Goal: Task Accomplishment & Management: Complete application form

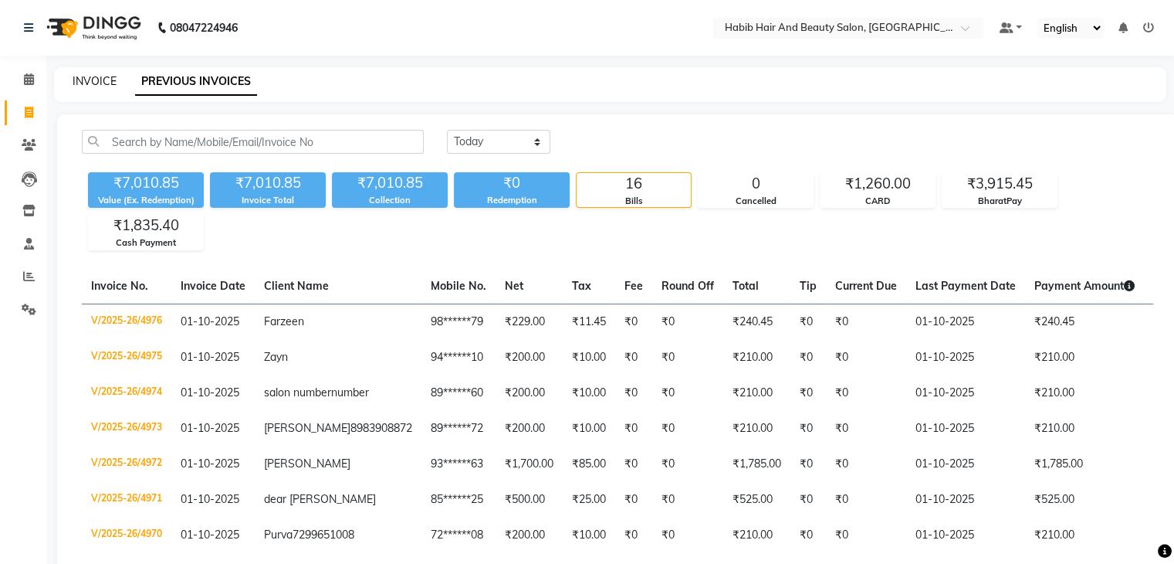
click at [103, 85] on link "INVOICE" at bounding box center [95, 81] width 44 height 14
select select "service"
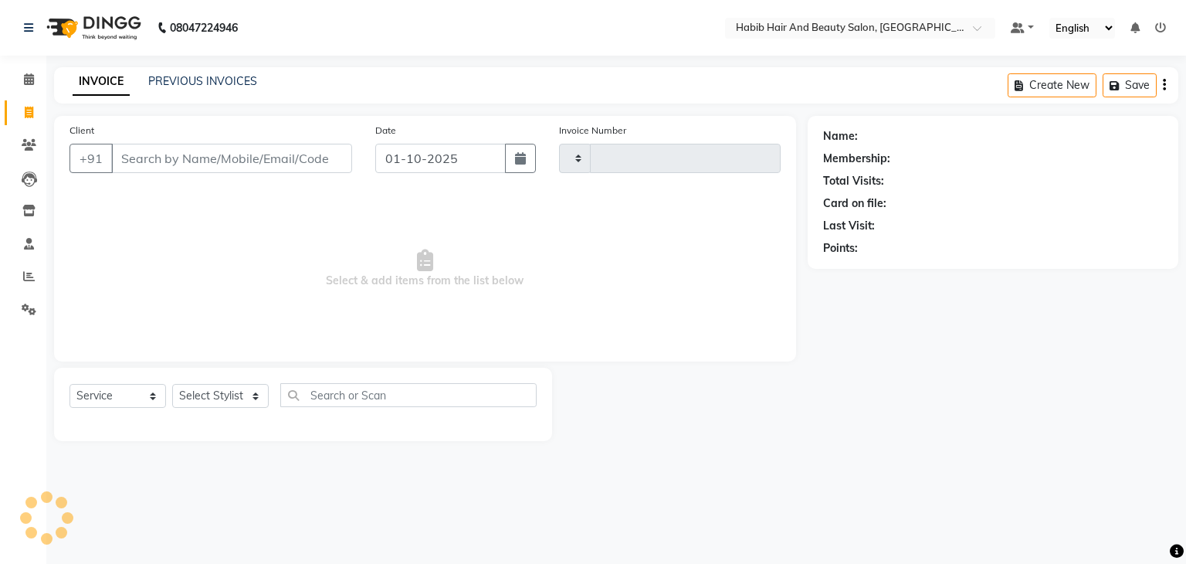
type input "4977"
select select "8362"
click at [256, 153] on input "Client" at bounding box center [231, 158] width 241 height 29
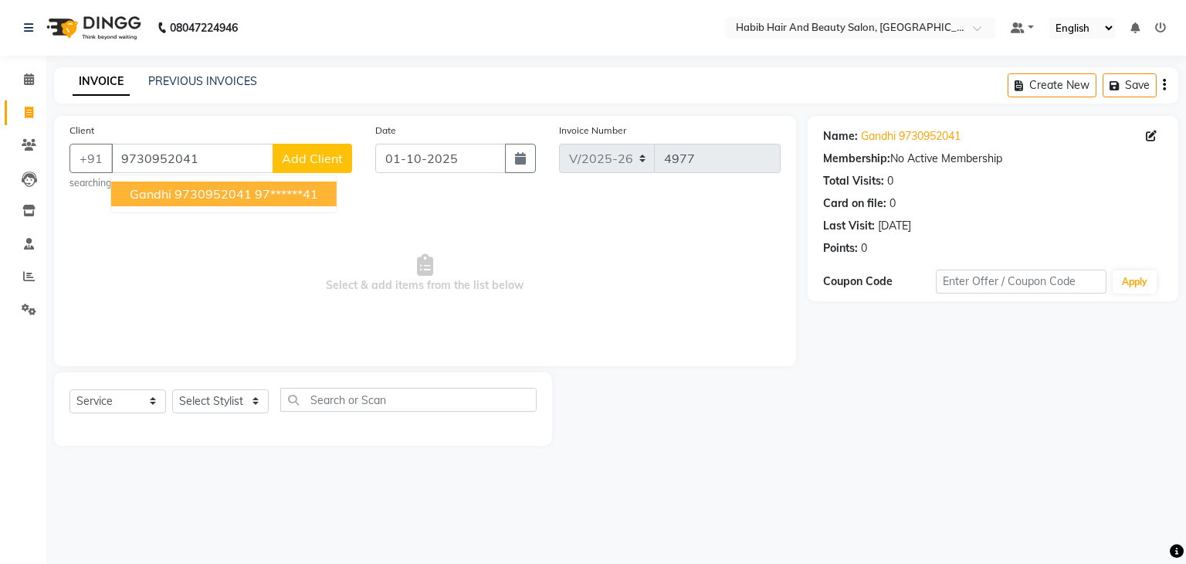
click at [312, 192] on ngb-highlight "97******41" at bounding box center [286, 193] width 63 height 15
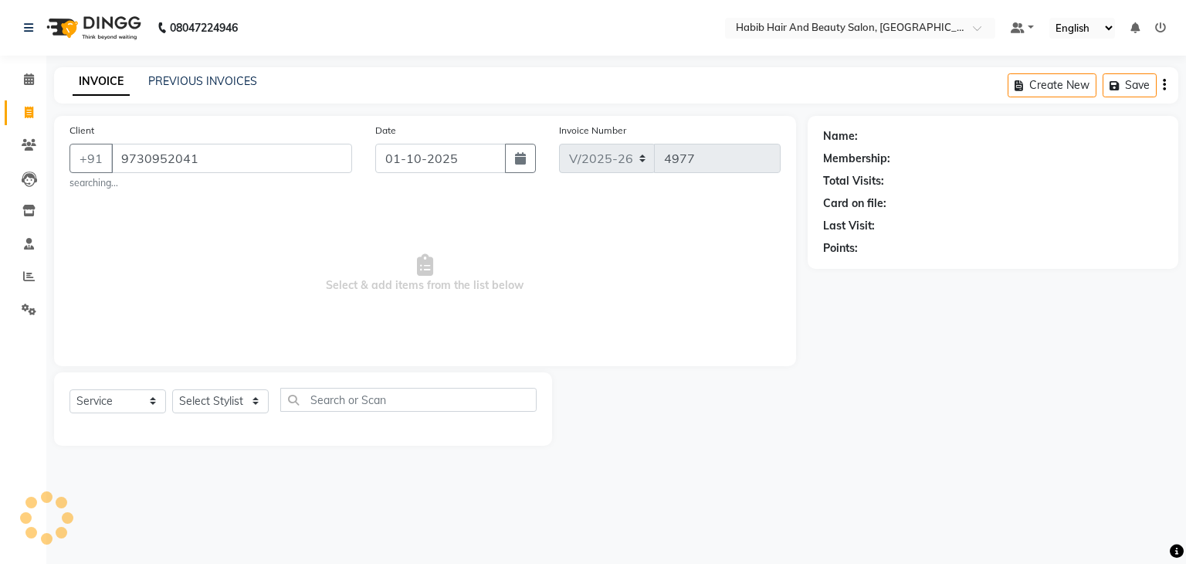
type input "97******41"
click at [256, 405] on select "Select Stylist [PERSON_NAME] Manager [PERSON_NAME] [PERSON_NAME] Suraj [PERSON_…" at bounding box center [220, 401] width 96 height 24
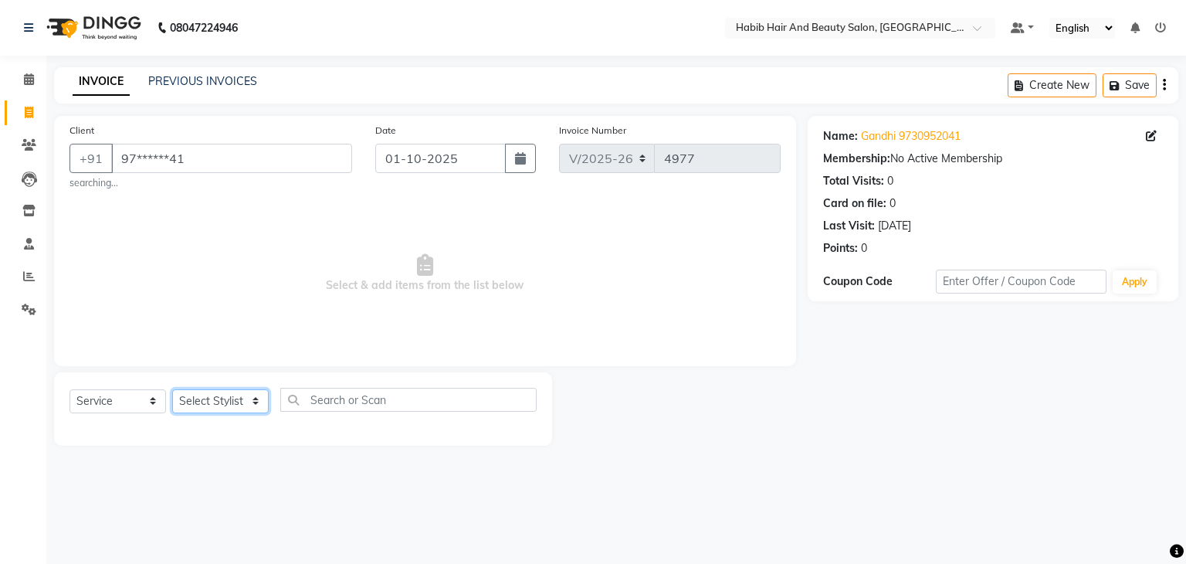
select select "81153"
click at [172, 390] on select "Select Stylist [PERSON_NAME] Manager [PERSON_NAME] [PERSON_NAME] Suraj [PERSON_…" at bounding box center [220, 401] width 96 height 24
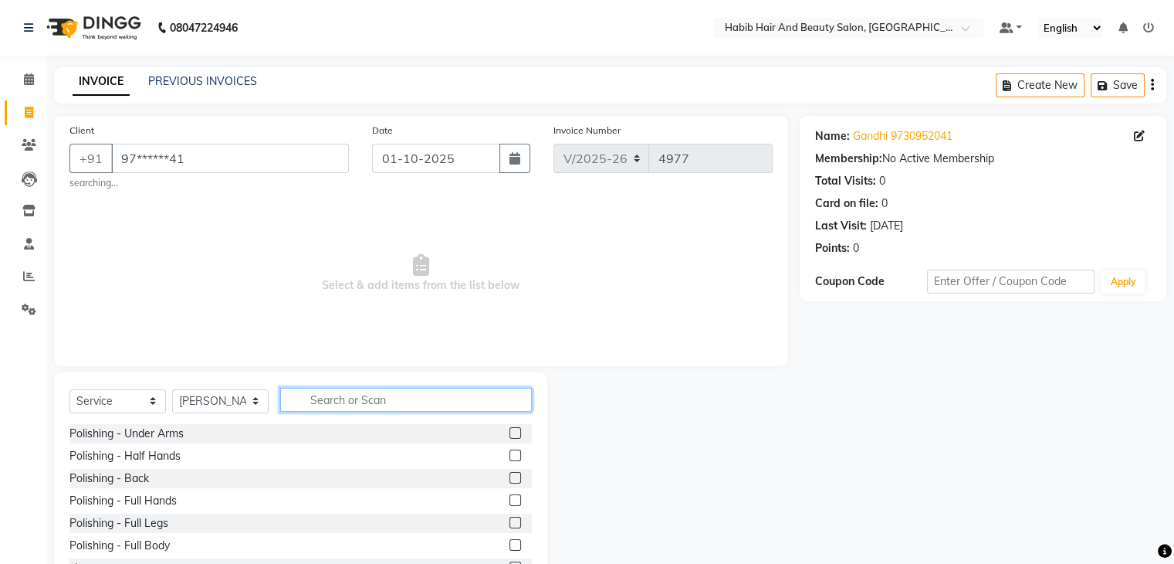
click at [317, 393] on input "text" at bounding box center [406, 400] width 252 height 24
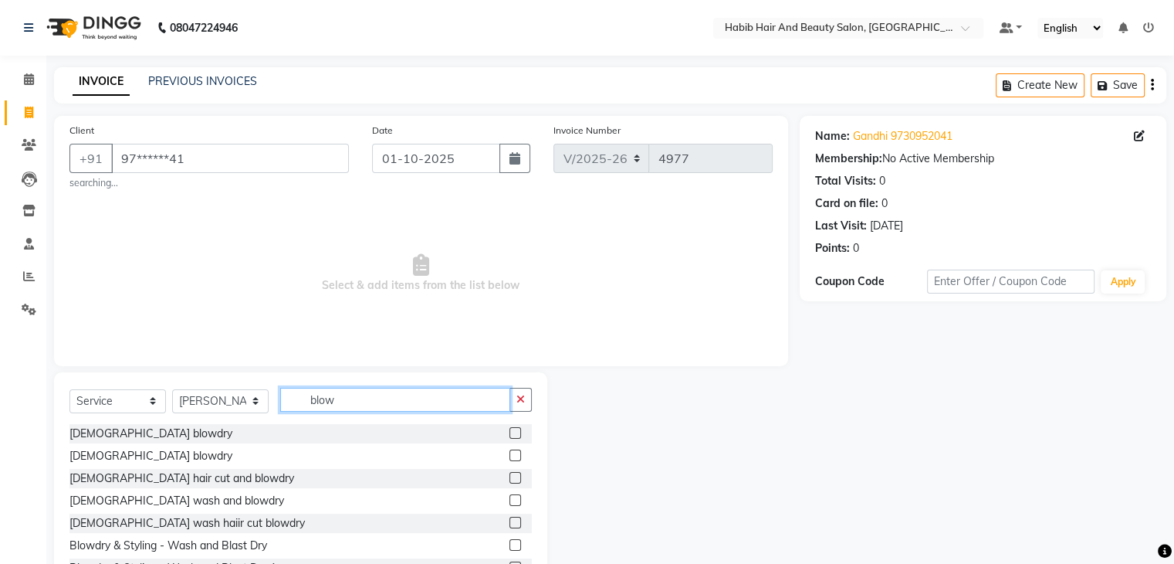
type input "blow"
click at [510, 477] on label at bounding box center [516, 478] width 12 height 12
click at [510, 477] on input "checkbox" at bounding box center [515, 478] width 10 height 10
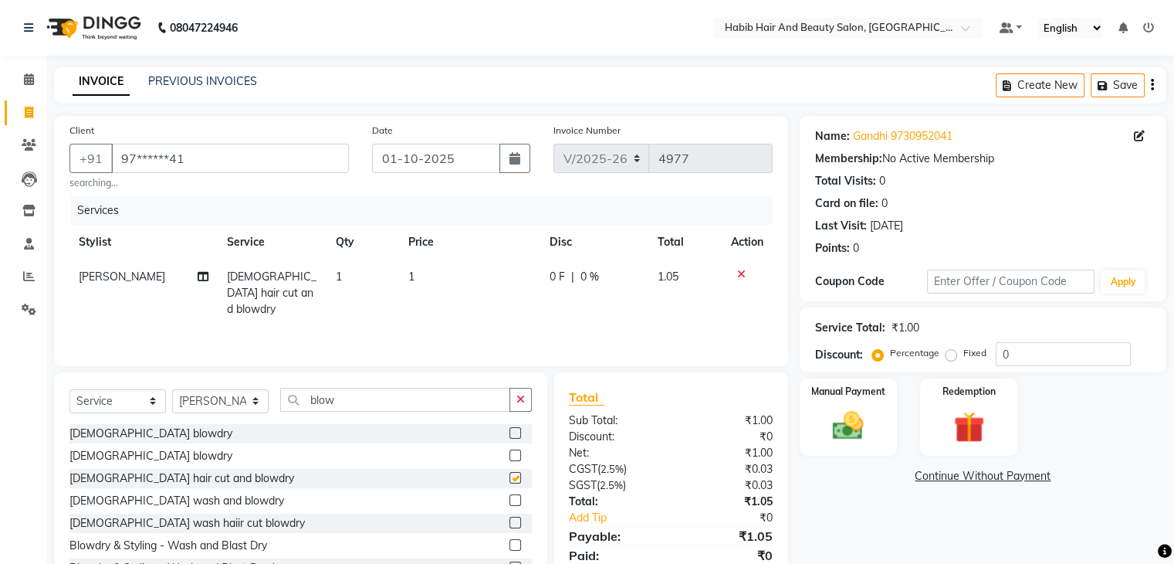
checkbox input "false"
click at [429, 282] on td "1" at bounding box center [469, 292] width 141 height 67
select select "81153"
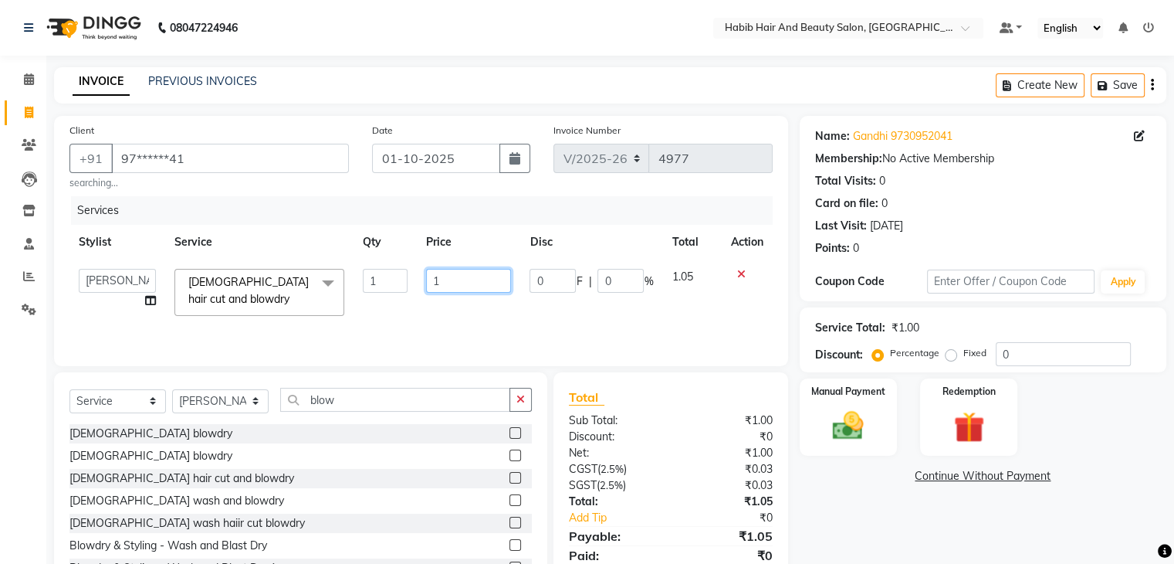
click at [429, 282] on input "1" at bounding box center [468, 281] width 85 height 24
click at [460, 279] on input "1" at bounding box center [468, 281] width 85 height 24
type input "400"
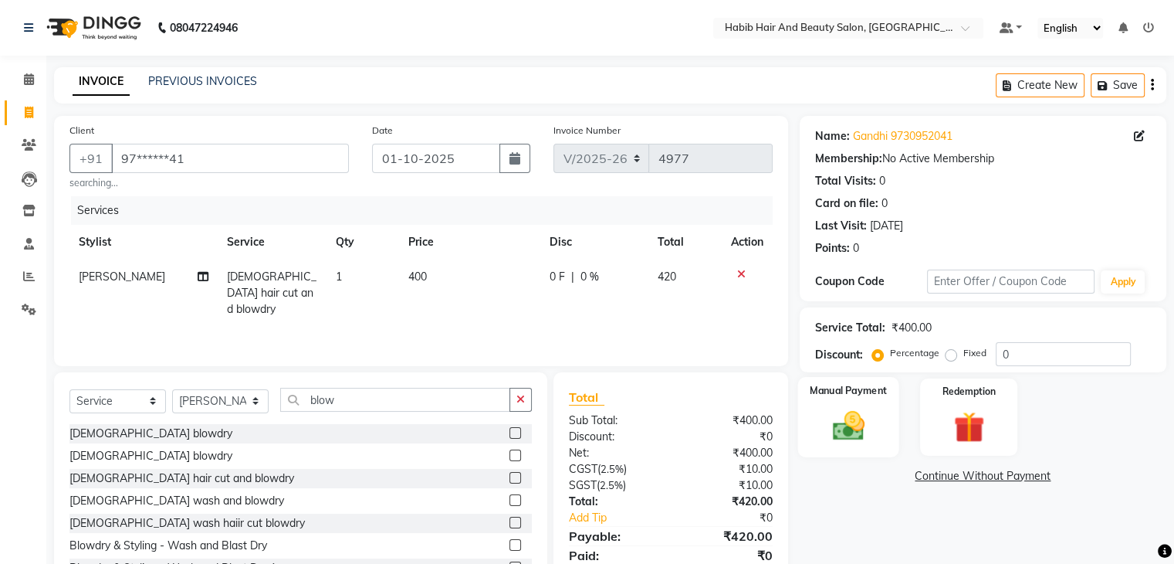
click at [842, 440] on img at bounding box center [848, 426] width 52 height 37
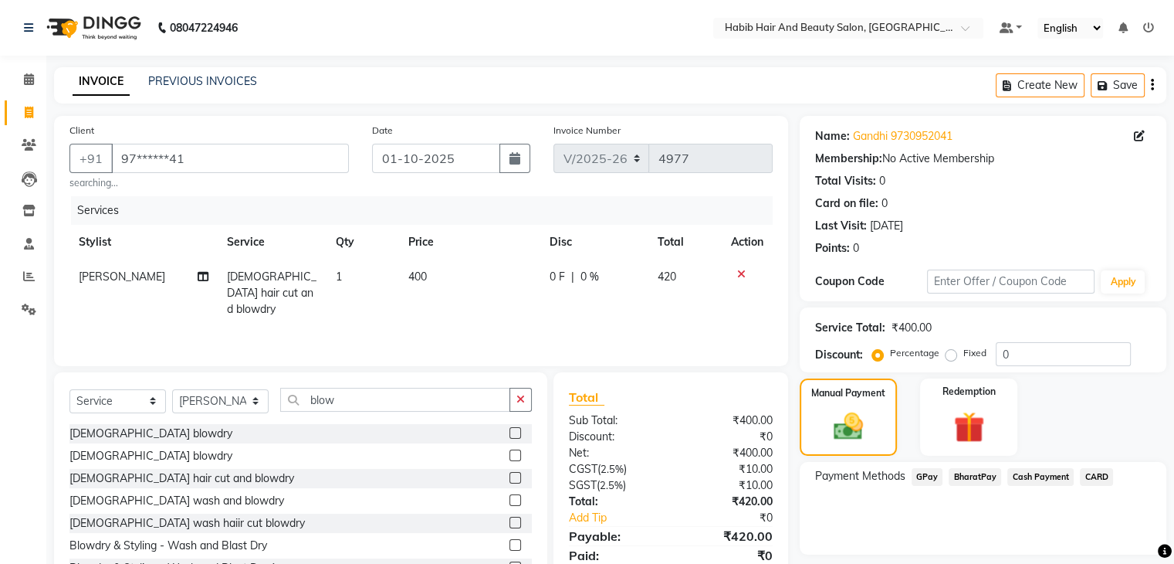
click at [1052, 472] on span "Cash Payment" at bounding box center [1040, 477] width 66 height 18
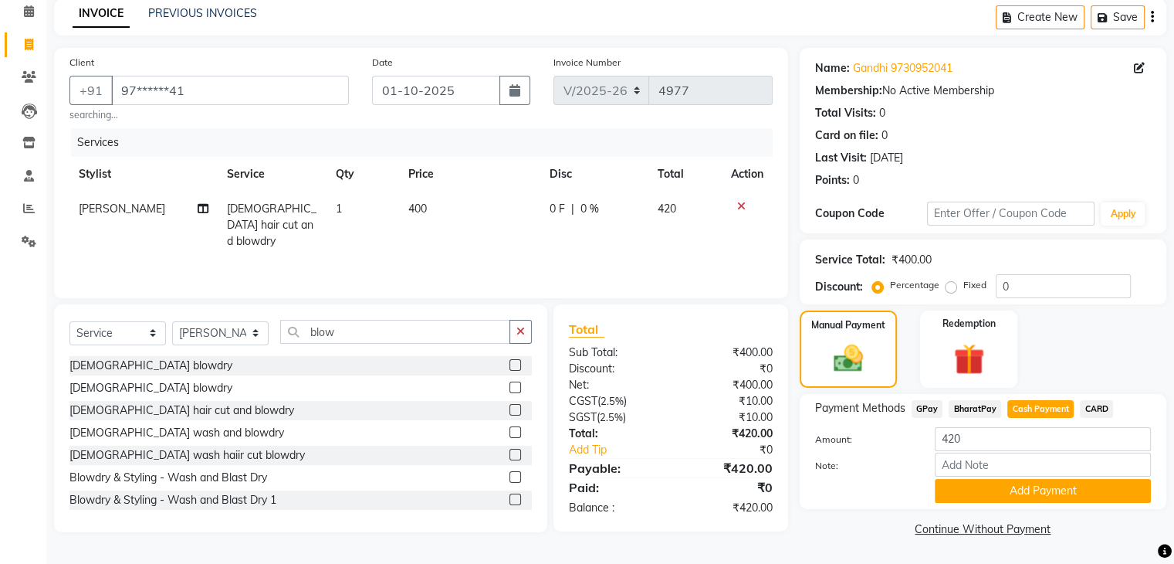
scroll to position [69, 0]
click at [1042, 486] on button "Add Payment" at bounding box center [1043, 491] width 216 height 24
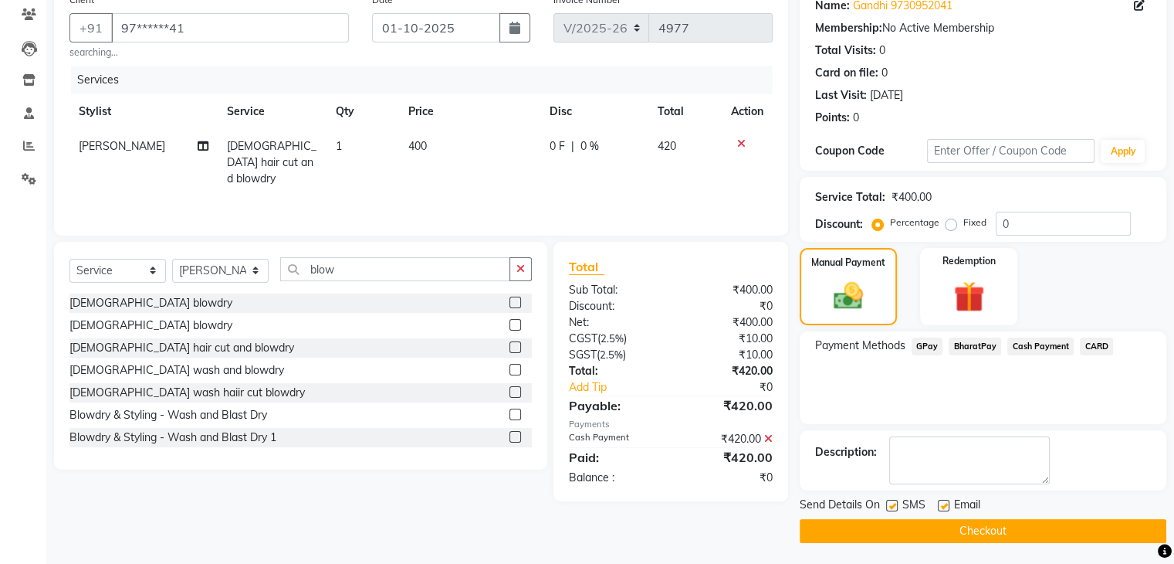
scroll to position [132, 0]
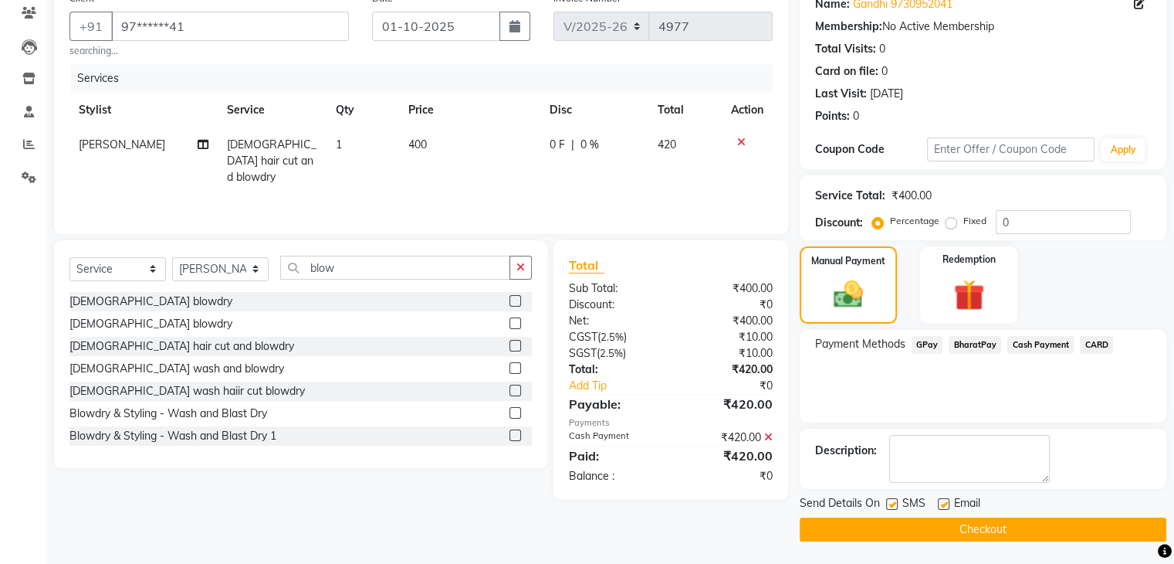
click at [1011, 525] on button "Checkout" at bounding box center [983, 529] width 367 height 24
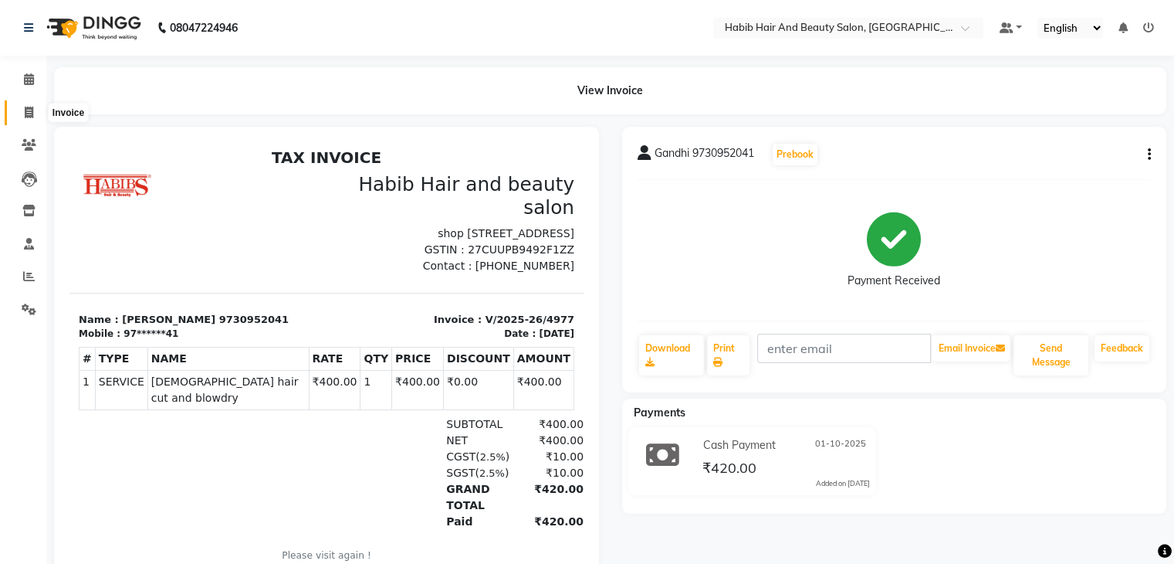
click at [25, 113] on icon at bounding box center [29, 113] width 8 height 12
select select "service"
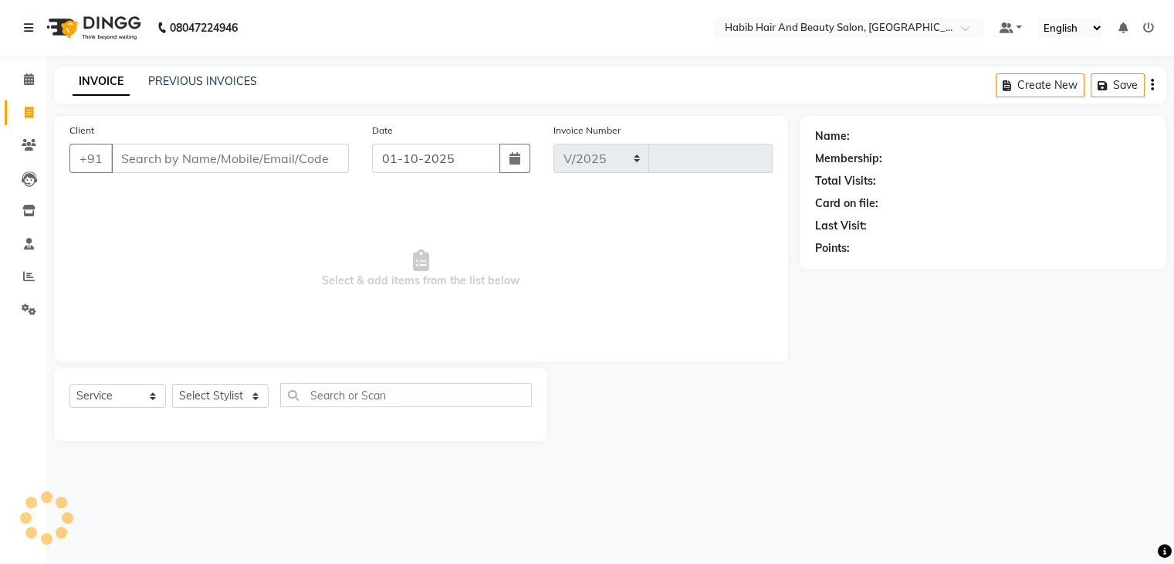
select select "8362"
type input "4978"
click at [164, 152] on input "Client" at bounding box center [231, 158] width 241 height 29
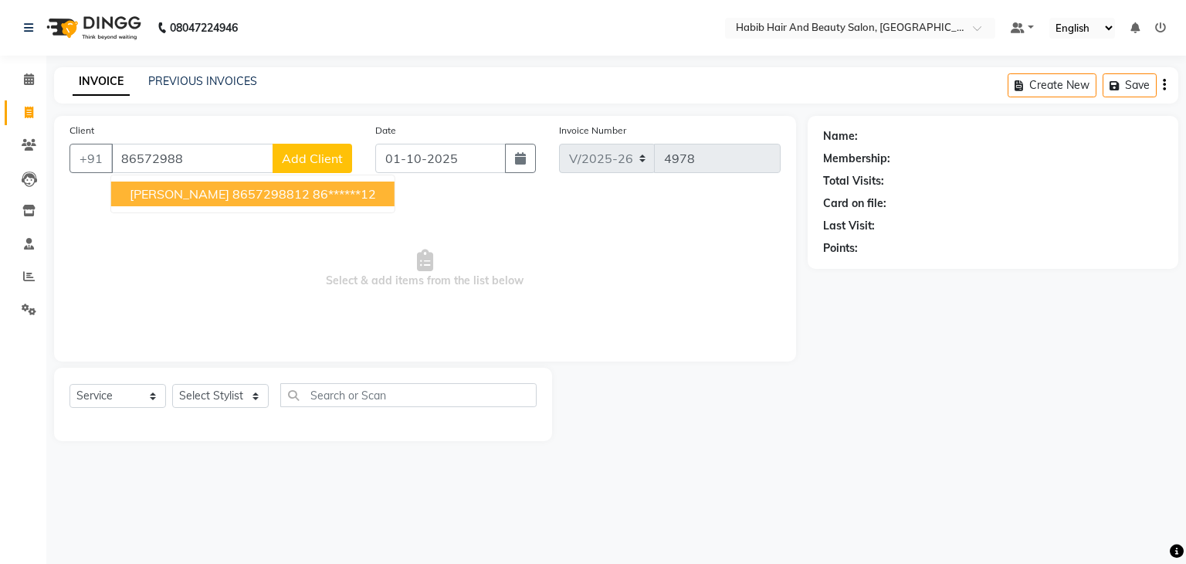
click at [208, 200] on span "[PERSON_NAME] 8657298812" at bounding box center [220, 193] width 180 height 15
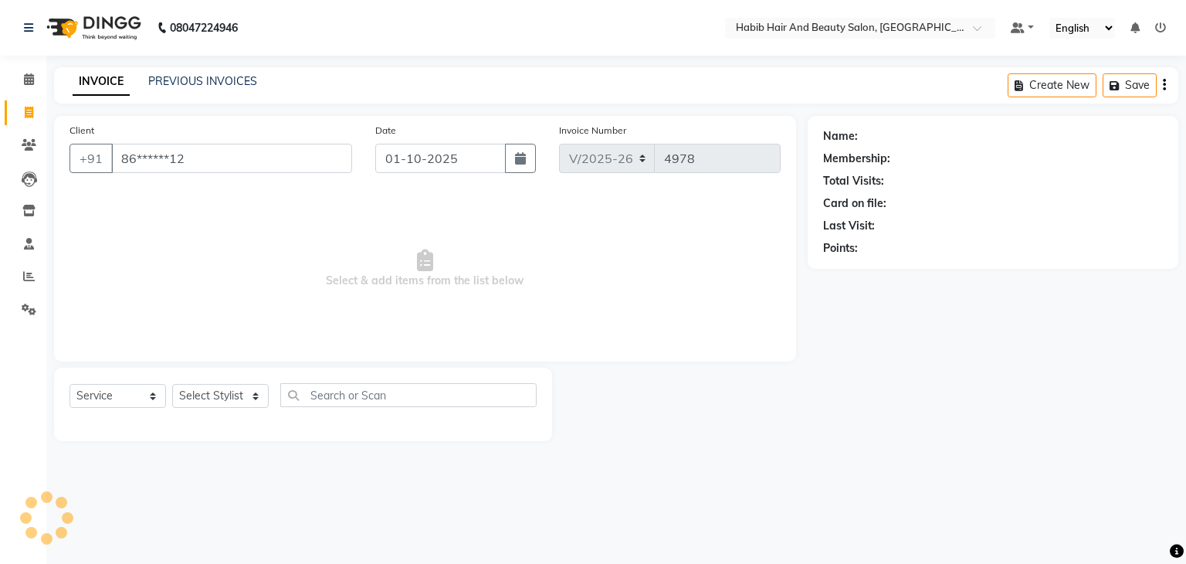
type input "86******12"
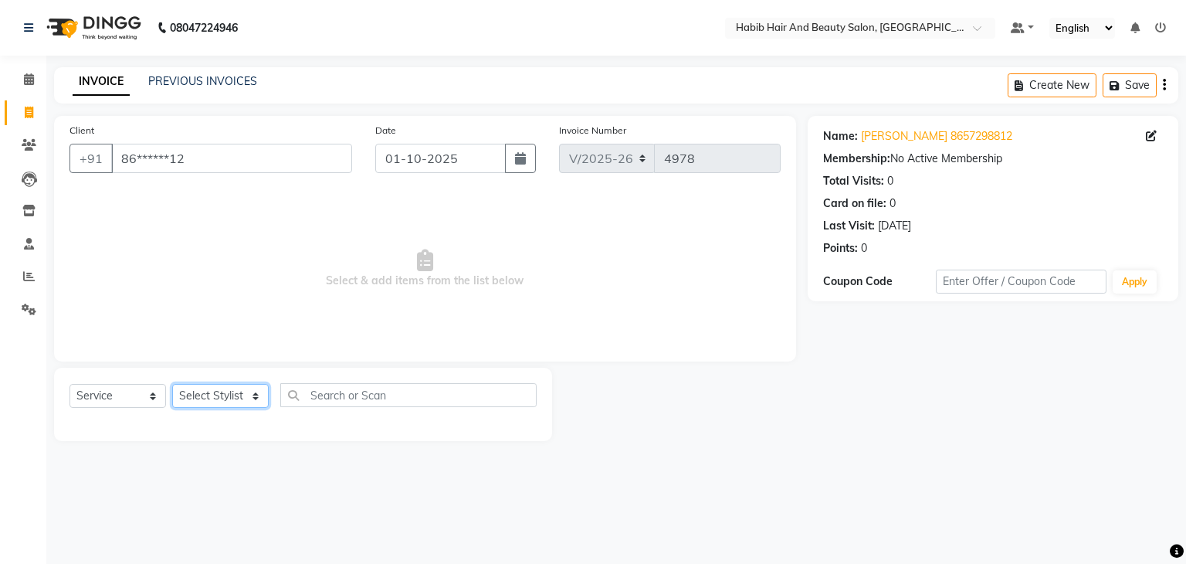
click at [256, 403] on select "Select Stylist [PERSON_NAME] Manager [PERSON_NAME] [PERSON_NAME] Suraj [PERSON_…" at bounding box center [220, 396] width 96 height 24
select select "81158"
click at [172, 384] on select "Select Stylist [PERSON_NAME] Manager [PERSON_NAME] [PERSON_NAME] Suraj [PERSON_…" at bounding box center [220, 396] width 96 height 24
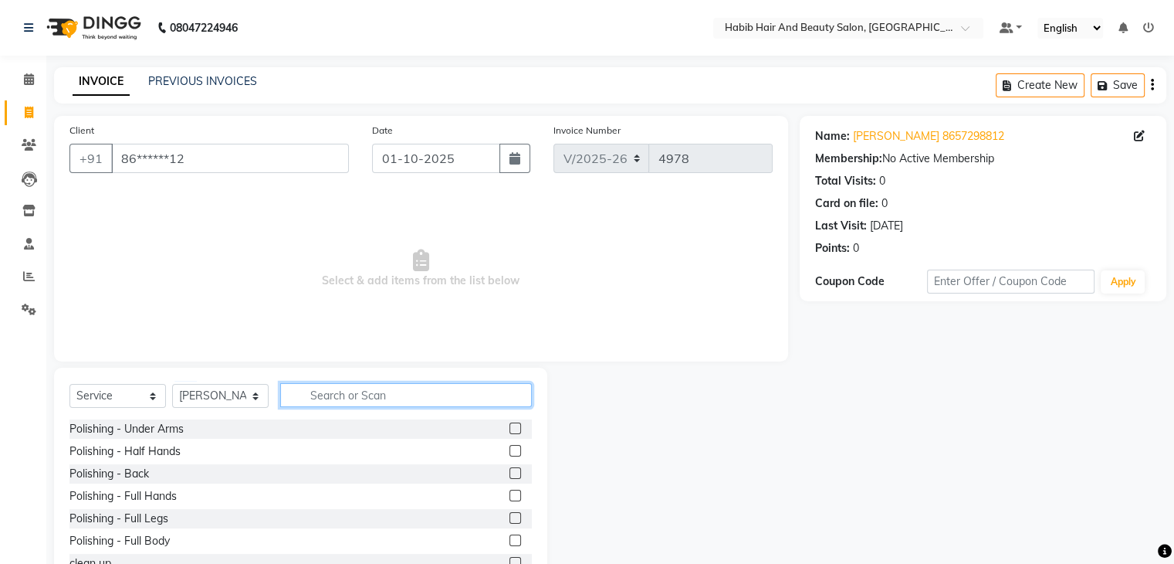
click at [317, 384] on input "text" at bounding box center [406, 395] width 252 height 24
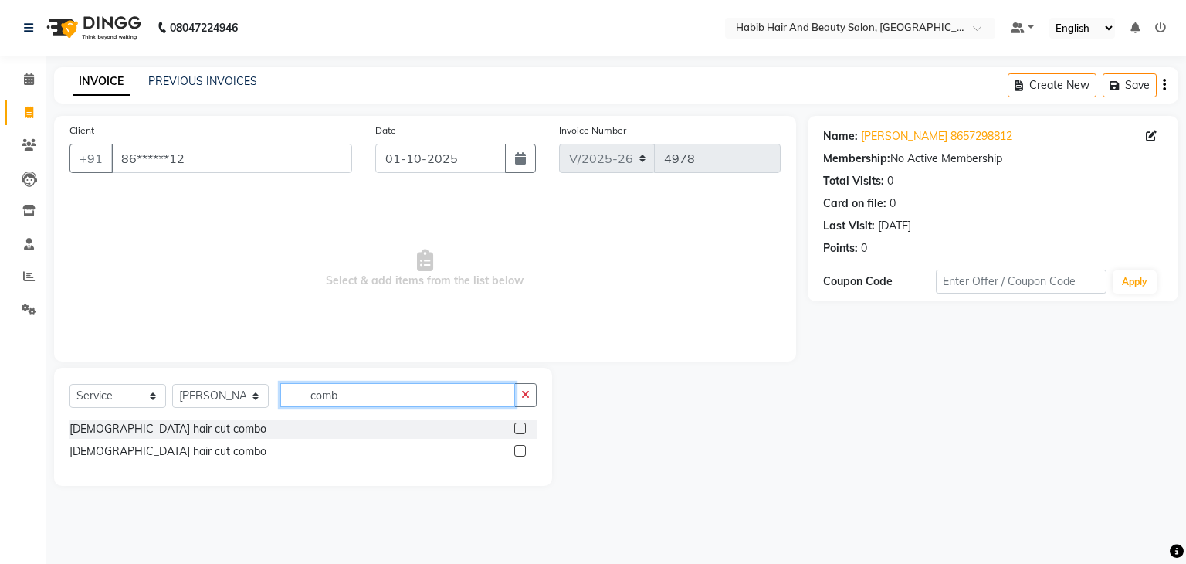
type input "comb"
click at [522, 447] on label at bounding box center [520, 451] width 12 height 12
click at [522, 447] on input "checkbox" at bounding box center [519, 451] width 10 height 10
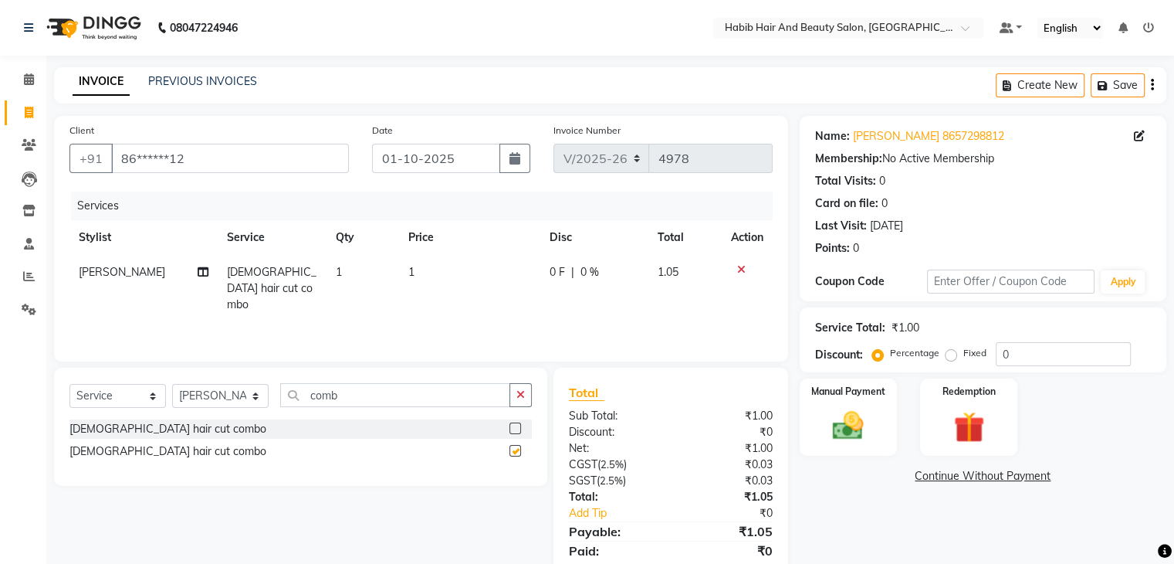
checkbox input "false"
click at [460, 273] on td "1" at bounding box center [469, 288] width 141 height 67
select select "81158"
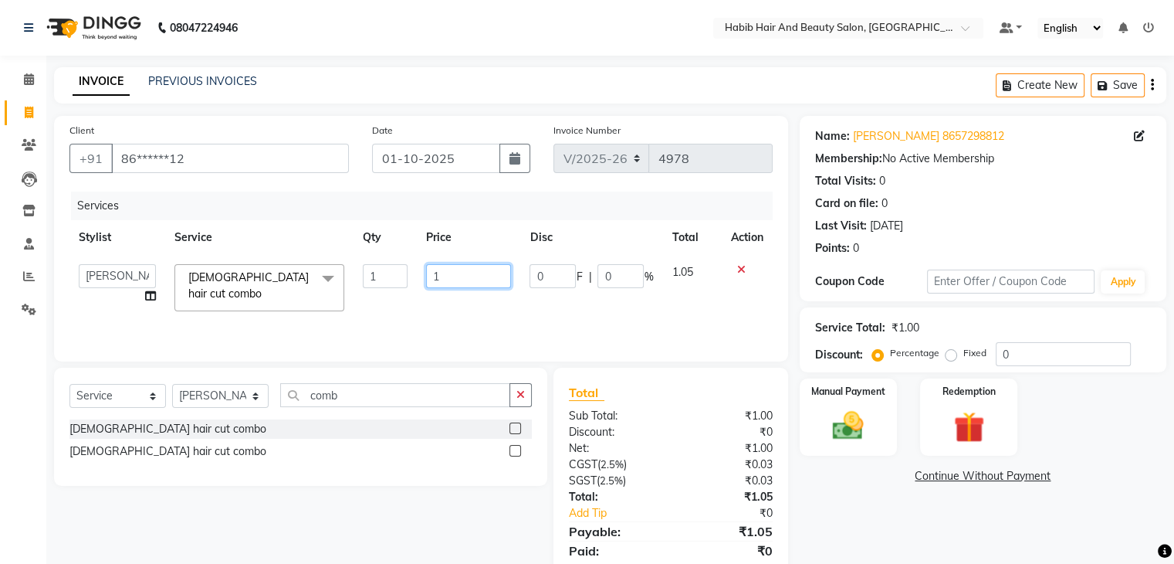
click at [460, 273] on input "1" at bounding box center [468, 276] width 85 height 24
type input "500"
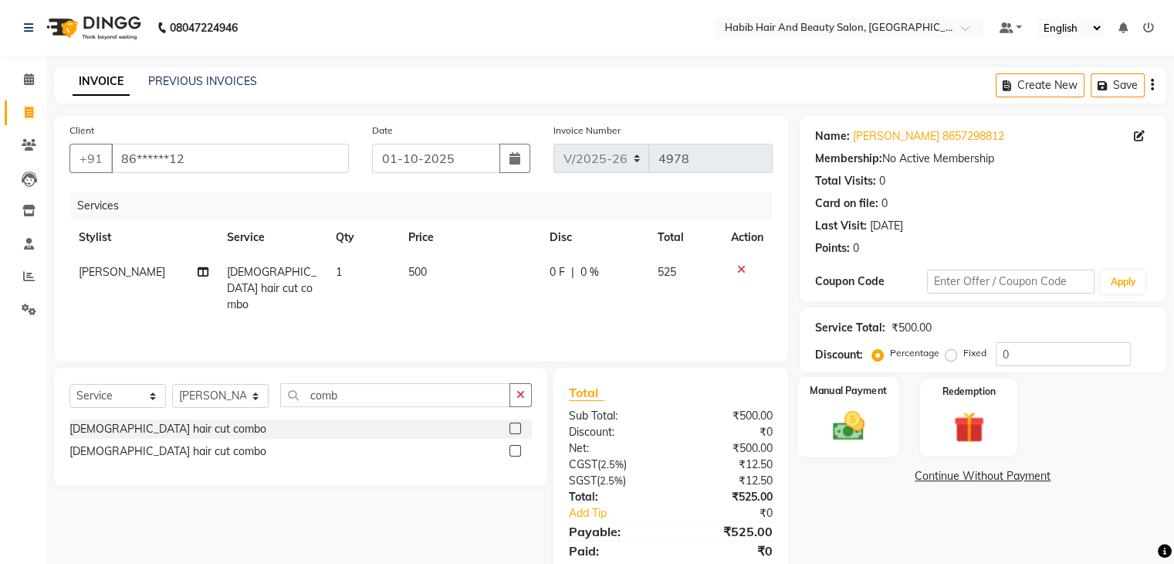
click at [836, 435] on img at bounding box center [848, 426] width 52 height 37
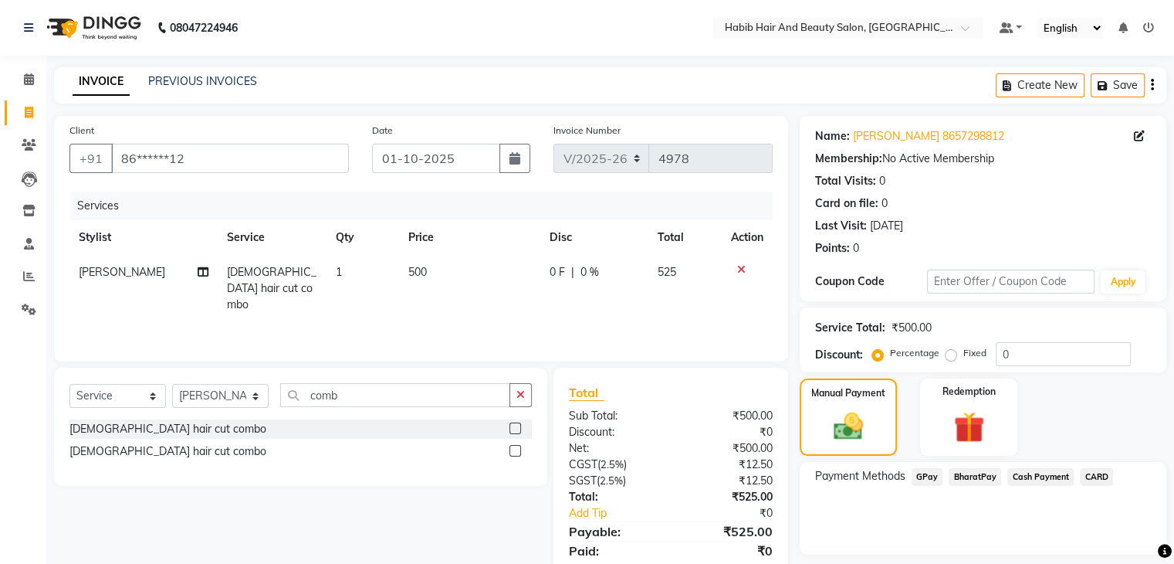
click at [975, 474] on span "BharatPay" at bounding box center [975, 477] width 52 height 18
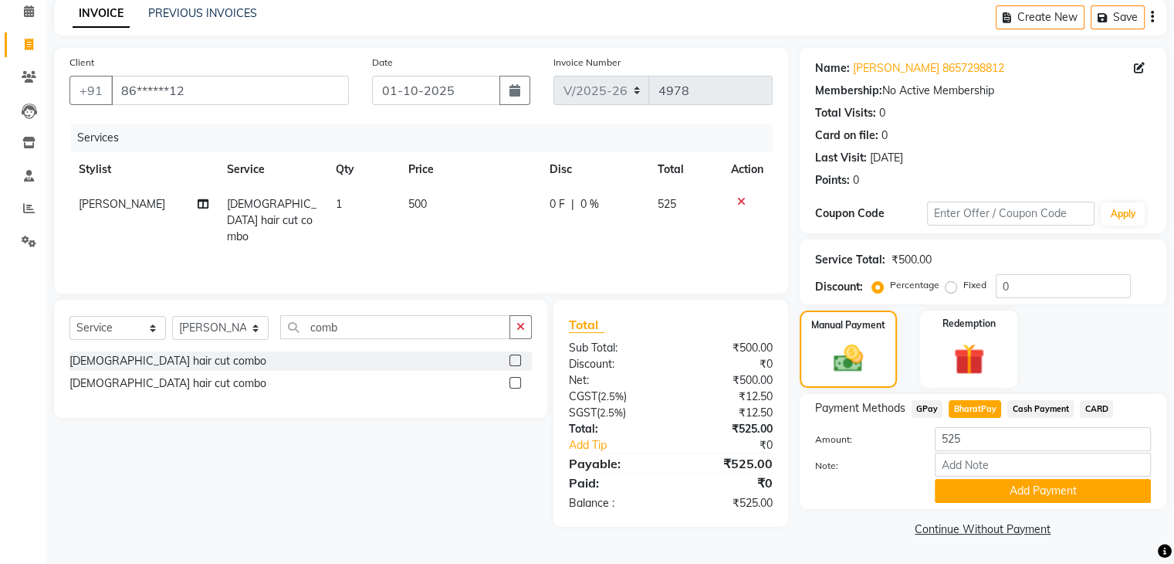
scroll to position [69, 0]
click at [1089, 482] on button "Add Payment" at bounding box center [1043, 491] width 216 height 24
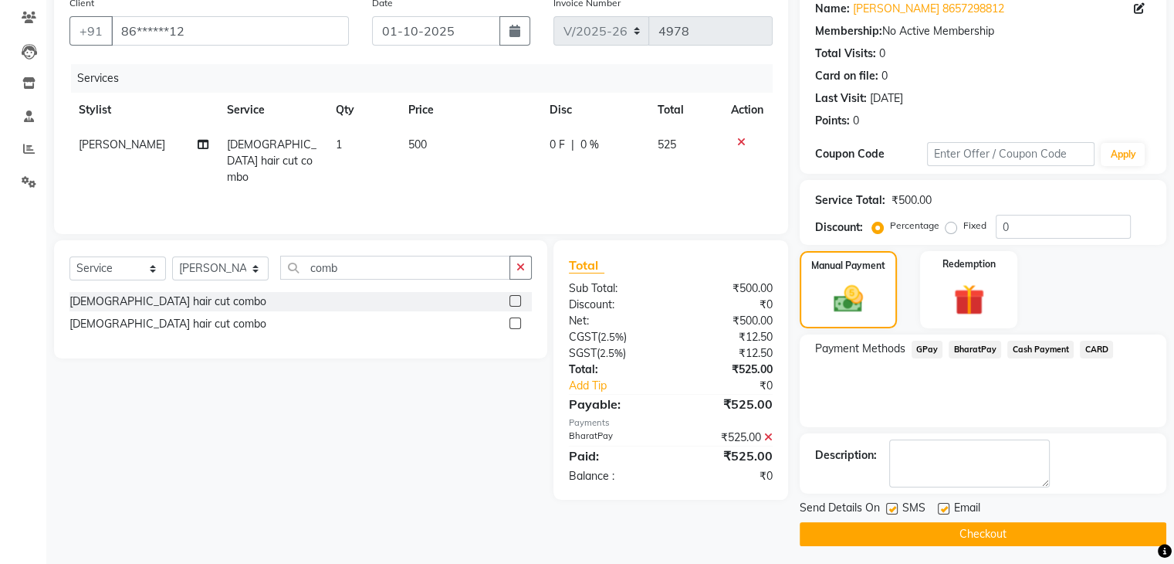
scroll to position [132, 0]
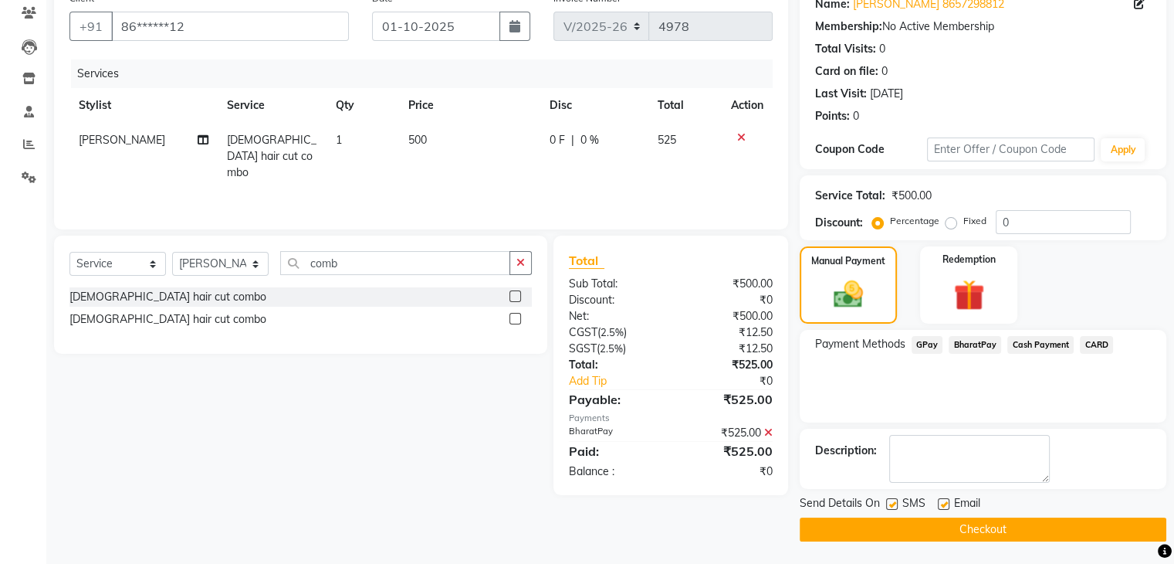
click at [1016, 533] on button "Checkout" at bounding box center [983, 529] width 367 height 24
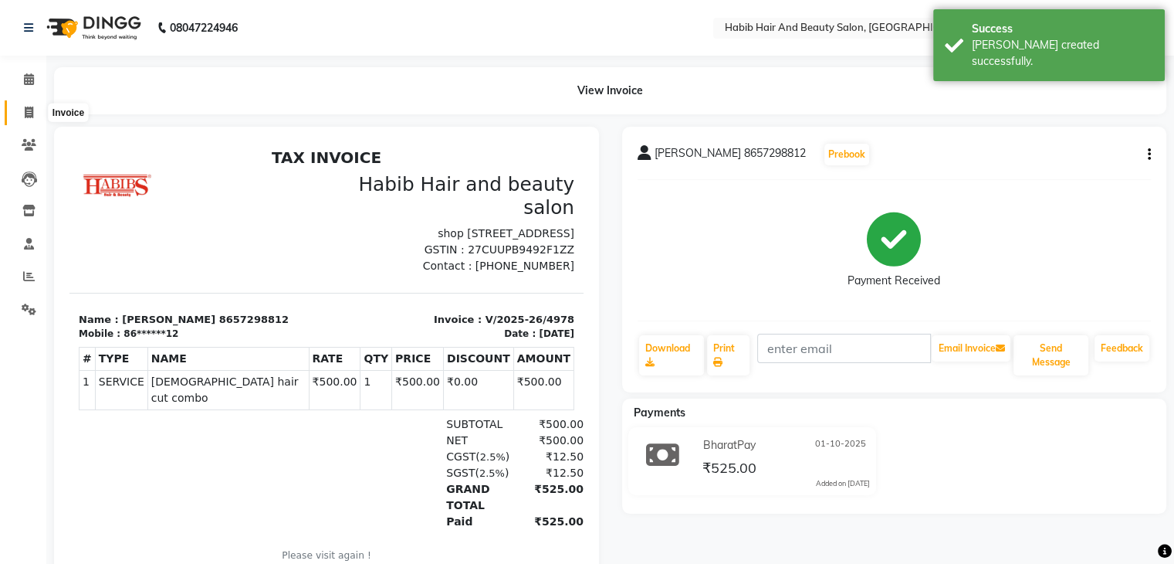
click at [25, 117] on icon at bounding box center [29, 113] width 8 height 12
select select "8362"
select select "service"
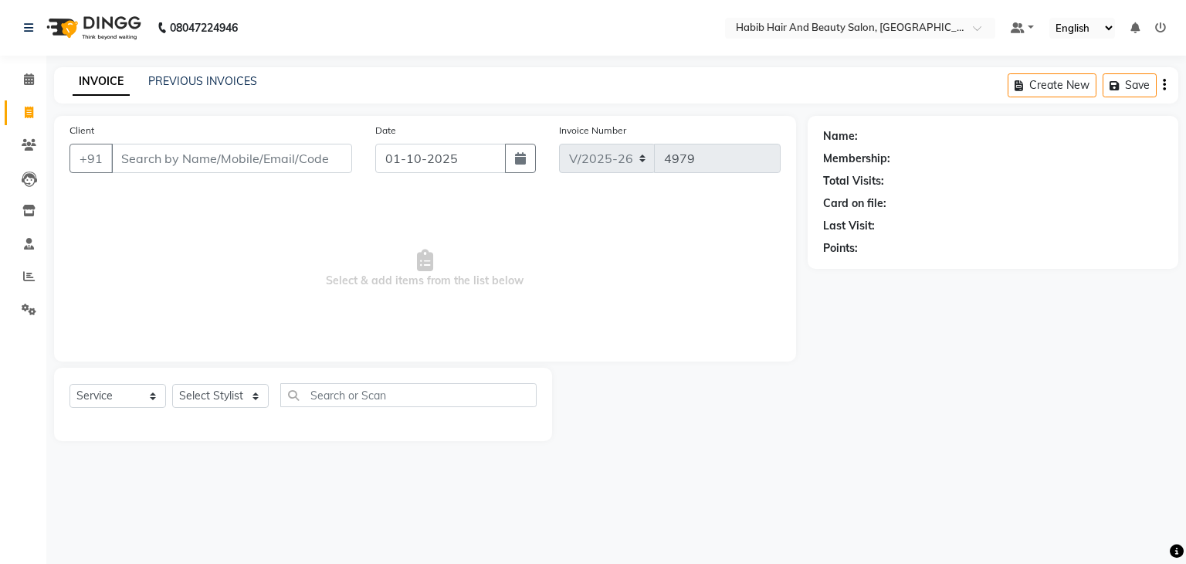
click at [157, 149] on input "Client" at bounding box center [231, 158] width 241 height 29
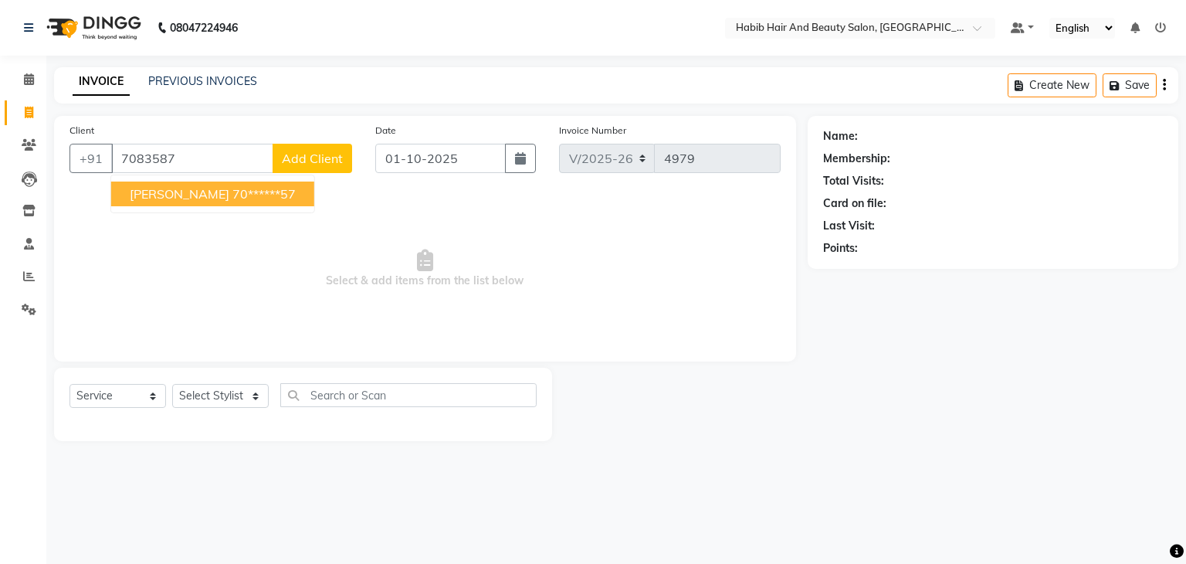
click at [232, 195] on ngb-highlight "70******57" at bounding box center [263, 193] width 63 height 15
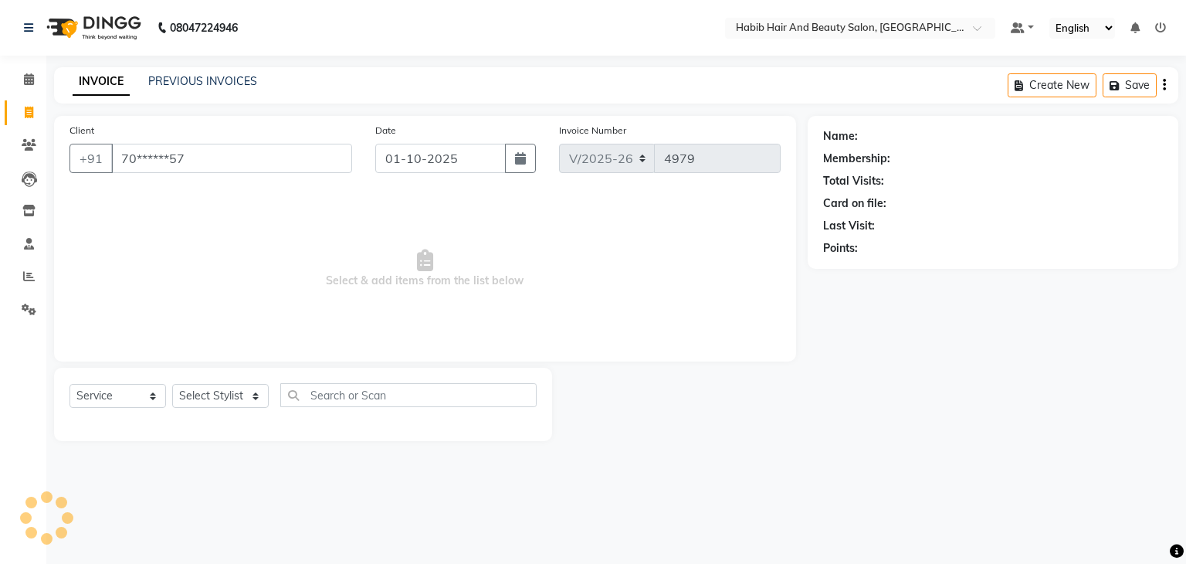
type input "70******57"
click at [242, 399] on select "Select Stylist [PERSON_NAME] Manager [PERSON_NAME] [PERSON_NAME] Suraj [PERSON_…" at bounding box center [220, 396] width 96 height 24
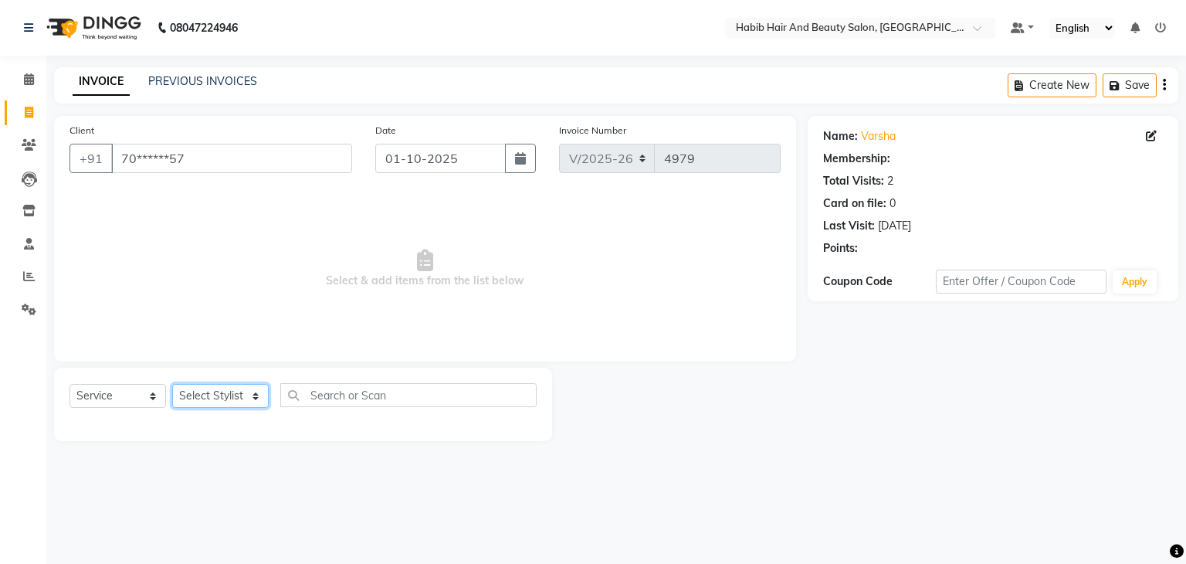
select select "81160"
click at [172, 384] on select "Select Stylist [PERSON_NAME] Manager [PERSON_NAME] [PERSON_NAME] Suraj [PERSON_…" at bounding box center [220, 396] width 96 height 24
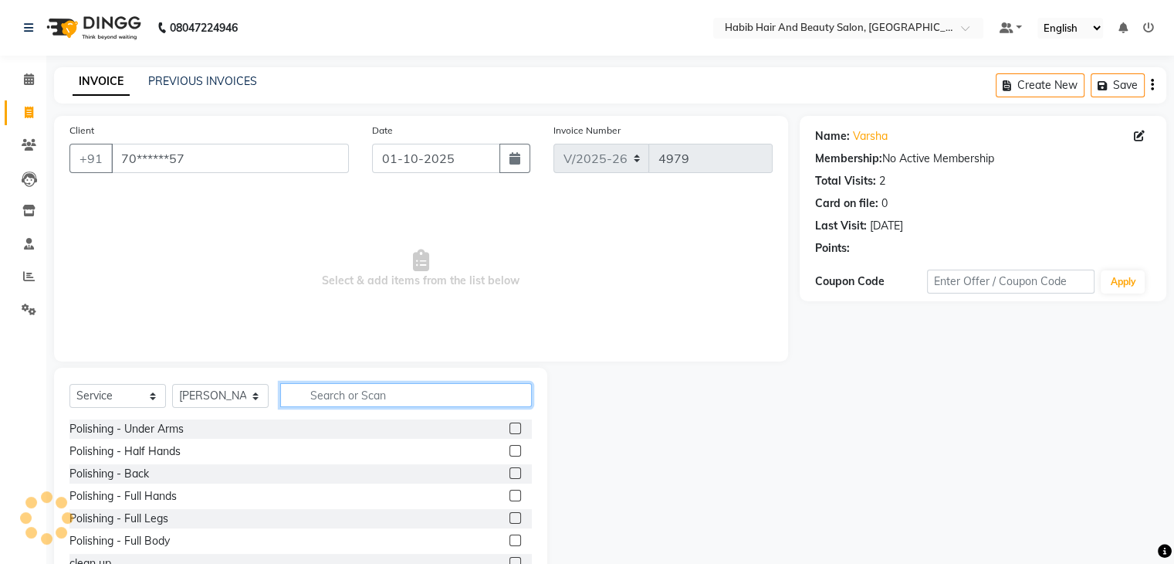
click at [328, 396] on input "text" at bounding box center [406, 395] width 252 height 24
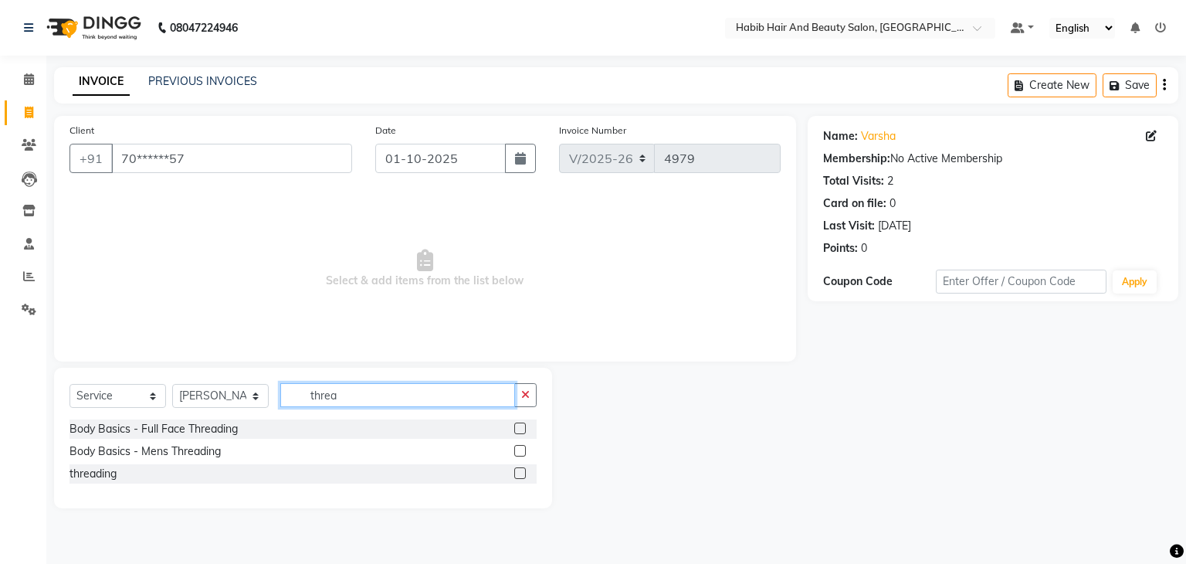
type input "threa"
click at [519, 472] on label at bounding box center [520, 473] width 12 height 12
click at [519, 472] on input "checkbox" at bounding box center [519, 474] width 10 height 10
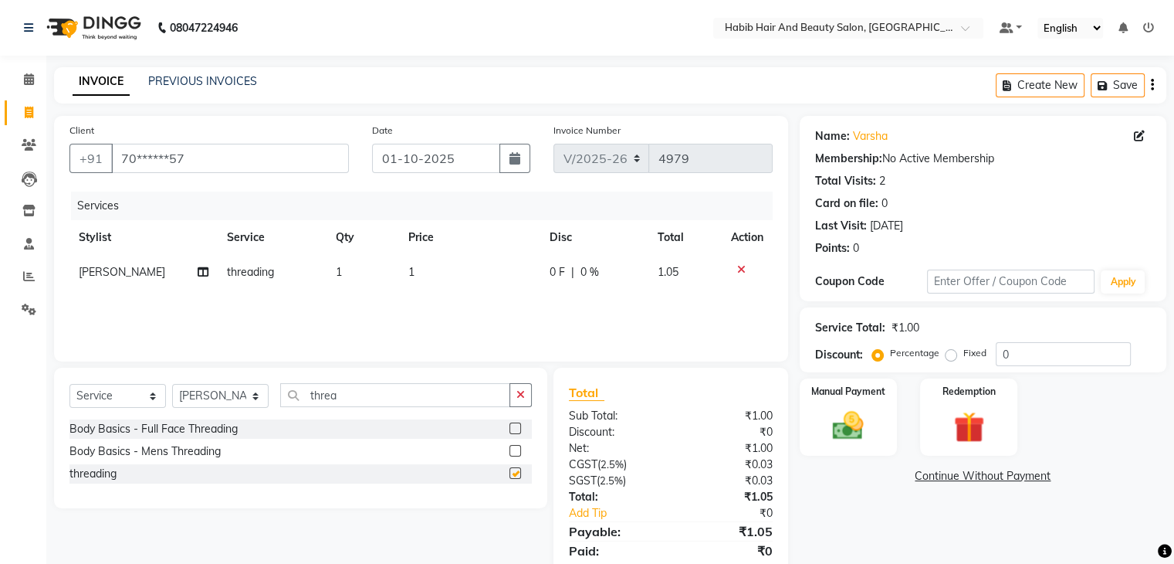
checkbox input "false"
click at [452, 275] on td "1" at bounding box center [469, 272] width 141 height 35
select select "81160"
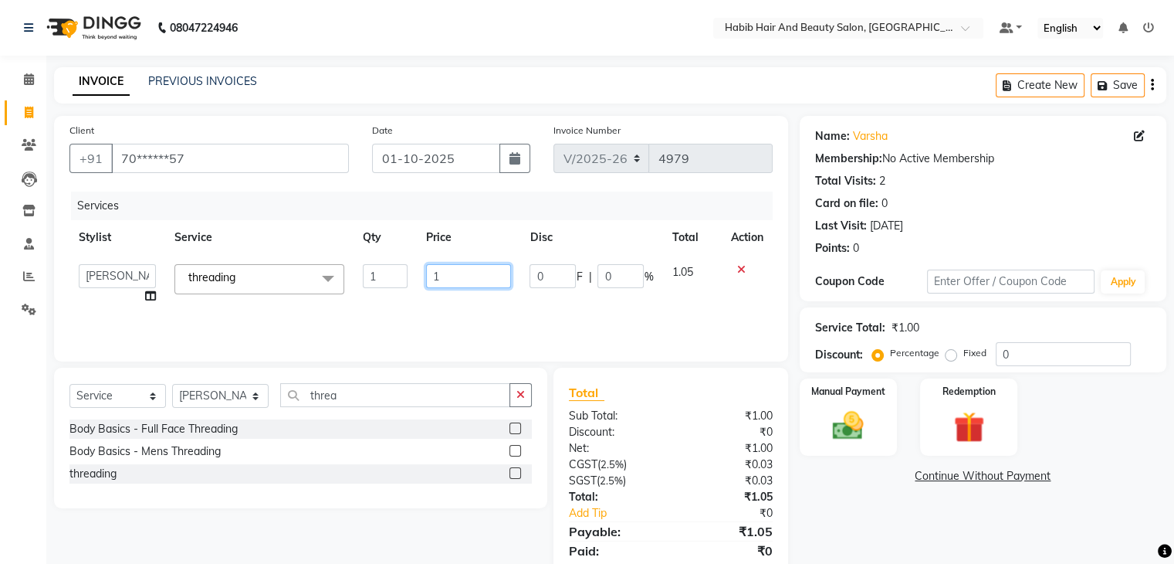
click at [452, 275] on input "1" at bounding box center [468, 276] width 85 height 24
type input "112"
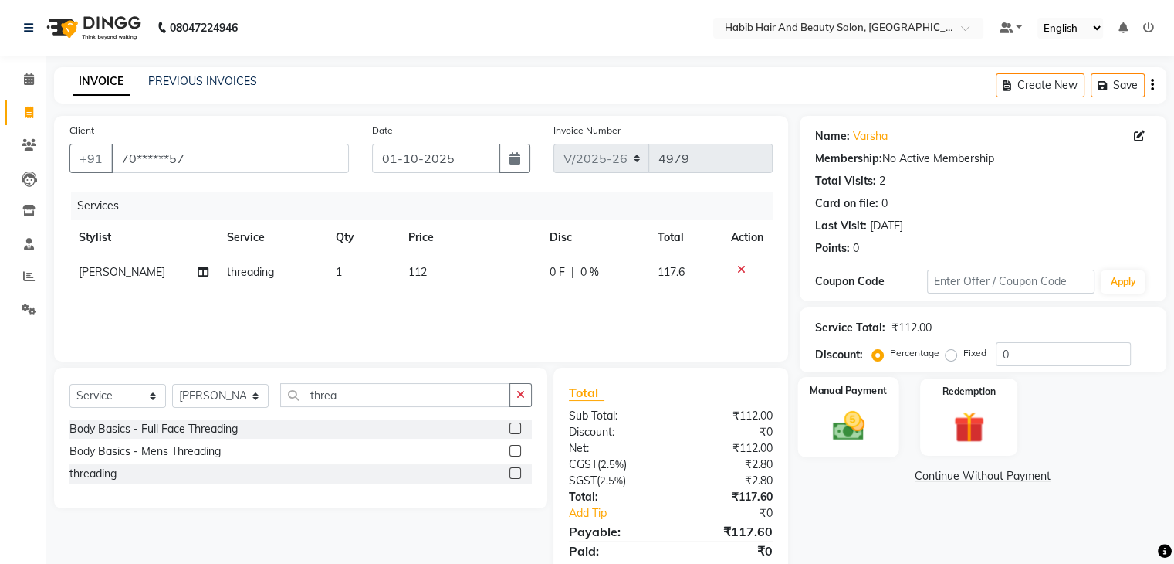
click at [848, 416] on img at bounding box center [848, 426] width 52 height 37
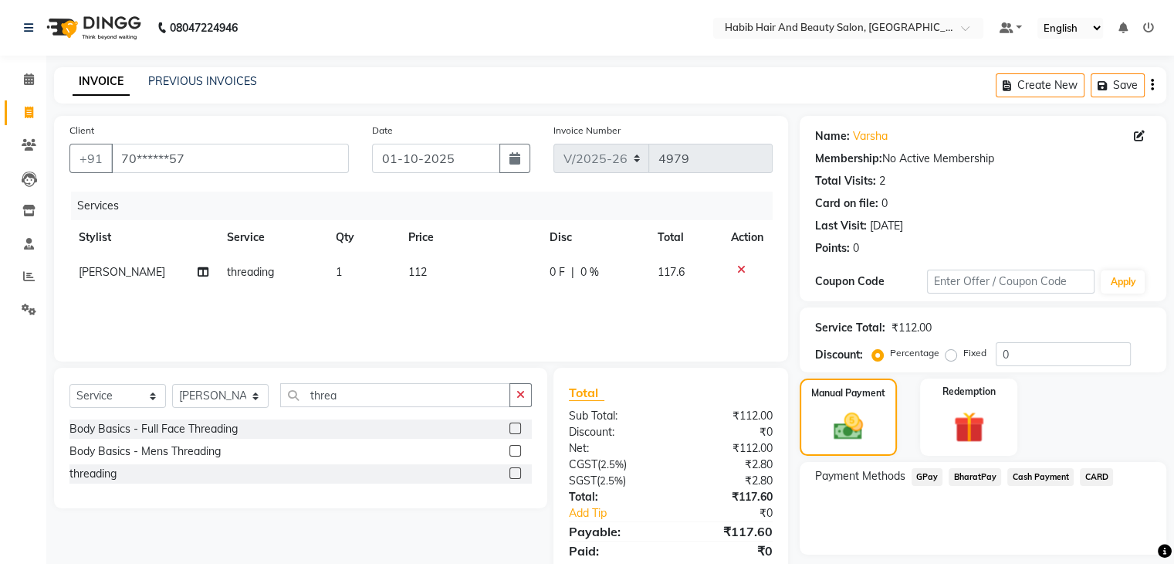
click at [960, 473] on span "BharatPay" at bounding box center [975, 477] width 52 height 18
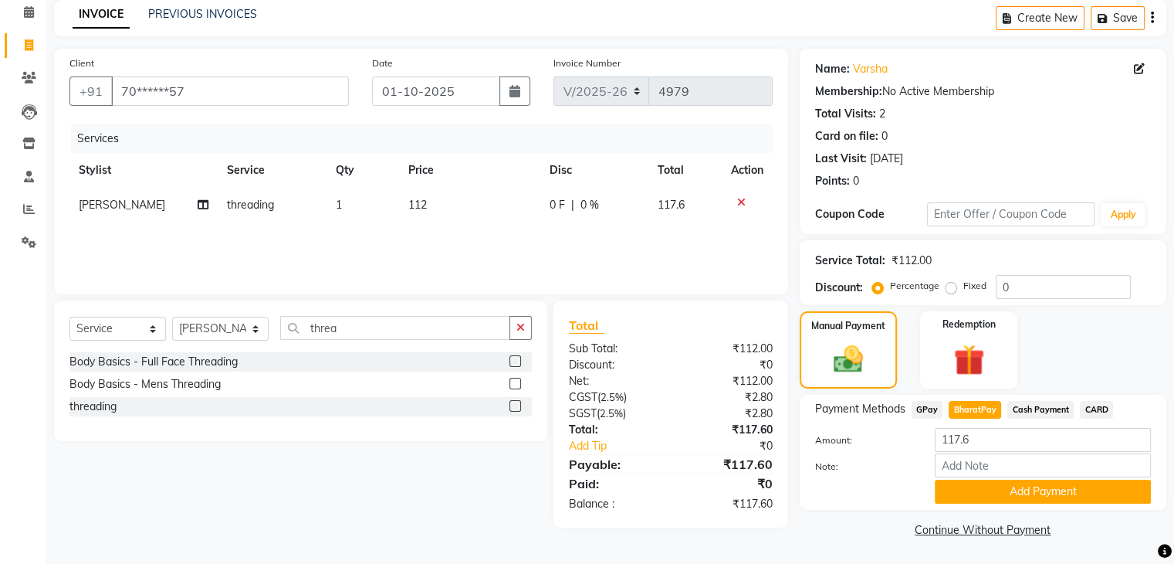
scroll to position [69, 0]
click at [1045, 487] on button "Add Payment" at bounding box center [1043, 491] width 216 height 24
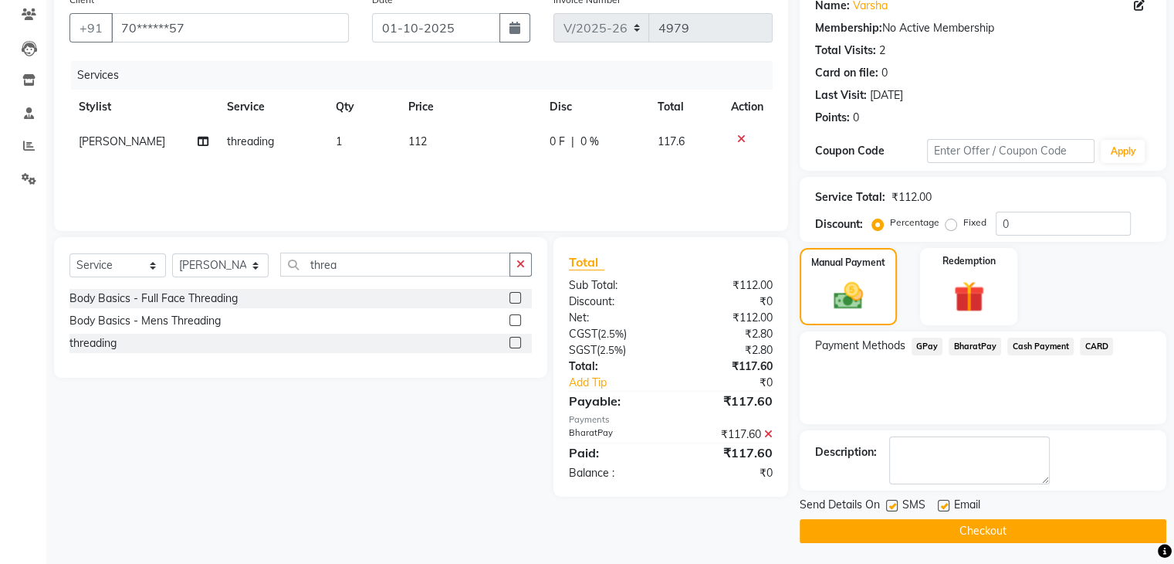
scroll to position [132, 0]
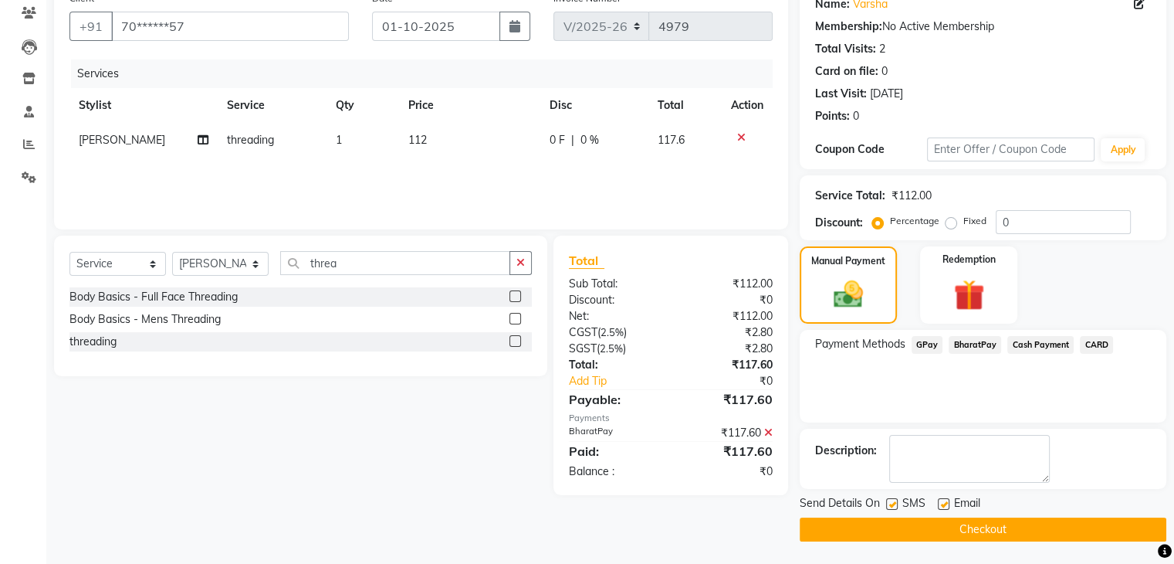
click at [1024, 523] on button "Checkout" at bounding box center [983, 529] width 367 height 24
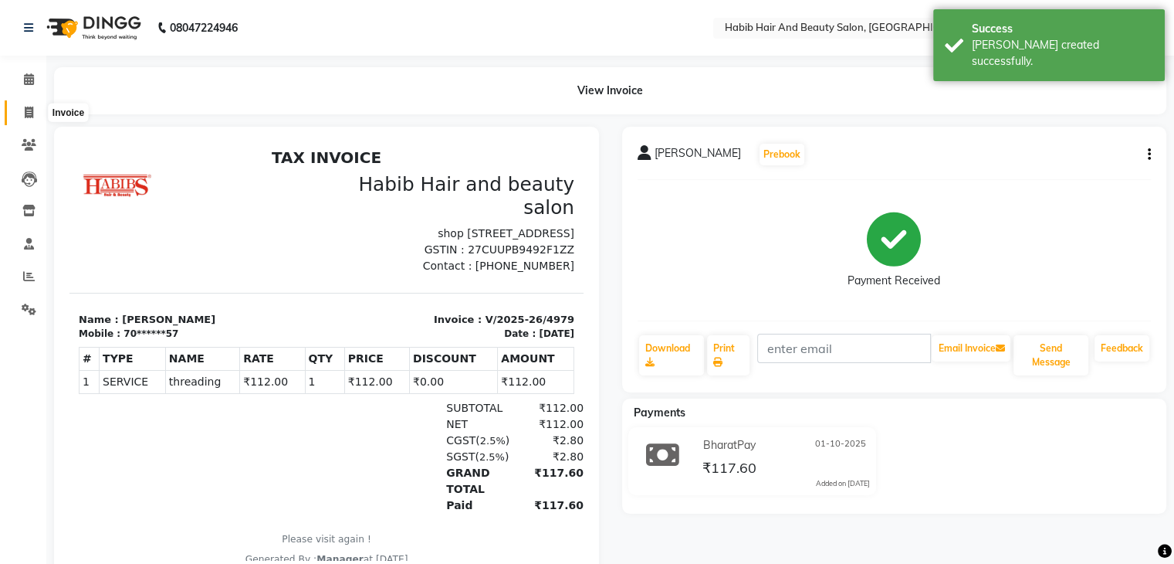
click at [31, 111] on icon at bounding box center [29, 113] width 8 height 12
select select "8362"
select select "service"
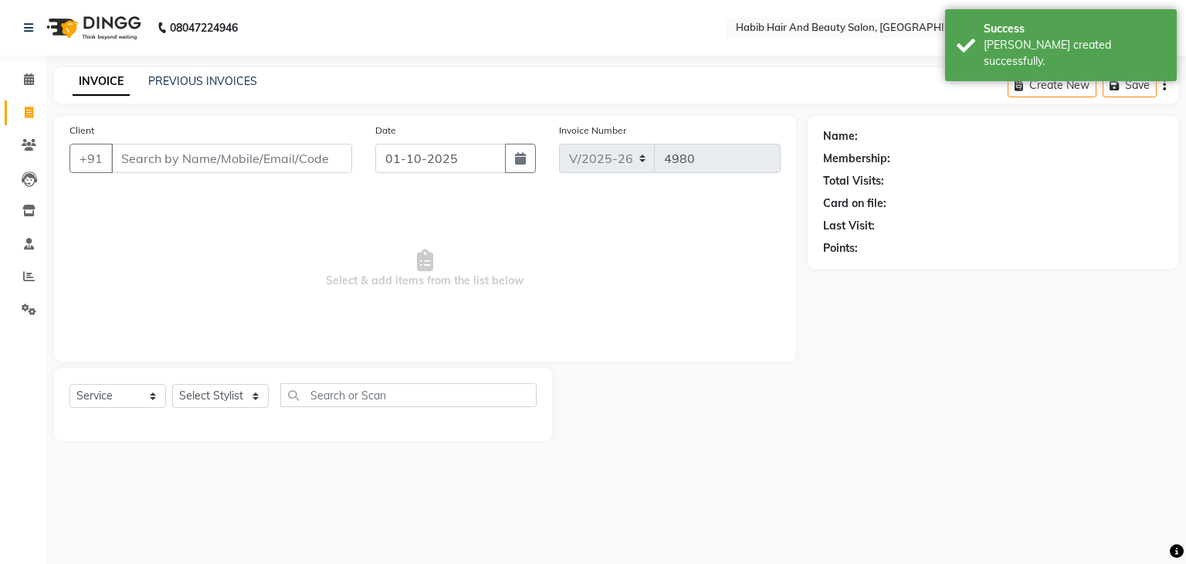
click at [139, 151] on input "Client" at bounding box center [231, 158] width 241 height 29
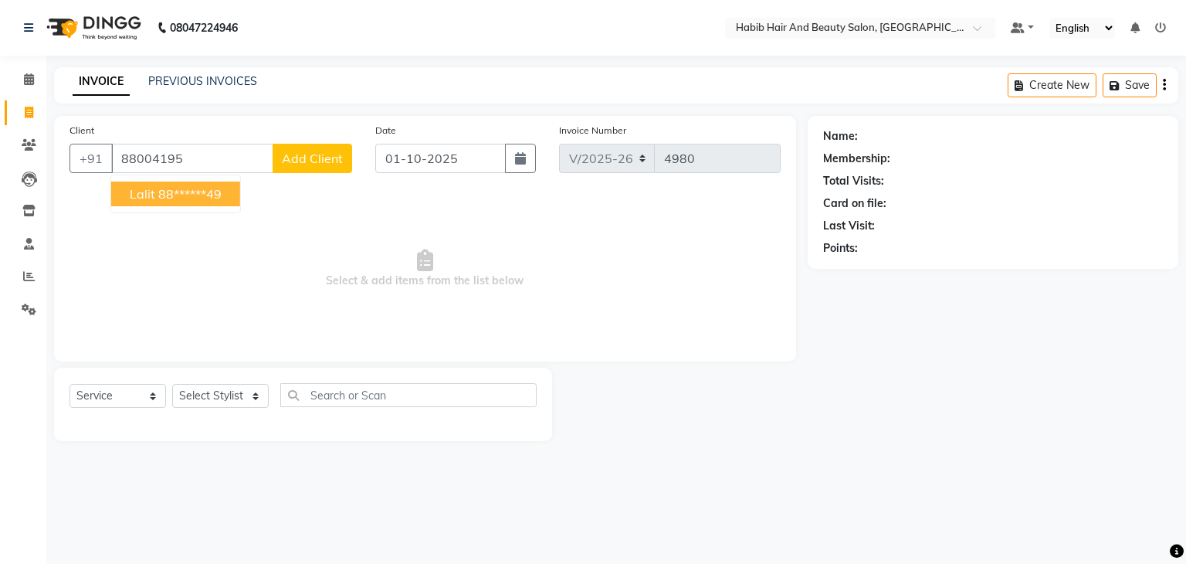
click at [177, 196] on ngb-highlight "88******49" at bounding box center [189, 193] width 63 height 15
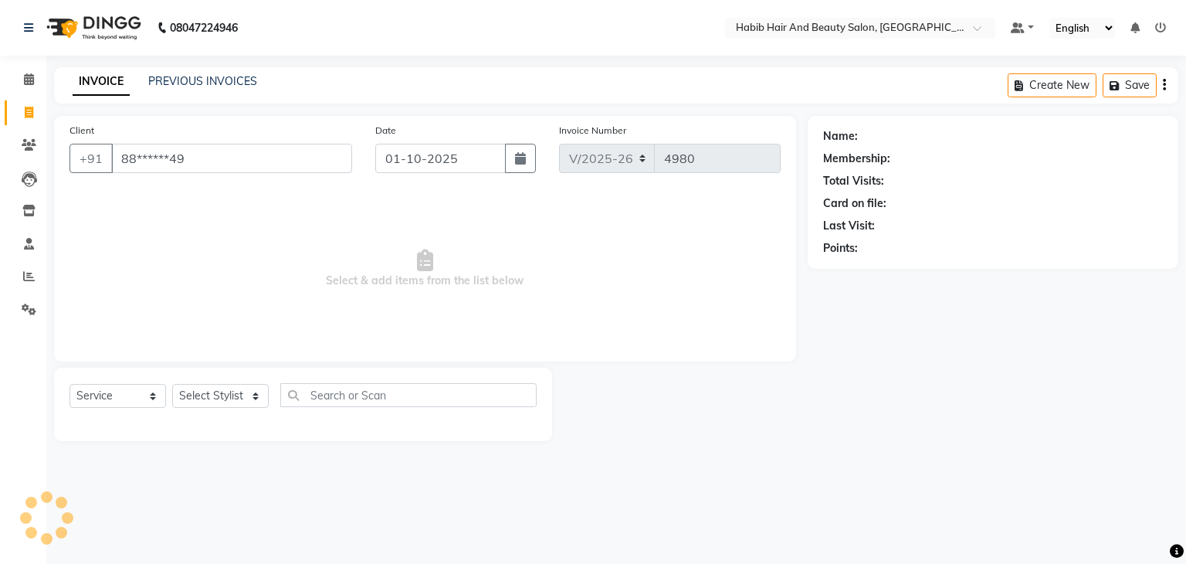
type input "88******49"
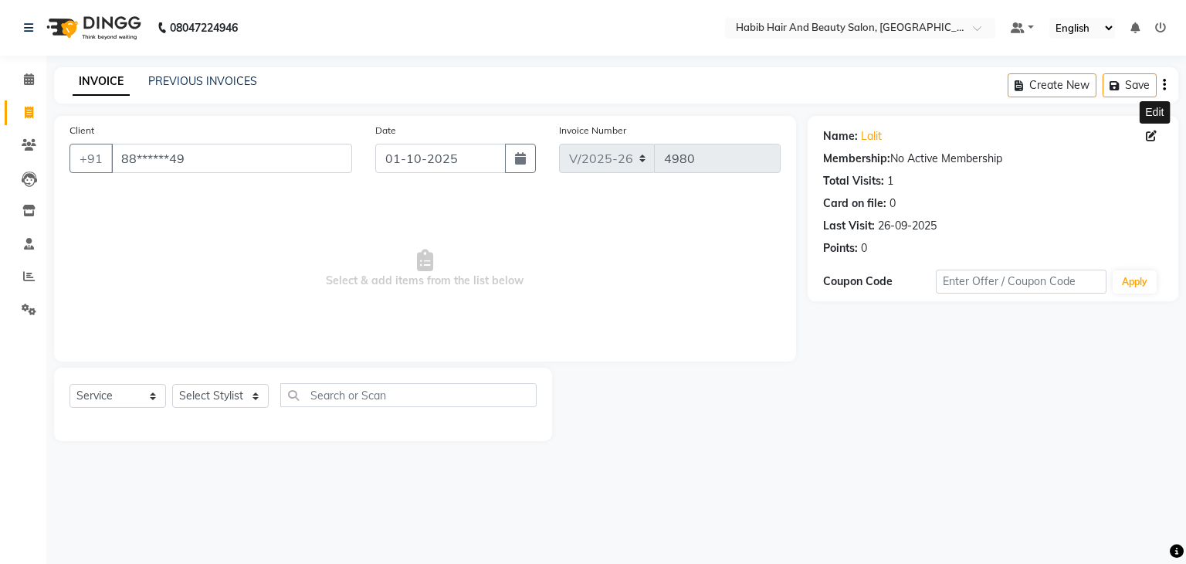
click at [1151, 142] on span at bounding box center [1154, 136] width 17 height 16
click at [1151, 131] on icon at bounding box center [1151, 135] width 11 height 11
select select "[DEMOGRAPHIC_DATA]"
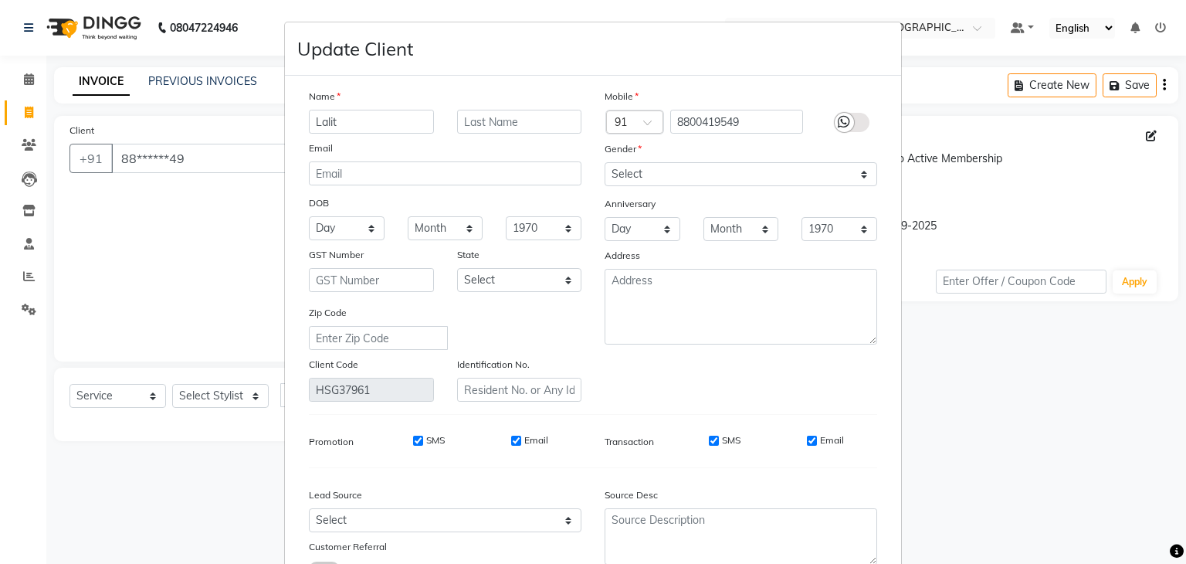
click at [384, 120] on input "Lalit" at bounding box center [371, 122] width 125 height 24
type input "L"
type input "rehan"
click at [586, 348] on div "Zip Code" at bounding box center [445, 327] width 296 height 46
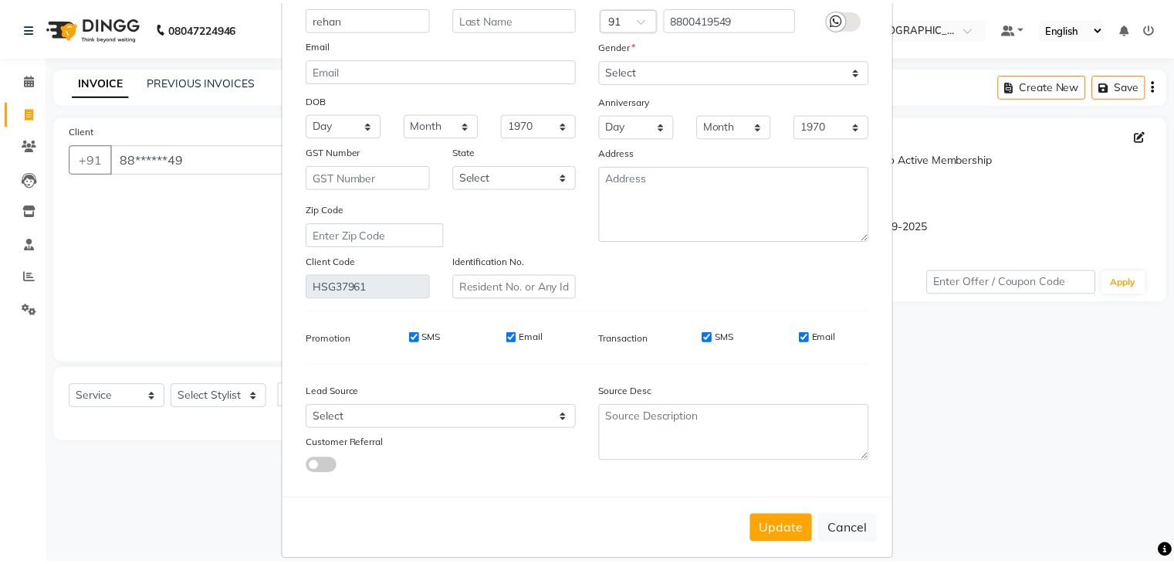
scroll to position [130, 0]
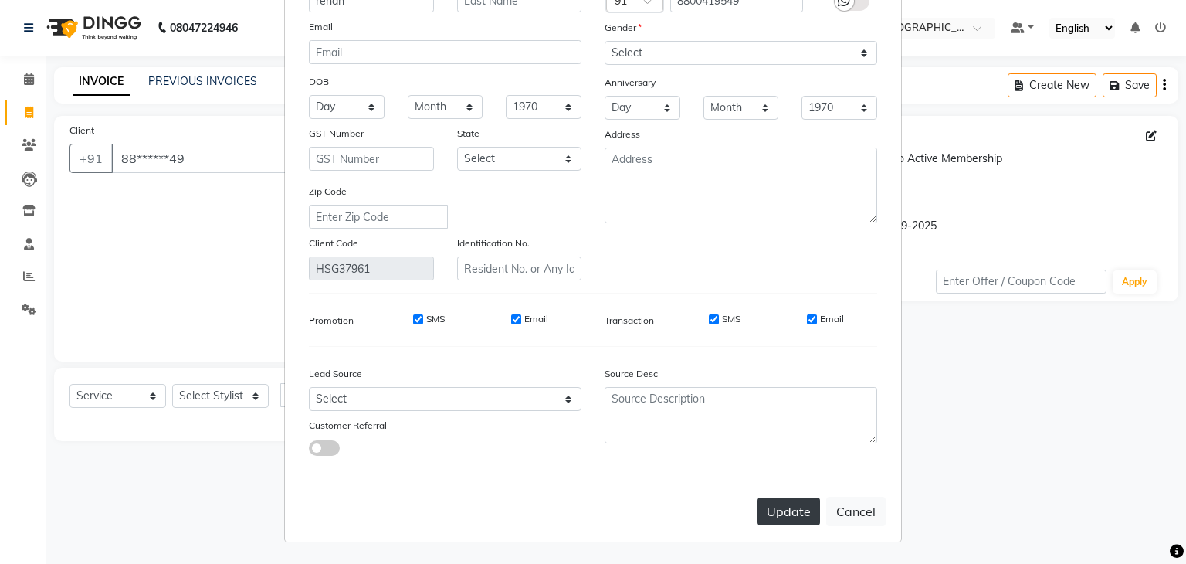
click at [770, 510] on button "Update" at bounding box center [788, 511] width 63 height 28
select select
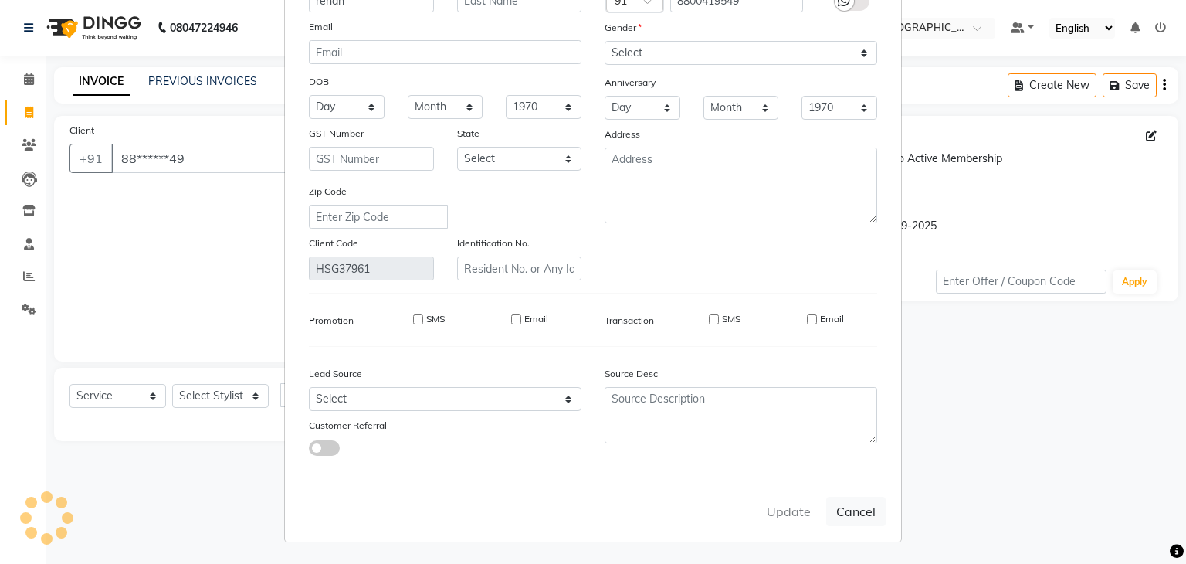
select select
checkbox input "false"
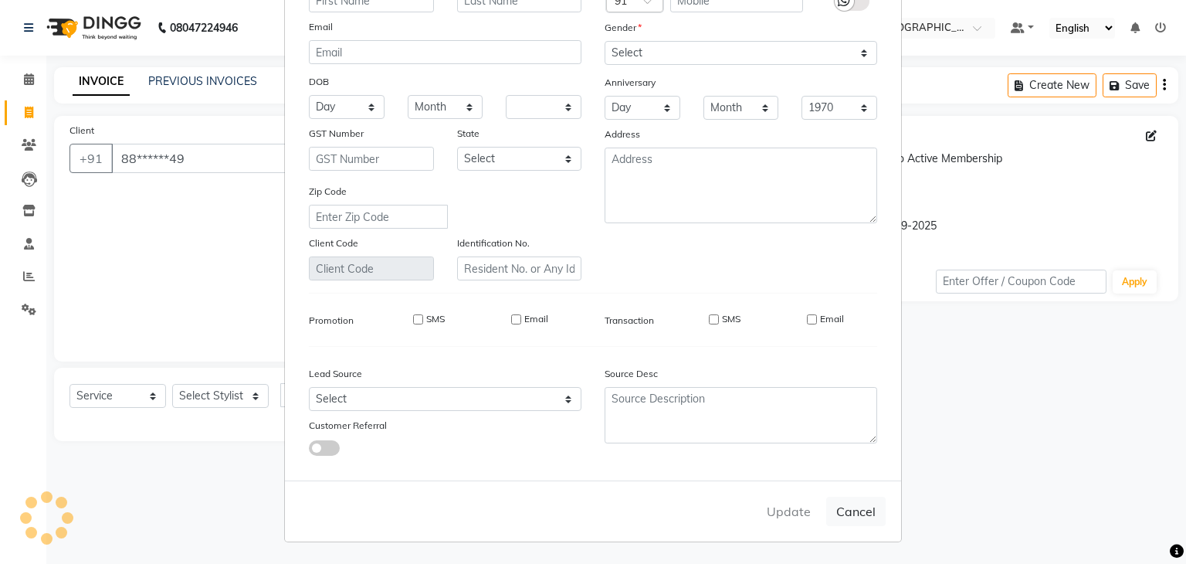
checkbox input "false"
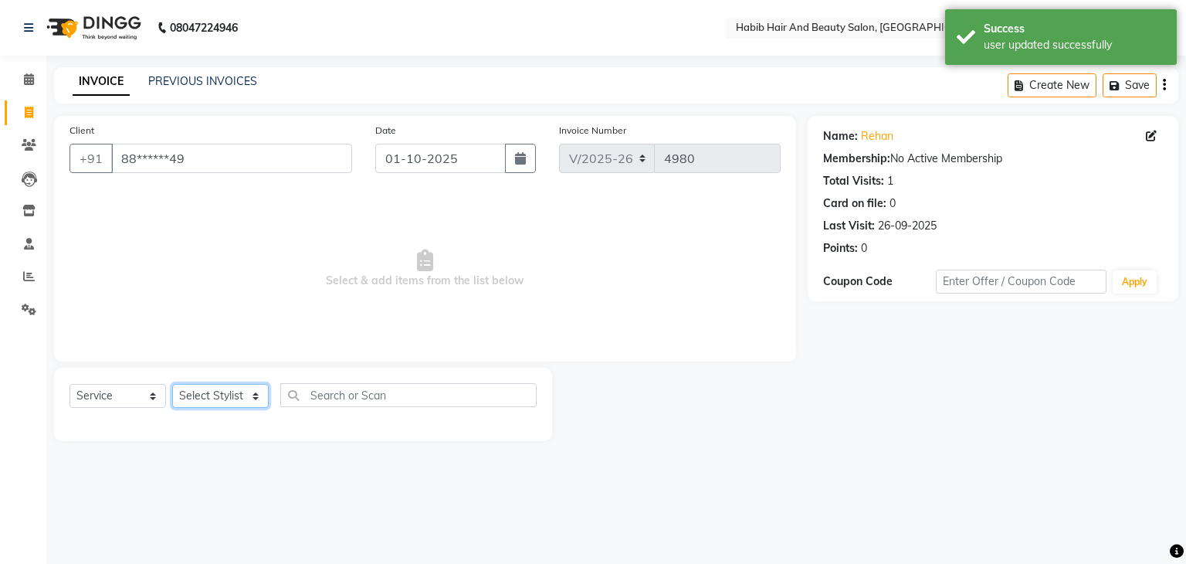
click at [262, 397] on select "Select Stylist [PERSON_NAME] Manager [PERSON_NAME] [PERSON_NAME] Suraj [PERSON_…" at bounding box center [220, 396] width 96 height 24
select select "81159"
click at [172, 384] on select "Select Stylist [PERSON_NAME] Manager [PERSON_NAME] [PERSON_NAME] Suraj [PERSON_…" at bounding box center [220, 396] width 96 height 24
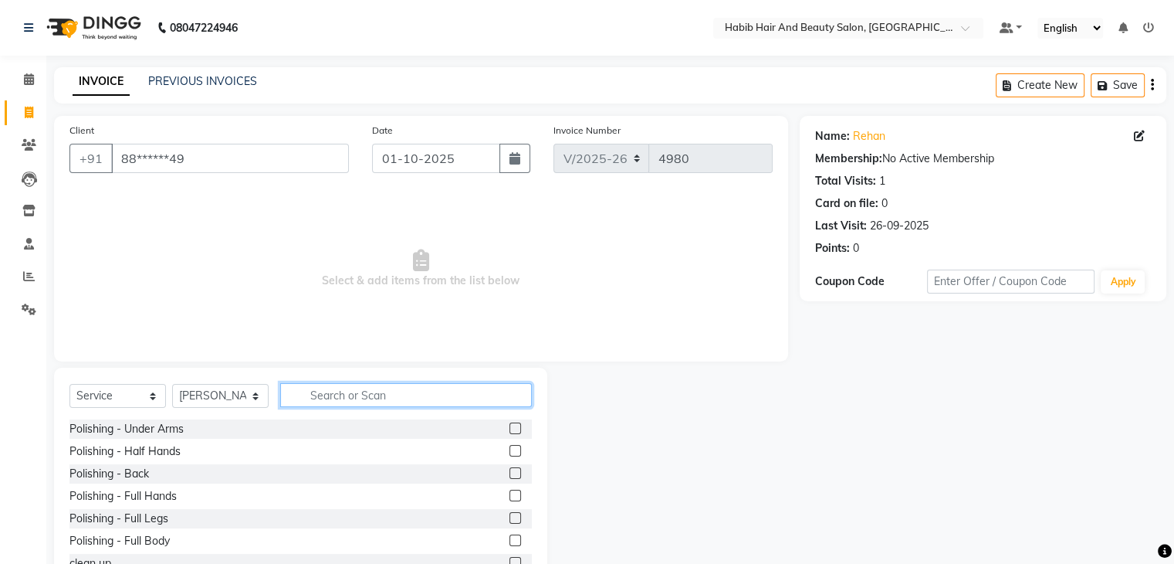
click at [334, 395] on input "text" at bounding box center [406, 395] width 252 height 24
type input "hair cut"
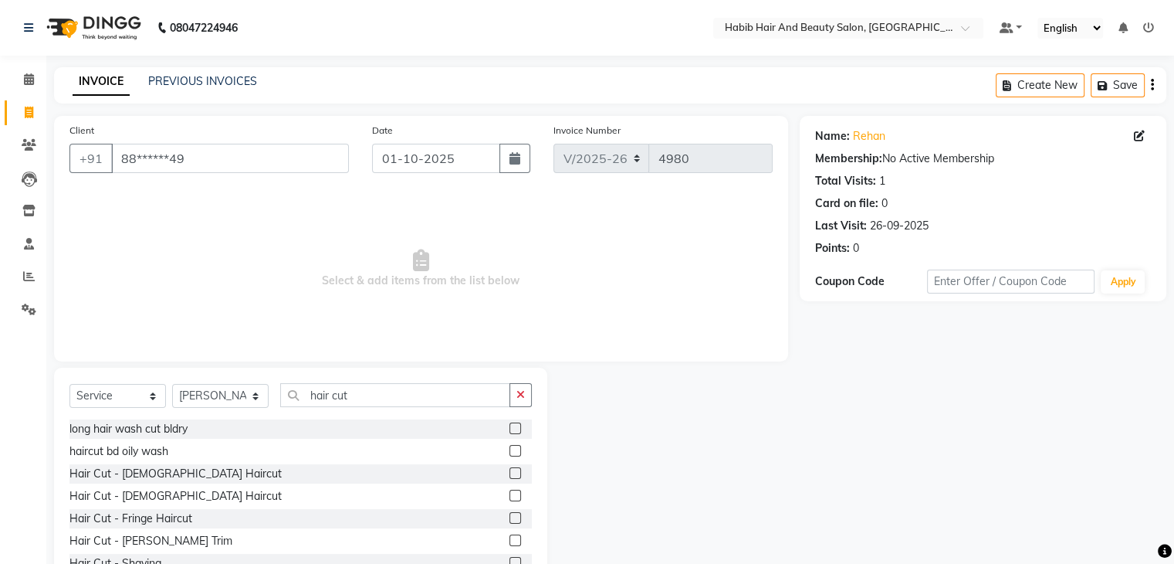
click at [510, 471] on label at bounding box center [516, 473] width 12 height 12
click at [510, 471] on input "checkbox" at bounding box center [515, 474] width 10 height 10
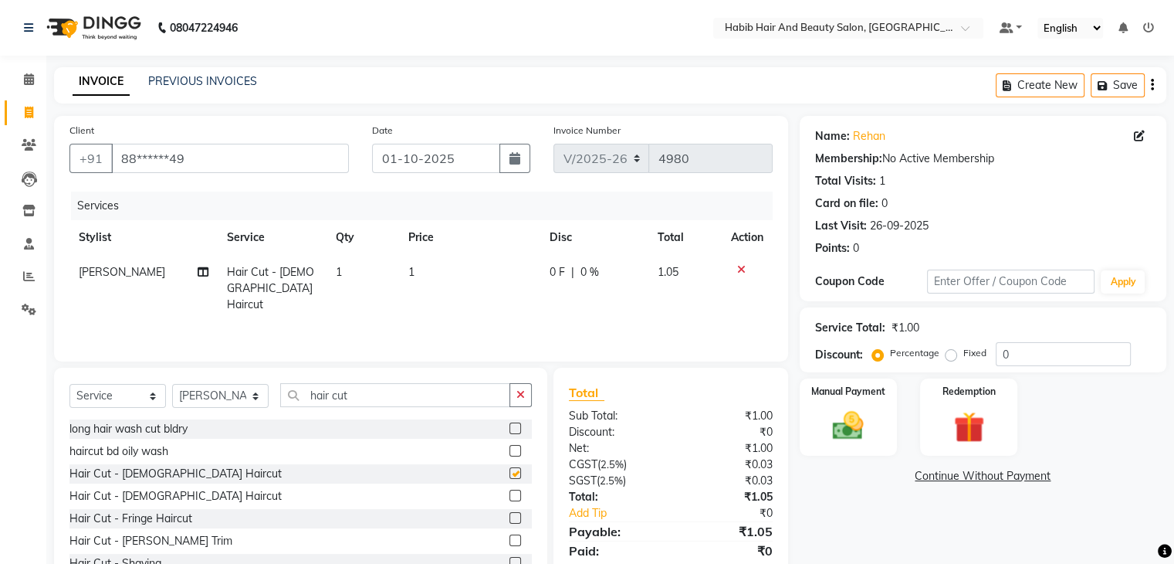
checkbox input "false"
click at [462, 282] on td "1" at bounding box center [469, 288] width 141 height 67
select select "81159"
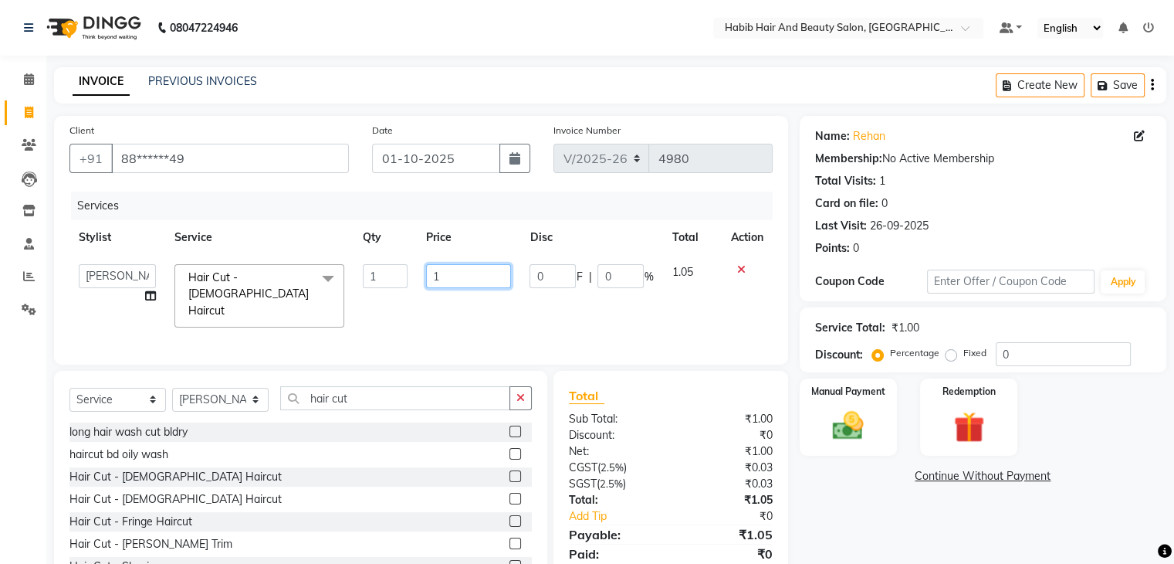
click at [462, 282] on input "1" at bounding box center [468, 276] width 85 height 24
type input "200"
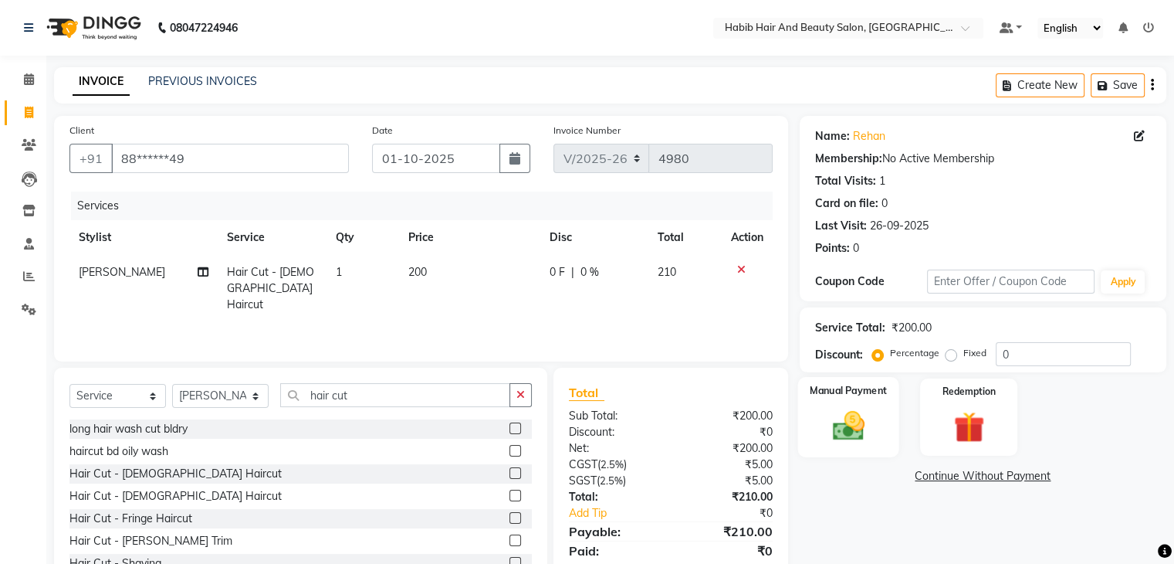
click at [877, 440] on div "Manual Payment" at bounding box center [847, 417] width 101 height 80
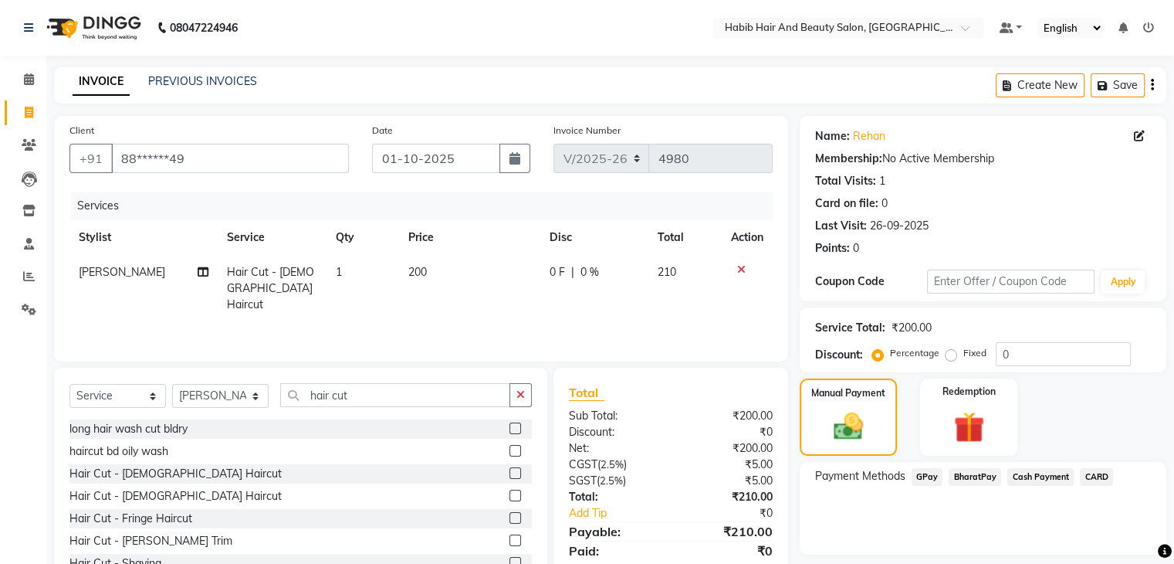
click at [980, 473] on span "BharatPay" at bounding box center [975, 477] width 52 height 18
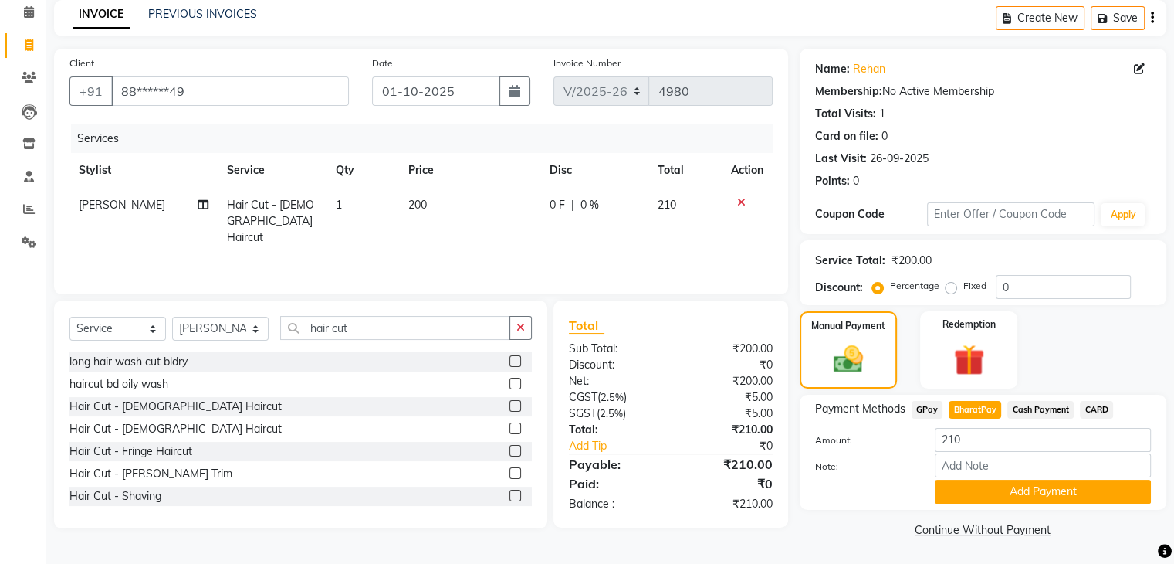
scroll to position [69, 0]
click at [1039, 496] on button "Add Payment" at bounding box center [1043, 491] width 216 height 24
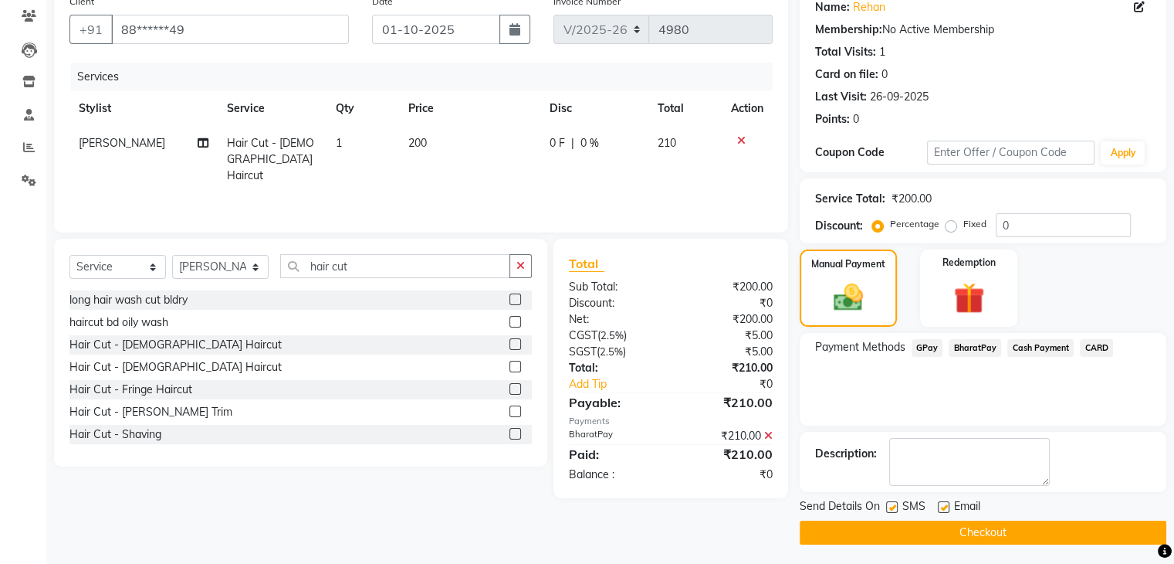
scroll to position [132, 0]
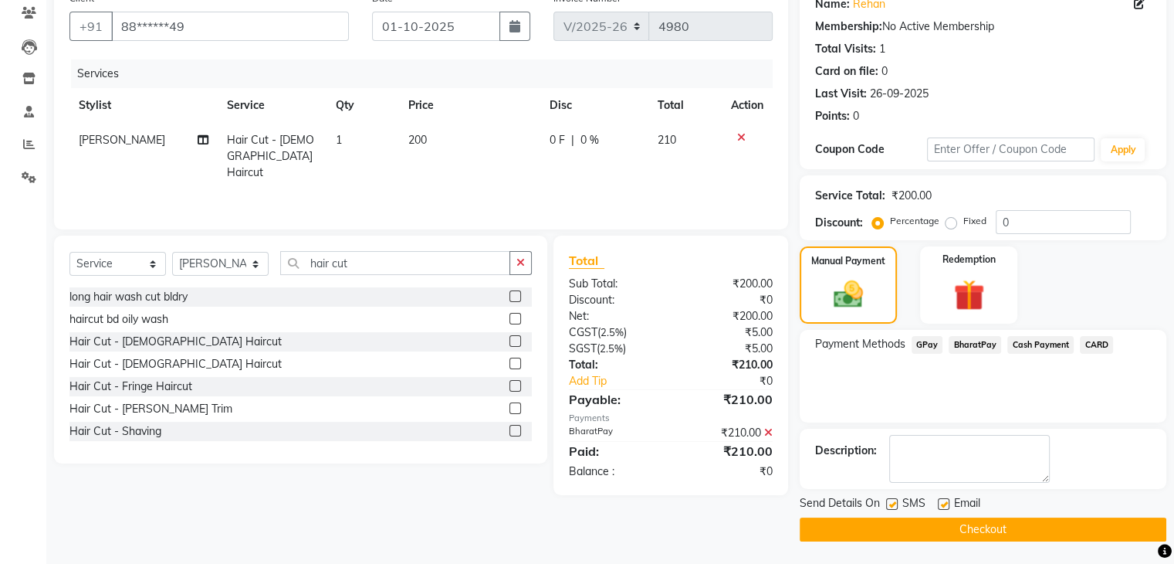
click at [1038, 528] on button "Checkout" at bounding box center [983, 529] width 367 height 24
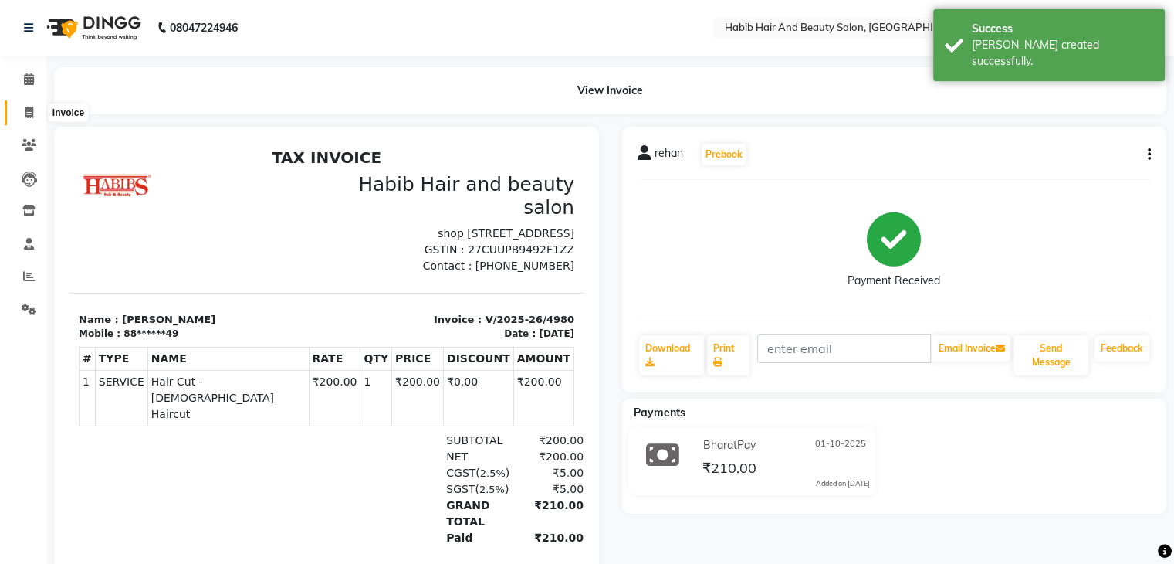
click at [26, 112] on icon at bounding box center [29, 113] width 8 height 12
select select "8362"
select select "service"
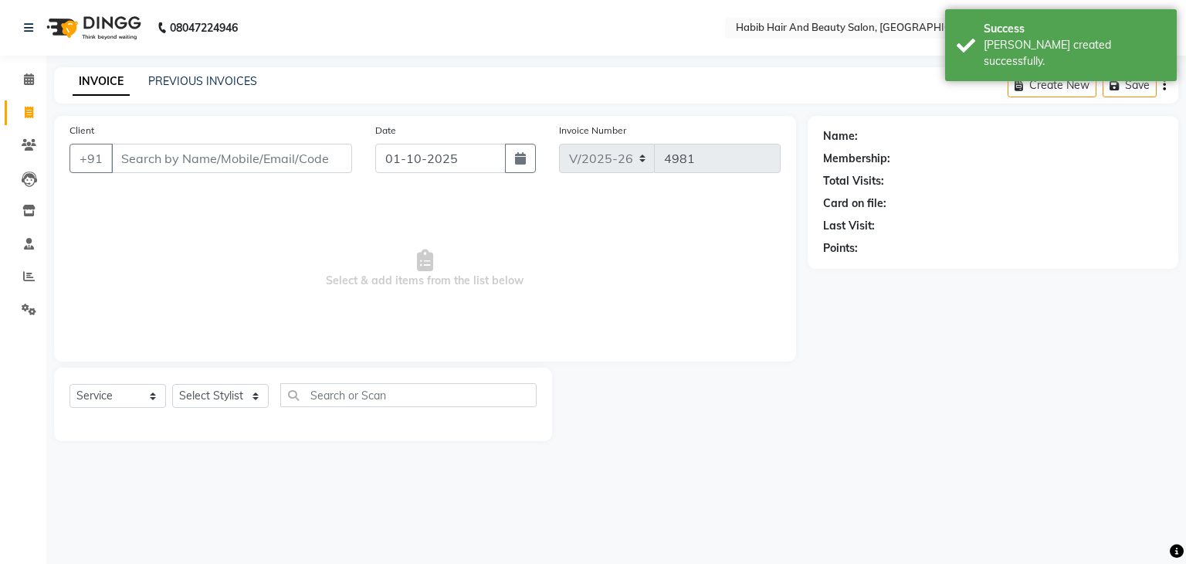
click at [142, 154] on input "Client" at bounding box center [231, 158] width 241 height 29
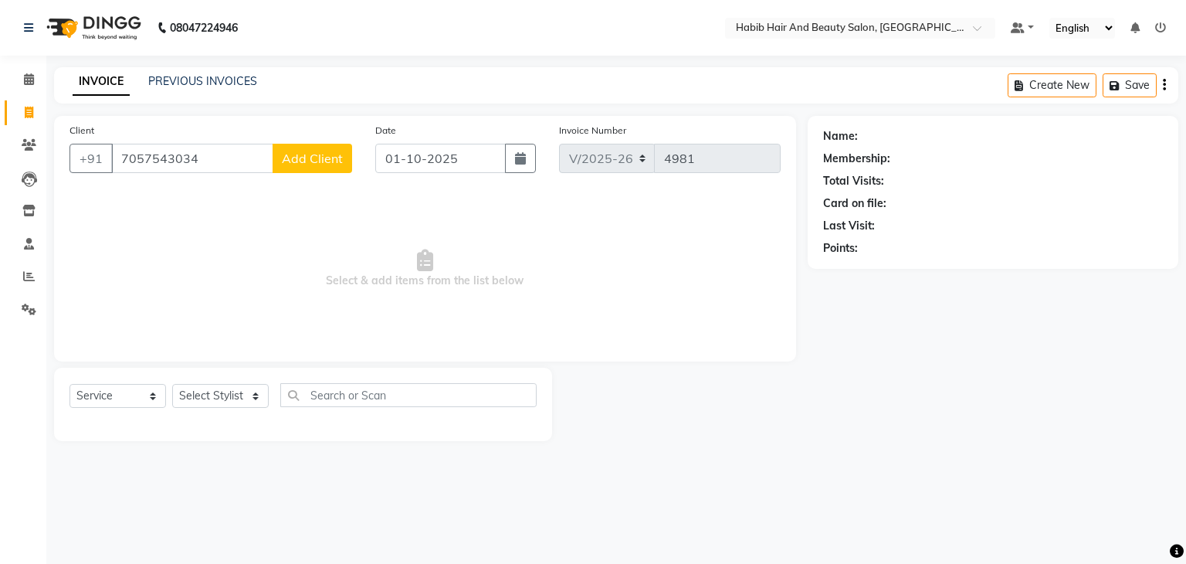
type input "7057543034"
click at [306, 154] on span "Add Client" at bounding box center [312, 158] width 61 height 15
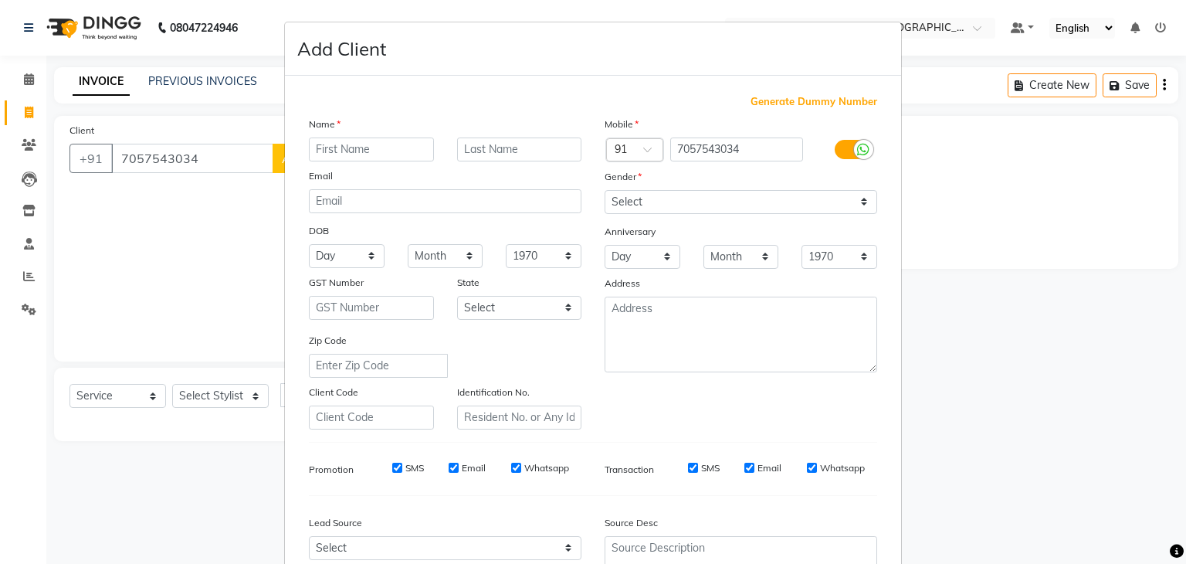
click at [320, 145] on input "text" at bounding box center [371, 149] width 125 height 24
type input "neha"
click at [676, 201] on select "Select [DEMOGRAPHIC_DATA] [DEMOGRAPHIC_DATA] Other Prefer Not To Say" at bounding box center [740, 202] width 273 height 24
select select "[DEMOGRAPHIC_DATA]"
click at [604, 191] on select "Select [DEMOGRAPHIC_DATA] [DEMOGRAPHIC_DATA] Other Prefer Not To Say" at bounding box center [740, 202] width 273 height 24
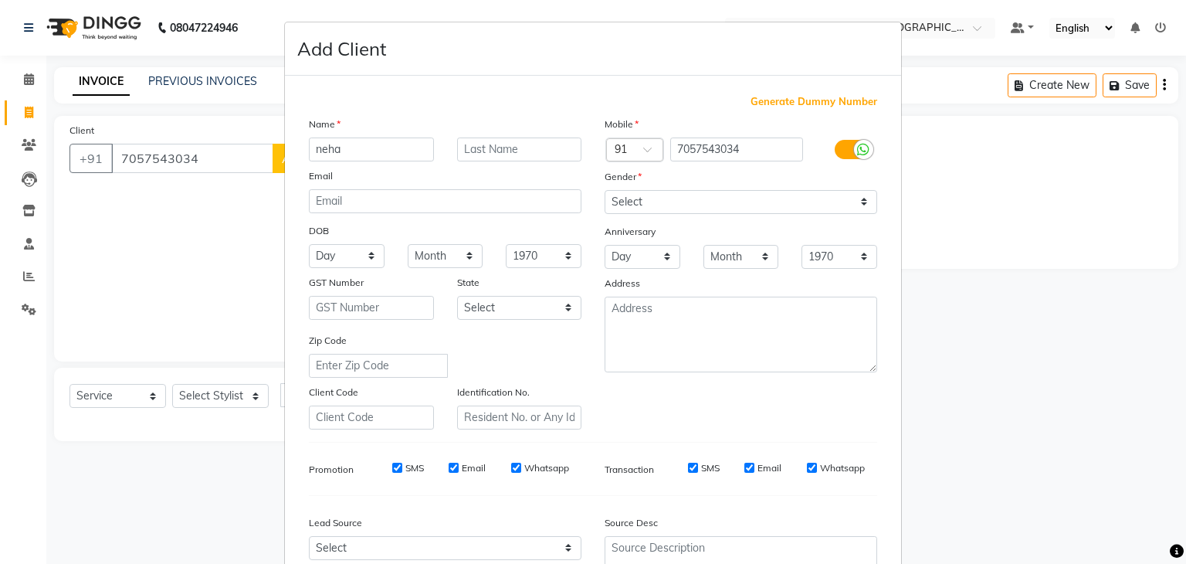
click at [566, 364] on div "Zip Code" at bounding box center [445, 355] width 296 height 46
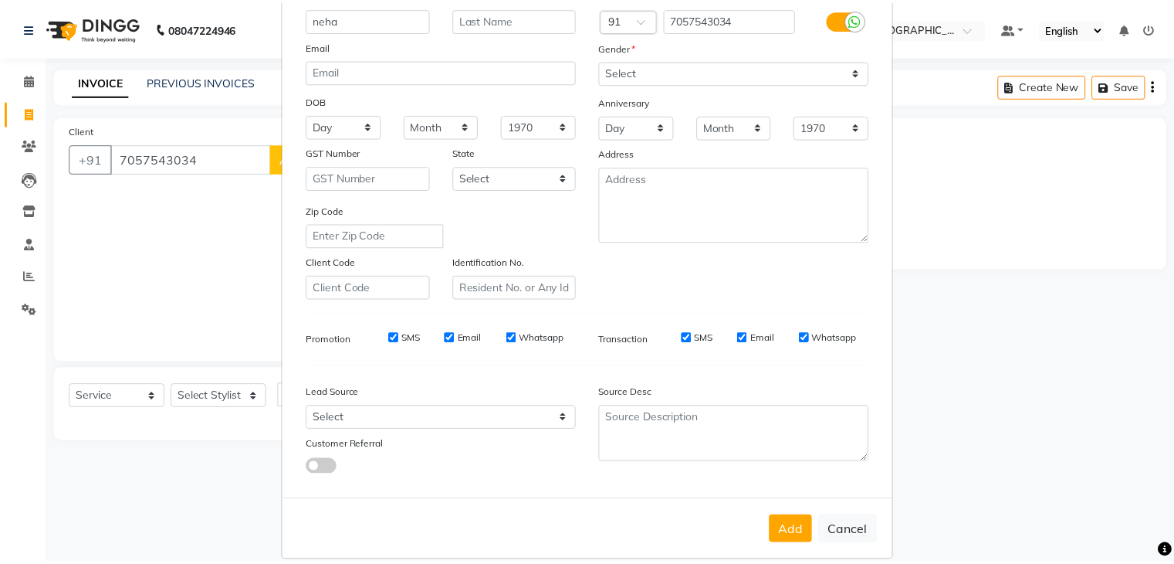
scroll to position [157, 0]
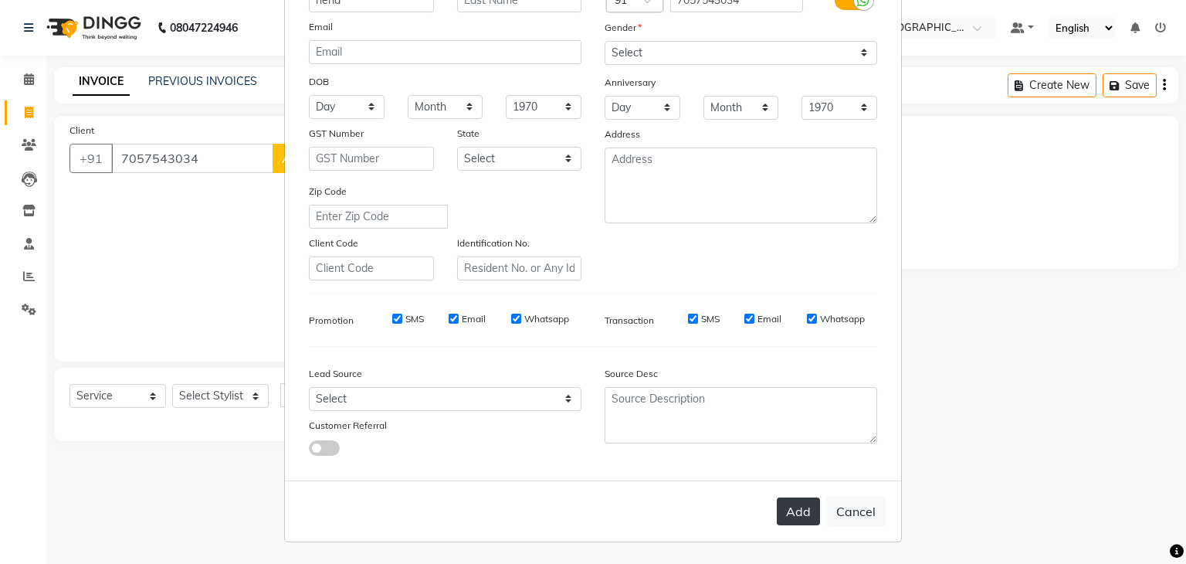
click at [783, 507] on button "Add" at bounding box center [798, 511] width 43 height 28
type input "70******34"
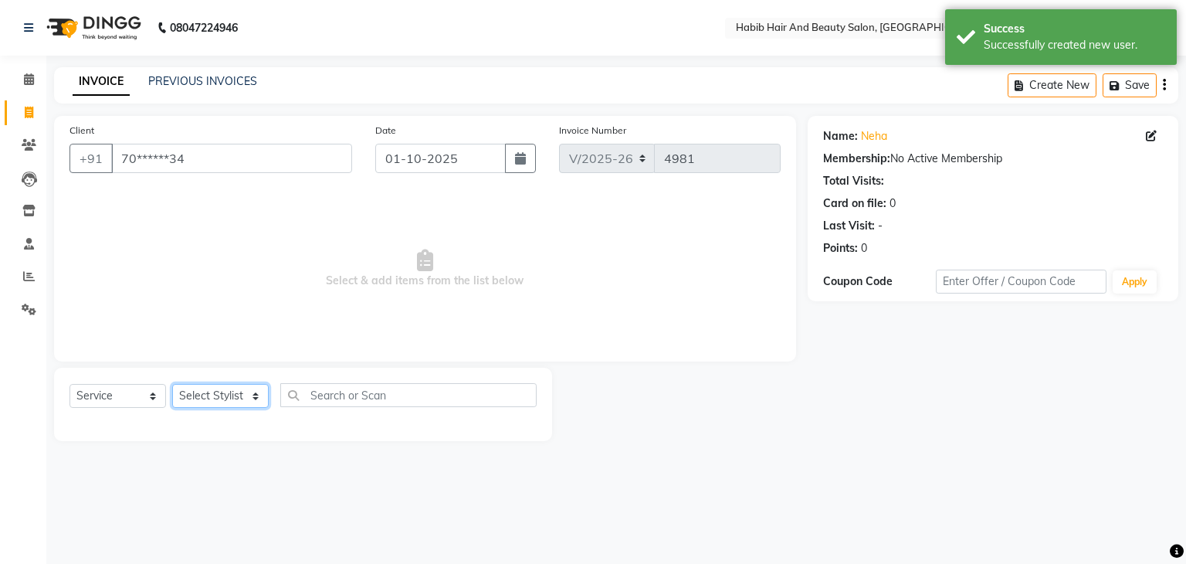
click at [256, 401] on select "Select Stylist [PERSON_NAME] Manager [PERSON_NAME] [PERSON_NAME] Suraj [PERSON_…" at bounding box center [220, 396] width 96 height 24
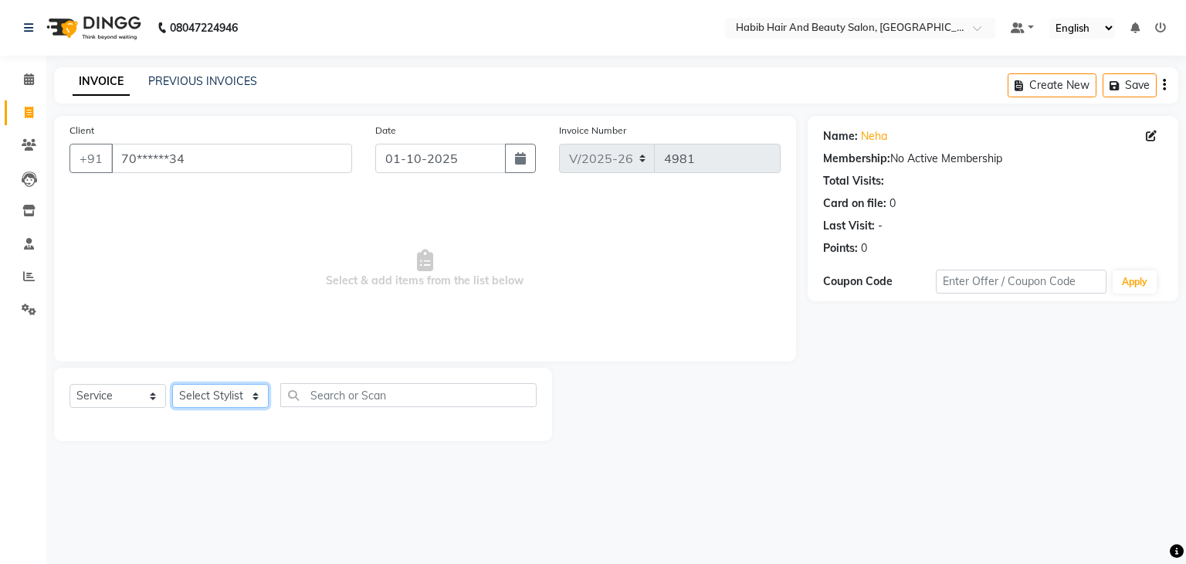
select select "81153"
click at [172, 384] on select "Select Stylist [PERSON_NAME] Manager [PERSON_NAME] [PERSON_NAME] Suraj [PERSON_…" at bounding box center [220, 396] width 96 height 24
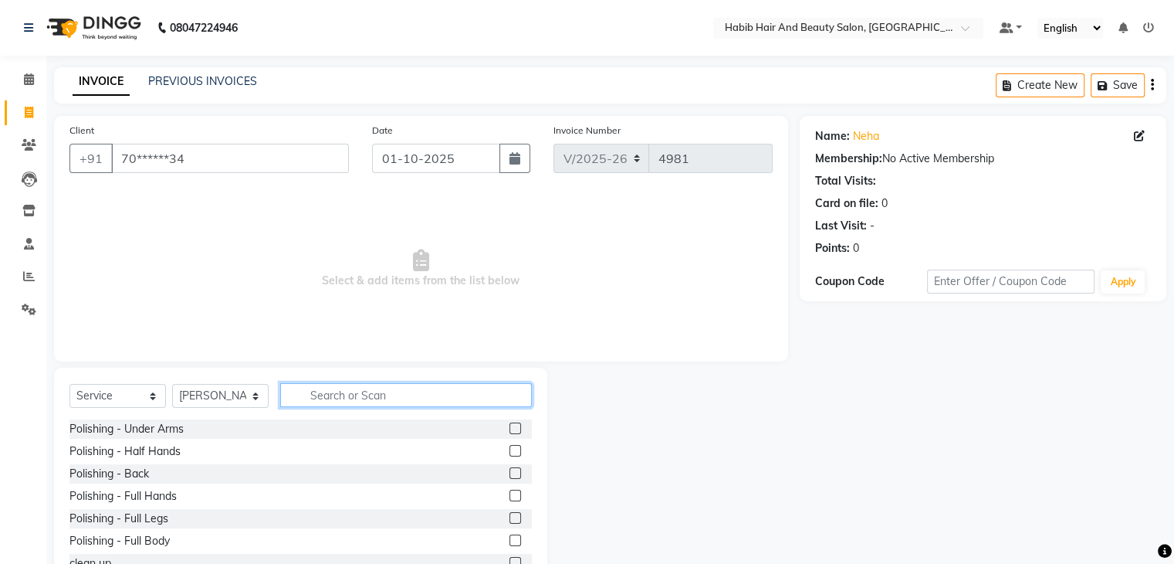
click at [320, 400] on input "text" at bounding box center [406, 395] width 252 height 24
type input "hair cut"
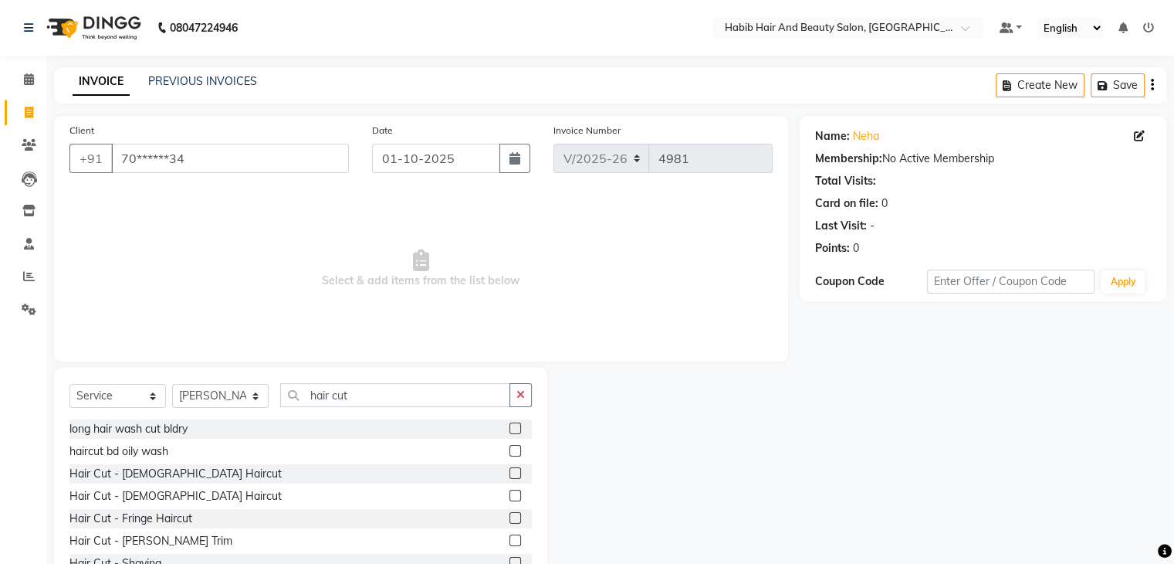
click at [510, 494] on label at bounding box center [516, 495] width 12 height 12
click at [510, 494] on input "checkbox" at bounding box center [515, 496] width 10 height 10
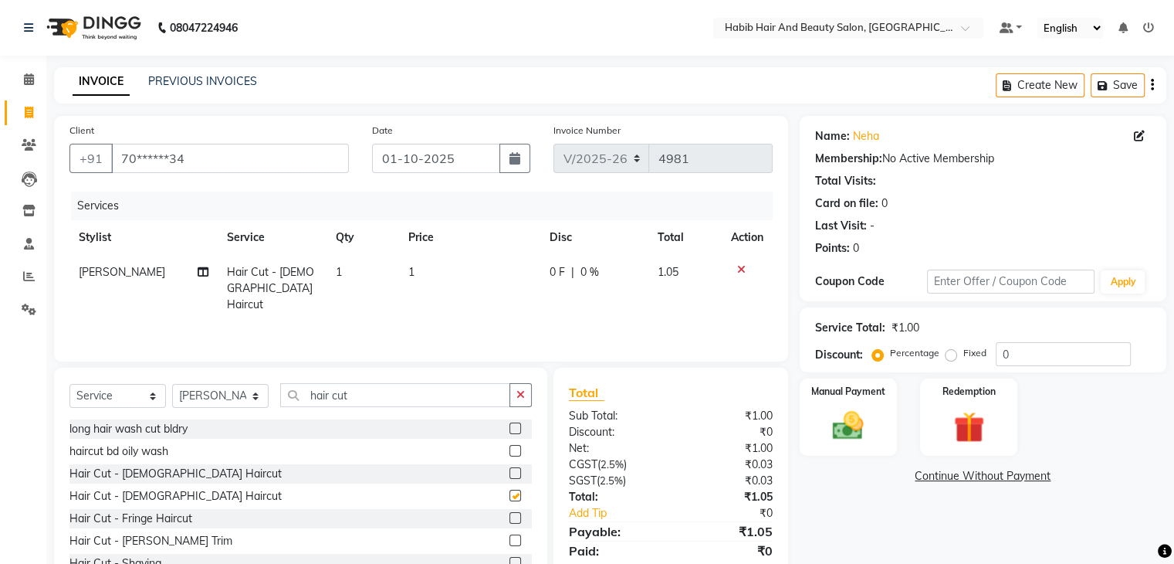
checkbox input "false"
click at [256, 396] on select "Select Stylist [PERSON_NAME] Manager [PERSON_NAME] [PERSON_NAME] Suraj [PERSON_…" at bounding box center [220, 396] width 96 height 24
click at [172, 384] on select "Select Stylist [PERSON_NAME] Manager [PERSON_NAME] [PERSON_NAME] Suraj [PERSON_…" at bounding box center [220, 396] width 96 height 24
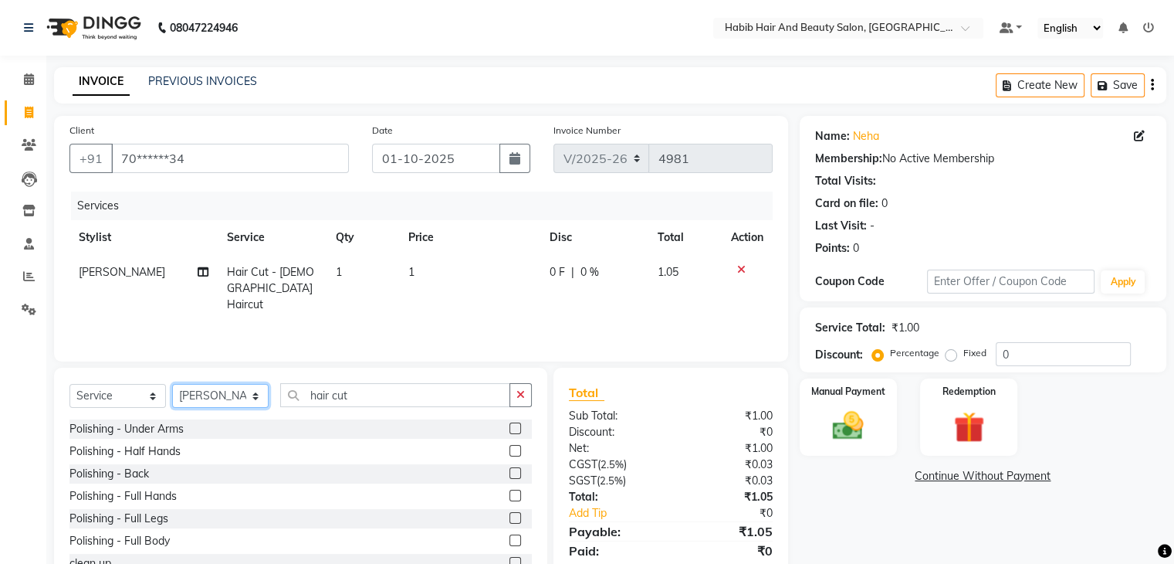
click at [254, 394] on select "Select Stylist [PERSON_NAME] Manager [PERSON_NAME] [PERSON_NAME] Suraj [PERSON_…" at bounding box center [220, 396] width 96 height 24
select select "87131"
click at [172, 384] on select "Select Stylist [PERSON_NAME] Manager [PERSON_NAME] [PERSON_NAME] Suraj [PERSON_…" at bounding box center [220, 396] width 96 height 24
click at [382, 400] on input "hair cut" at bounding box center [395, 395] width 230 height 24
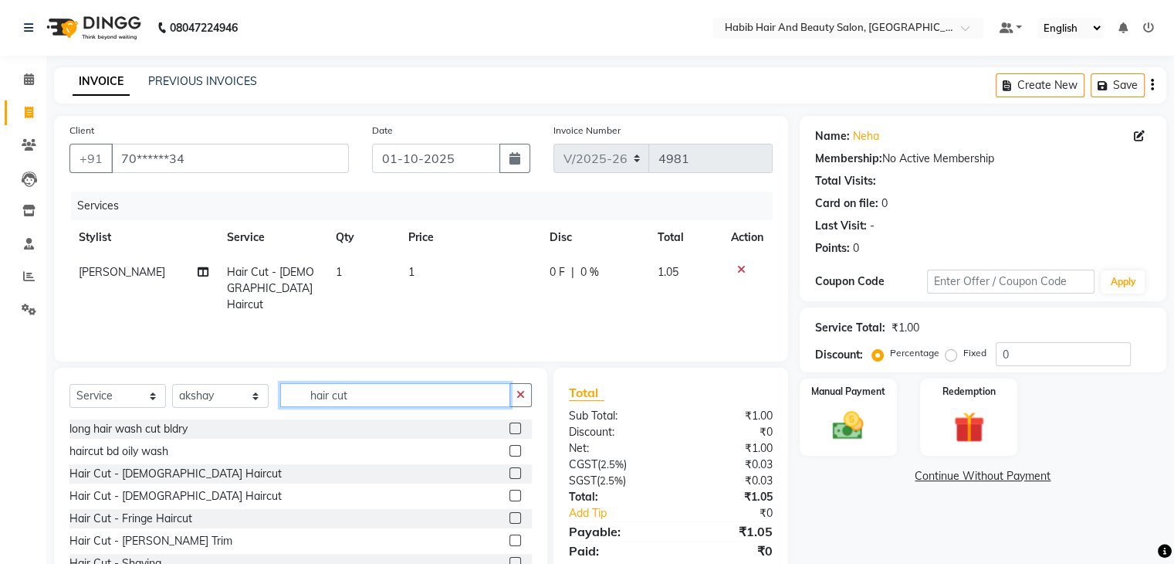
type input "hair cut"
click at [510, 466] on div at bounding box center [521, 473] width 22 height 19
click at [510, 473] on label at bounding box center [516, 473] width 12 height 12
click at [510, 473] on input "checkbox" at bounding box center [515, 474] width 10 height 10
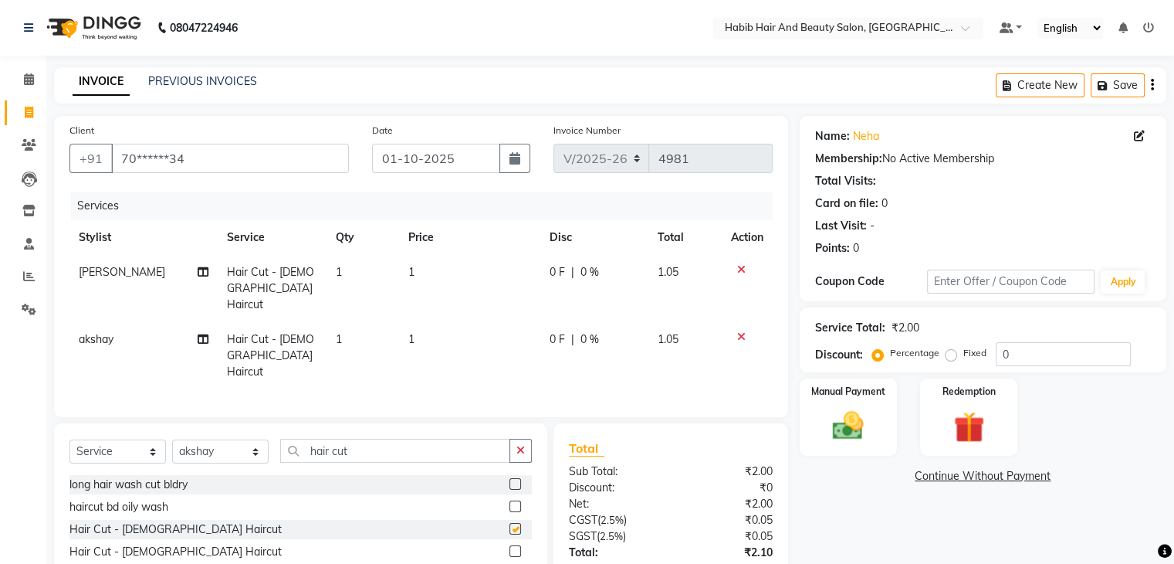
checkbox input "false"
click at [448, 273] on td "1" at bounding box center [469, 288] width 141 height 67
select select "81153"
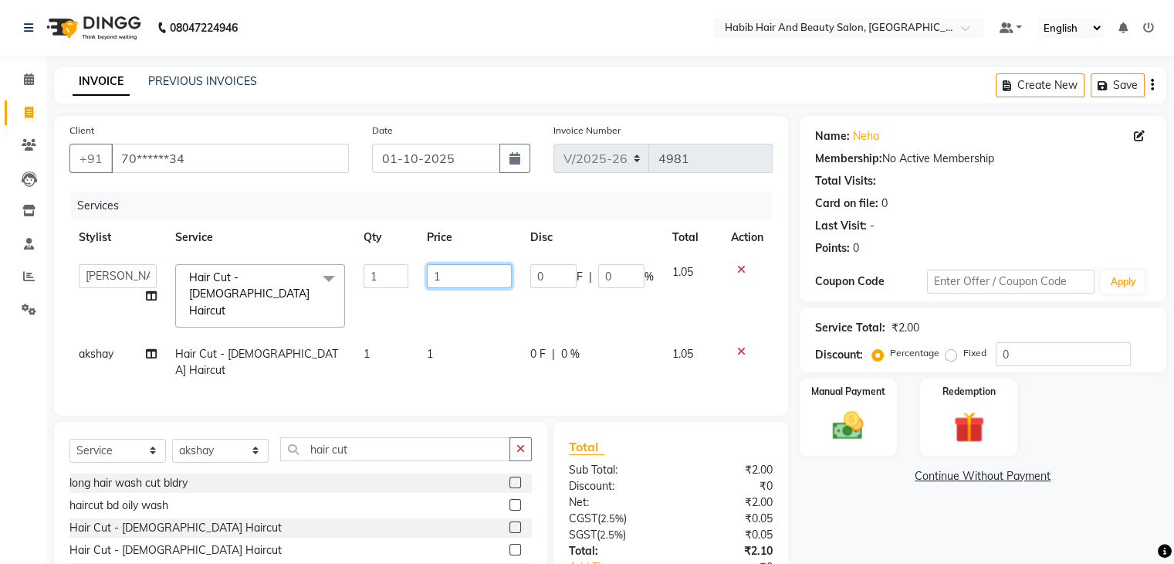
click at [455, 273] on input "1" at bounding box center [469, 276] width 85 height 24
type input "200"
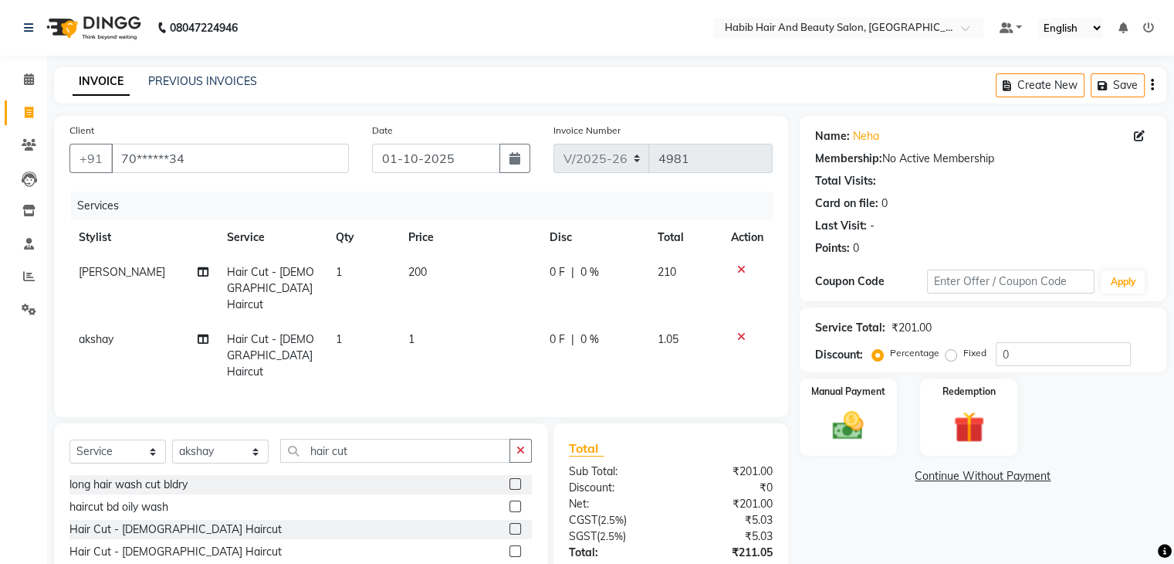
click at [454, 322] on td "1" at bounding box center [469, 355] width 141 height 67
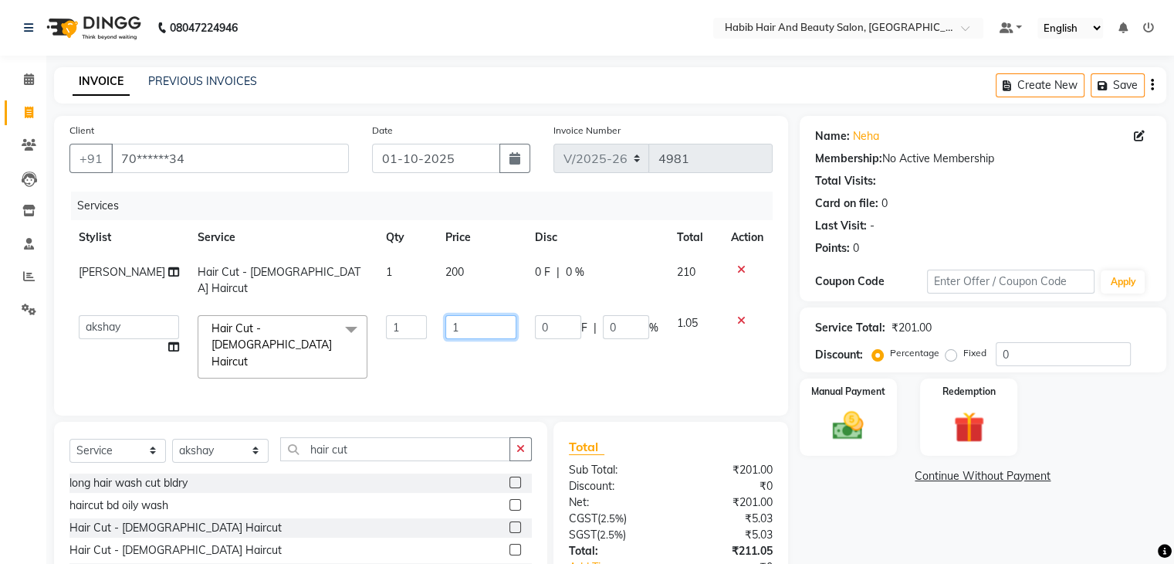
click at [454, 320] on input "1" at bounding box center [480, 327] width 71 height 24
type input "200"
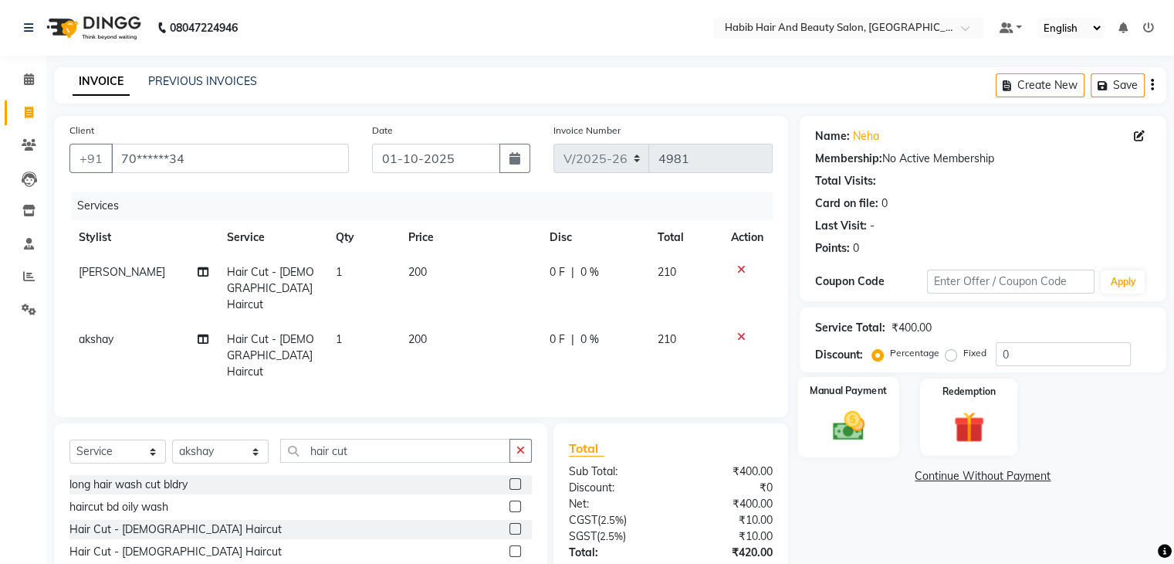
click at [856, 436] on img at bounding box center [848, 426] width 52 height 37
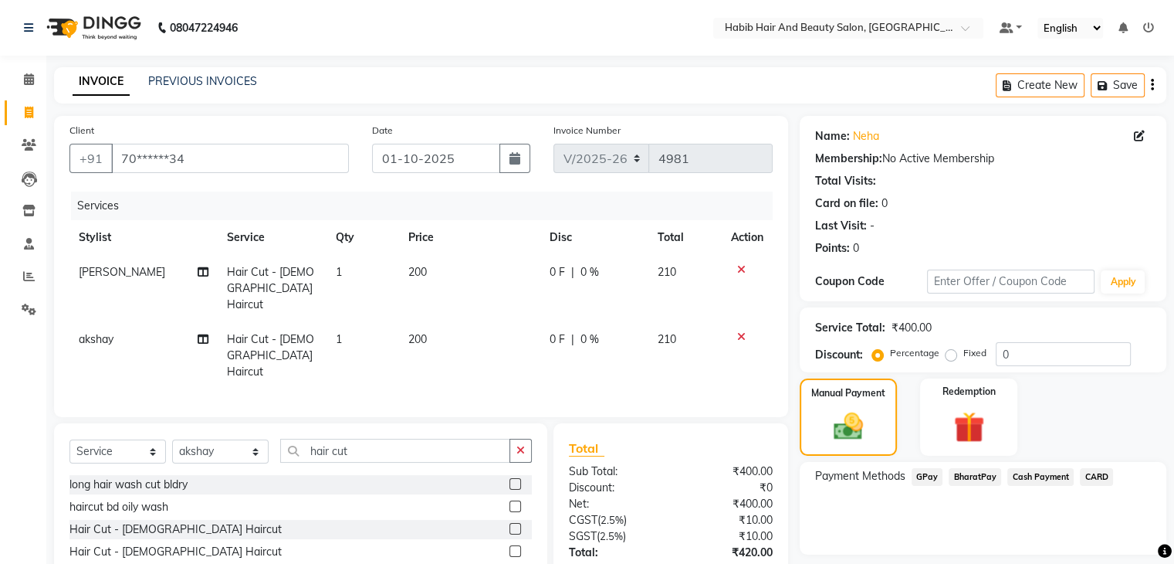
click at [953, 472] on span "BharatPay" at bounding box center [975, 477] width 52 height 18
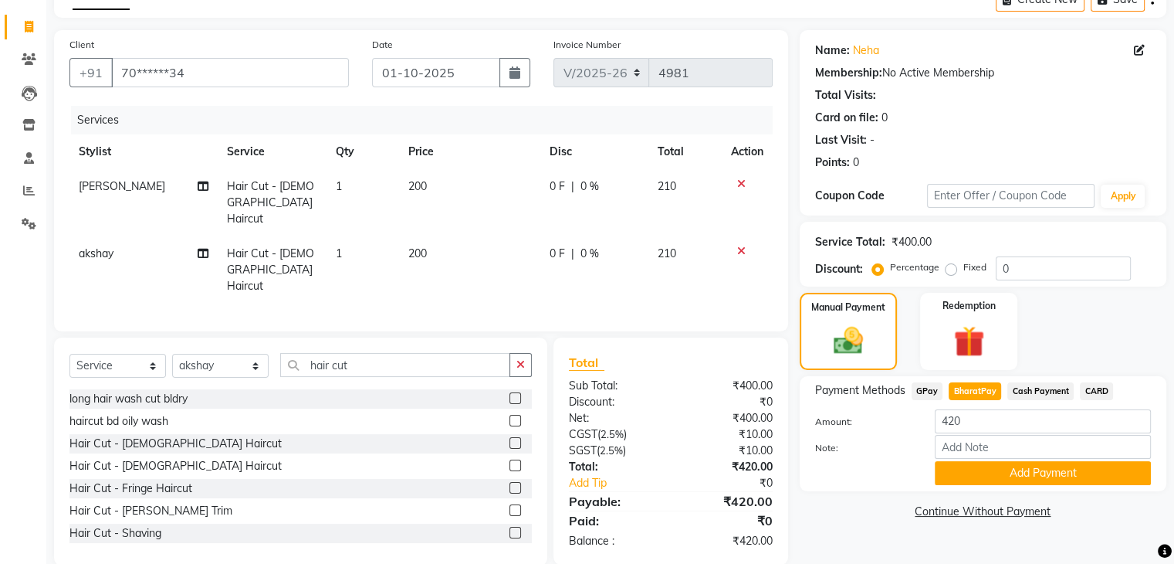
scroll to position [90, 0]
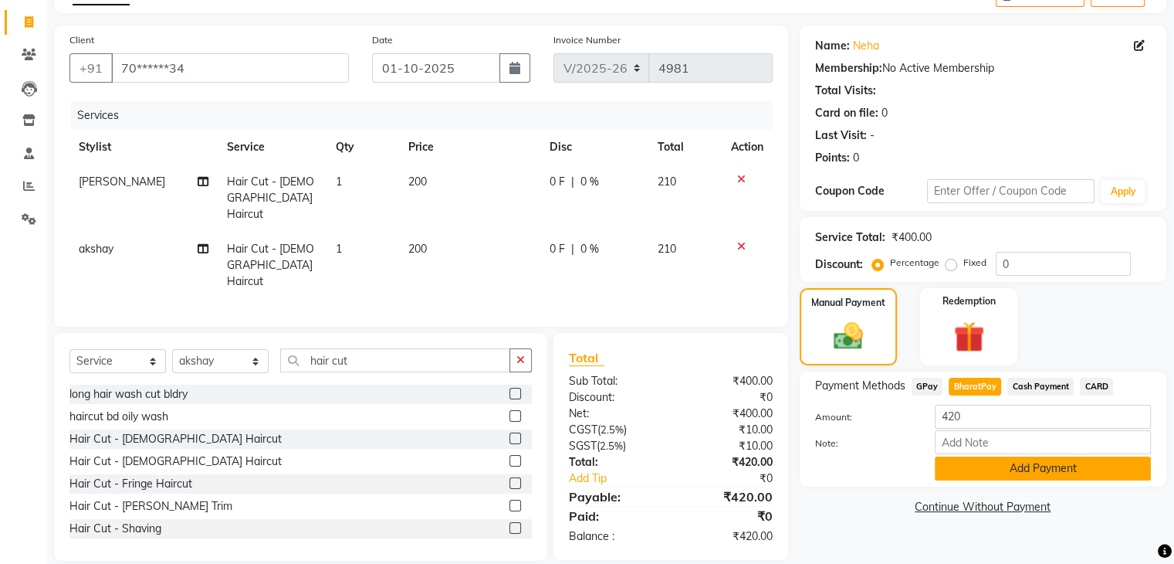
click at [1038, 470] on button "Add Payment" at bounding box center [1043, 468] width 216 height 24
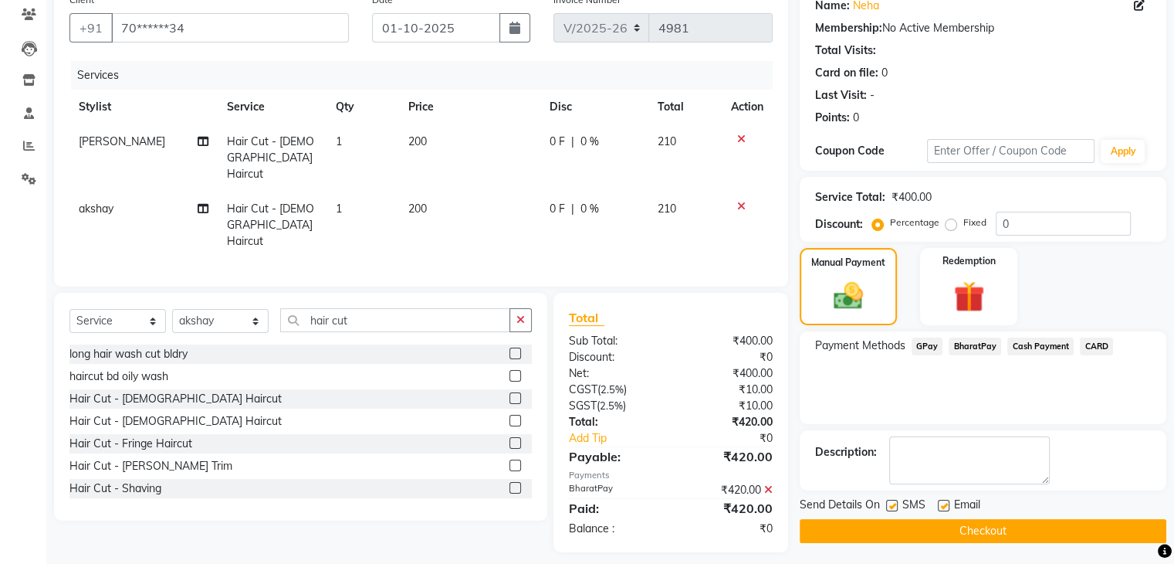
scroll to position [132, 0]
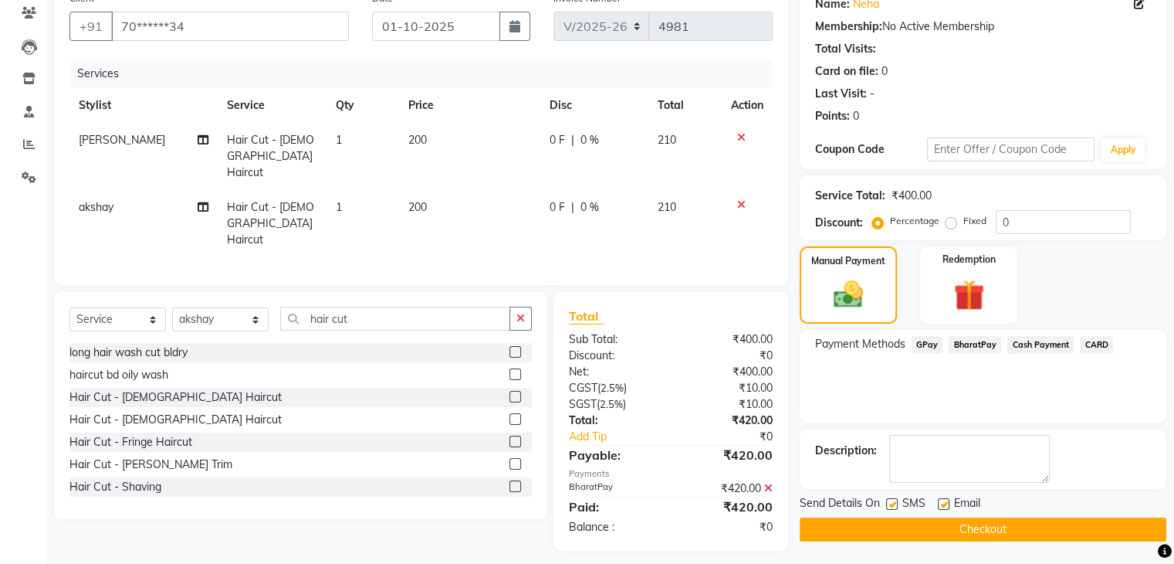
click at [995, 523] on button "Checkout" at bounding box center [983, 529] width 367 height 24
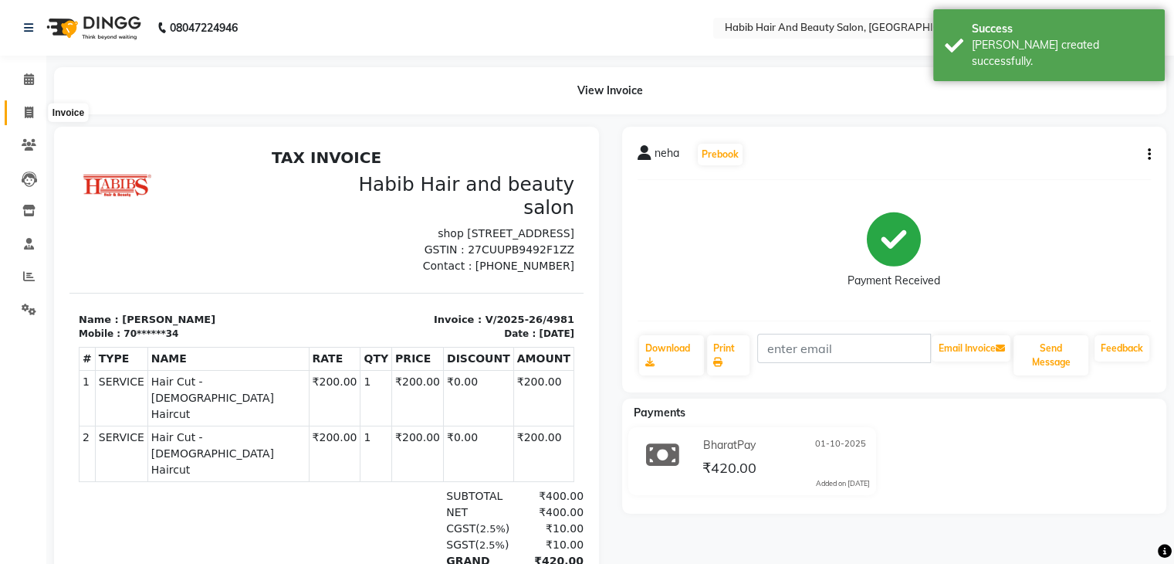
click at [22, 111] on span at bounding box center [28, 113] width 27 height 18
select select "service"
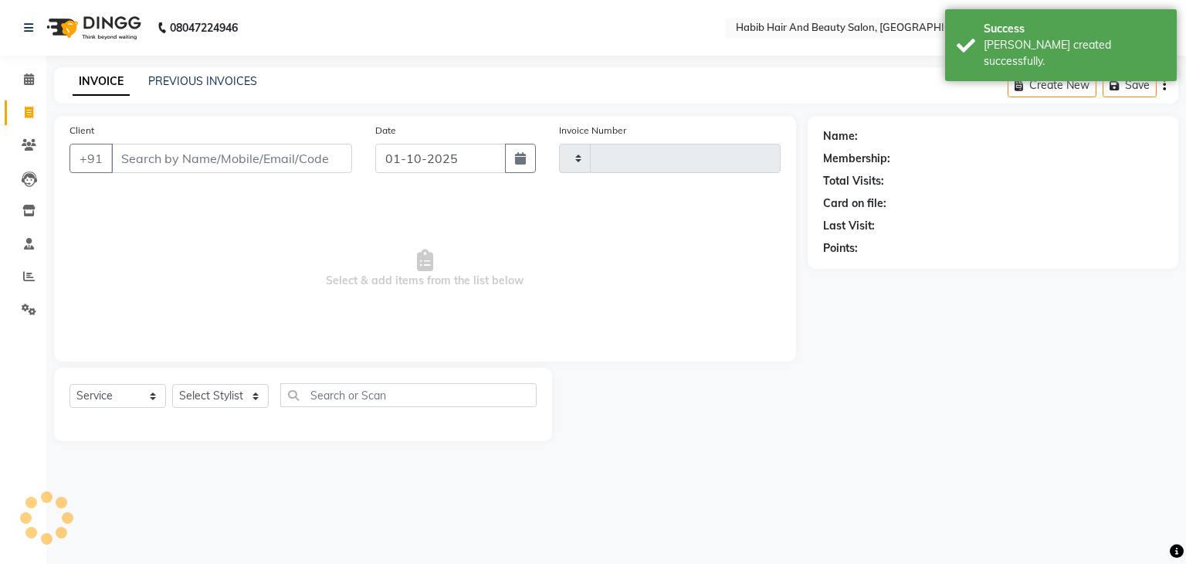
type input "4982"
select select "8362"
click at [147, 163] on input "Client" at bounding box center [231, 158] width 241 height 29
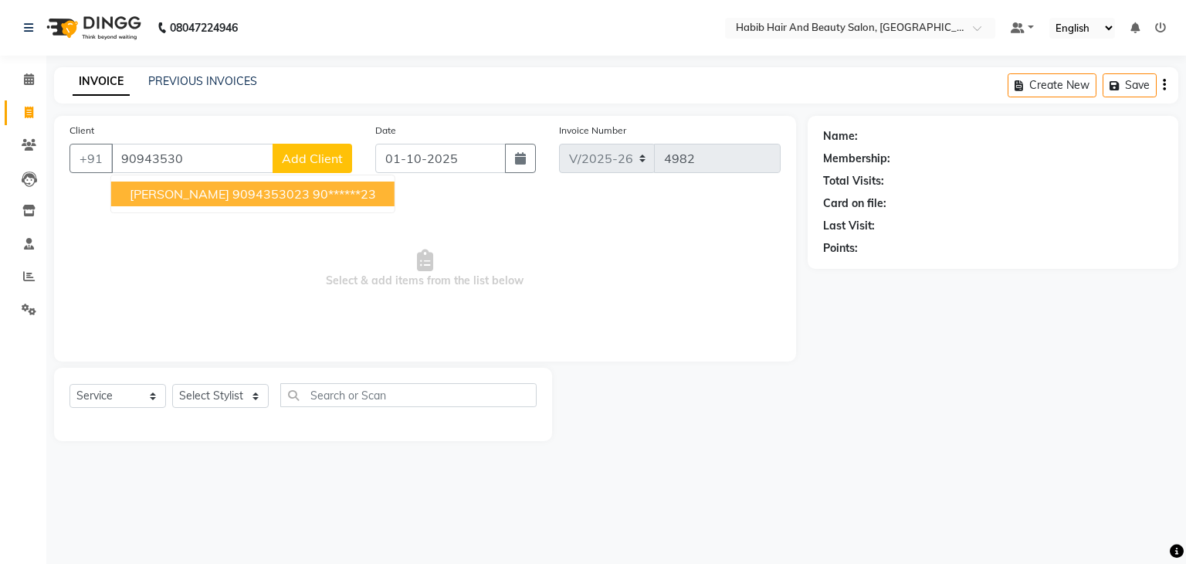
click at [173, 198] on span "[PERSON_NAME] 9094353023" at bounding box center [220, 193] width 180 height 15
type input "90******23"
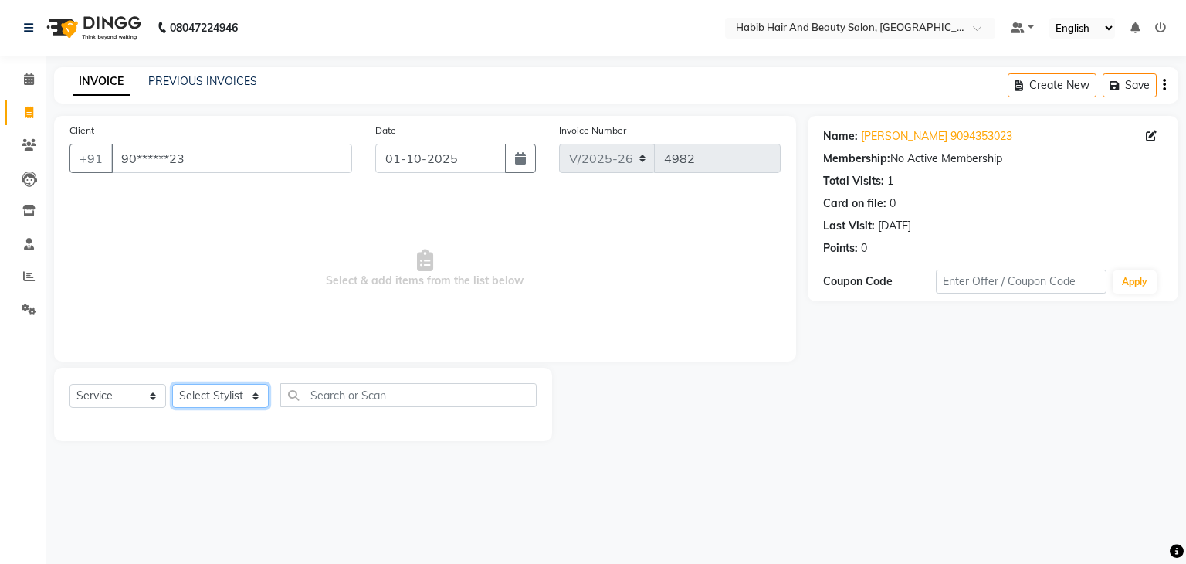
click at [242, 396] on select "Select Stylist [PERSON_NAME] Manager [PERSON_NAME] [PERSON_NAME] Suraj [PERSON_…" at bounding box center [220, 396] width 96 height 24
select select "87131"
click at [172, 384] on select "Select Stylist [PERSON_NAME] Manager [PERSON_NAME] [PERSON_NAME] Suraj [PERSON_…" at bounding box center [220, 396] width 96 height 24
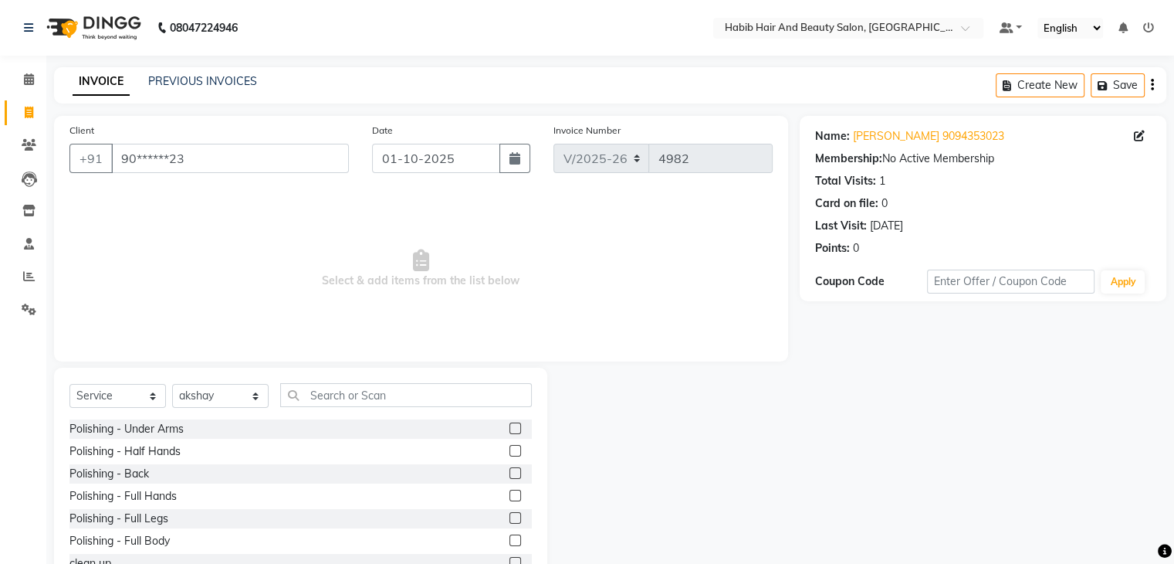
click at [333, 408] on div "Select Service Product Membership Package Voucher Prepaid Gift Card Select Styl…" at bounding box center [300, 401] width 462 height 36
click at [333, 399] on input "text" at bounding box center [406, 395] width 252 height 24
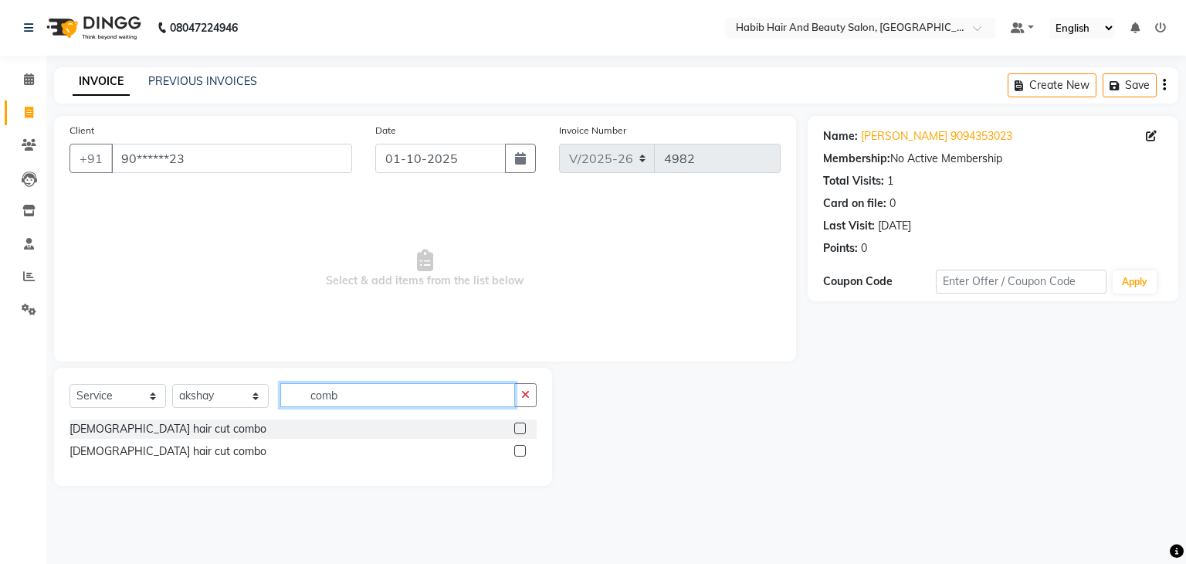
type input "comb"
click at [516, 432] on label at bounding box center [520, 428] width 12 height 12
click at [516, 432] on input "checkbox" at bounding box center [519, 429] width 10 height 10
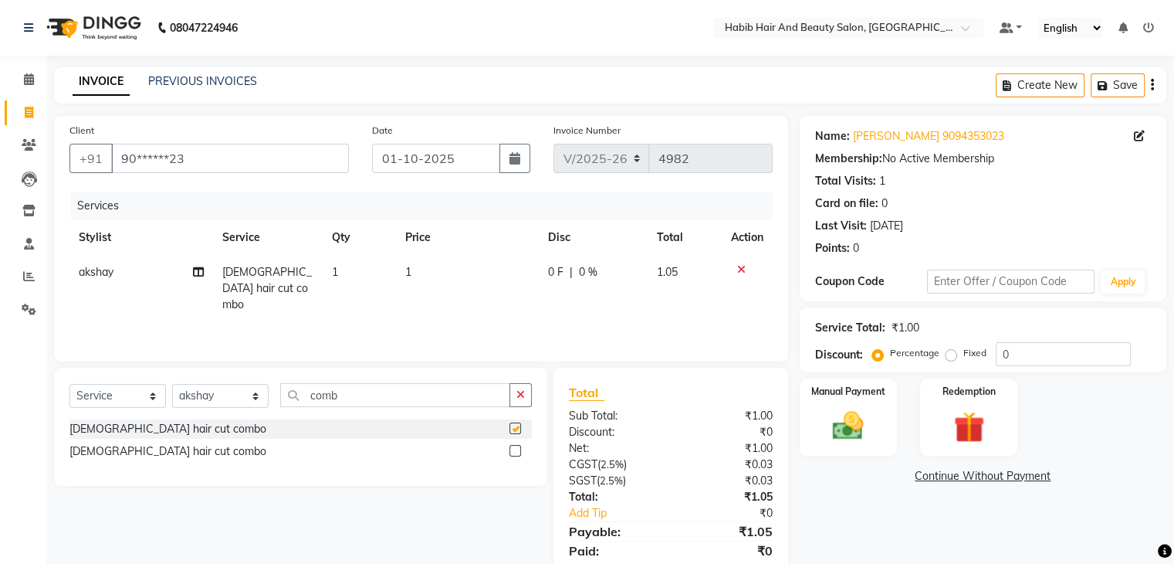
checkbox input "false"
click at [456, 270] on td "1" at bounding box center [467, 288] width 143 height 67
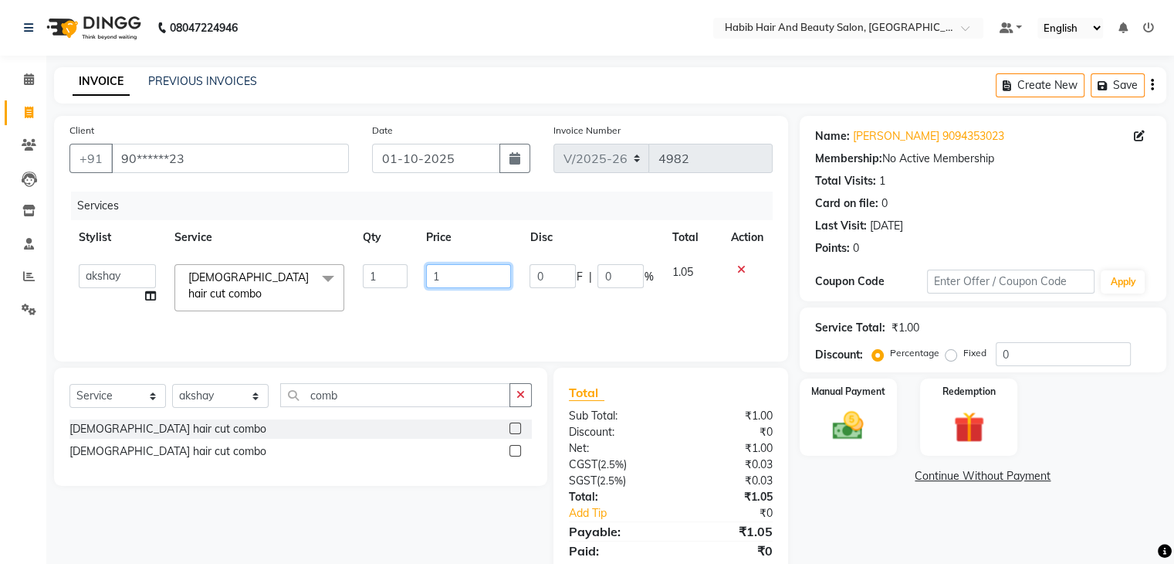
click at [456, 270] on input "1" at bounding box center [468, 276] width 85 height 24
type input "500"
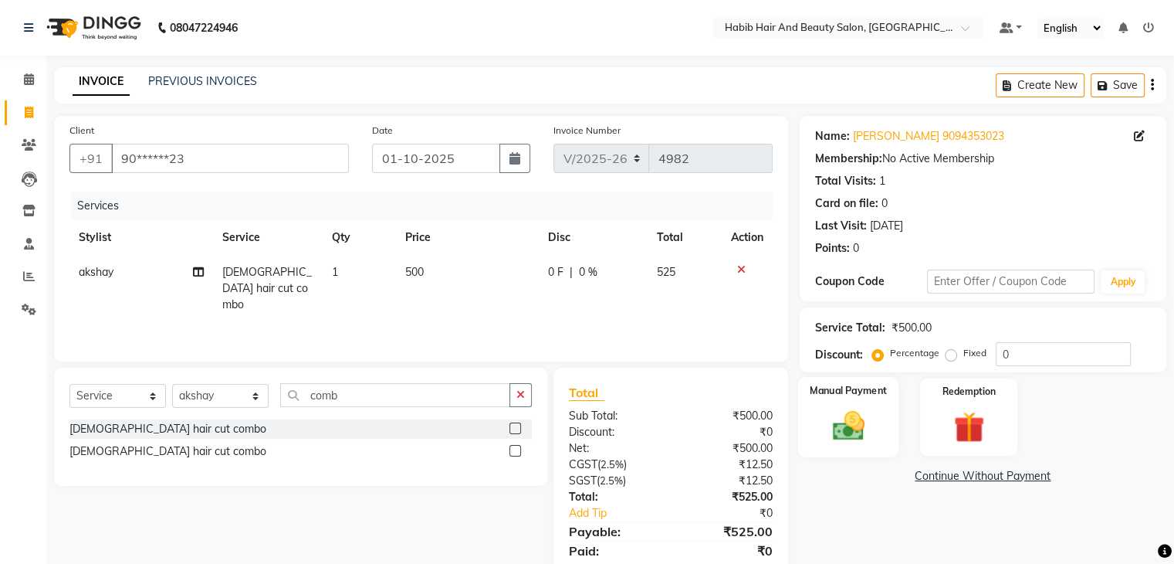
click at [849, 421] on img at bounding box center [848, 426] width 52 height 37
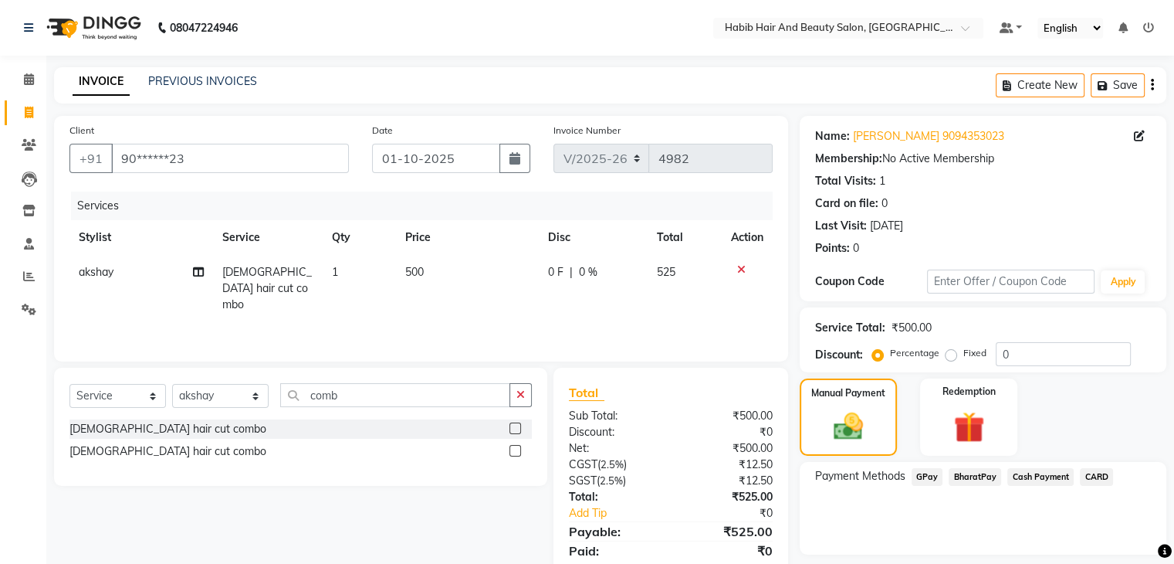
click at [963, 475] on span "BharatPay" at bounding box center [975, 477] width 52 height 18
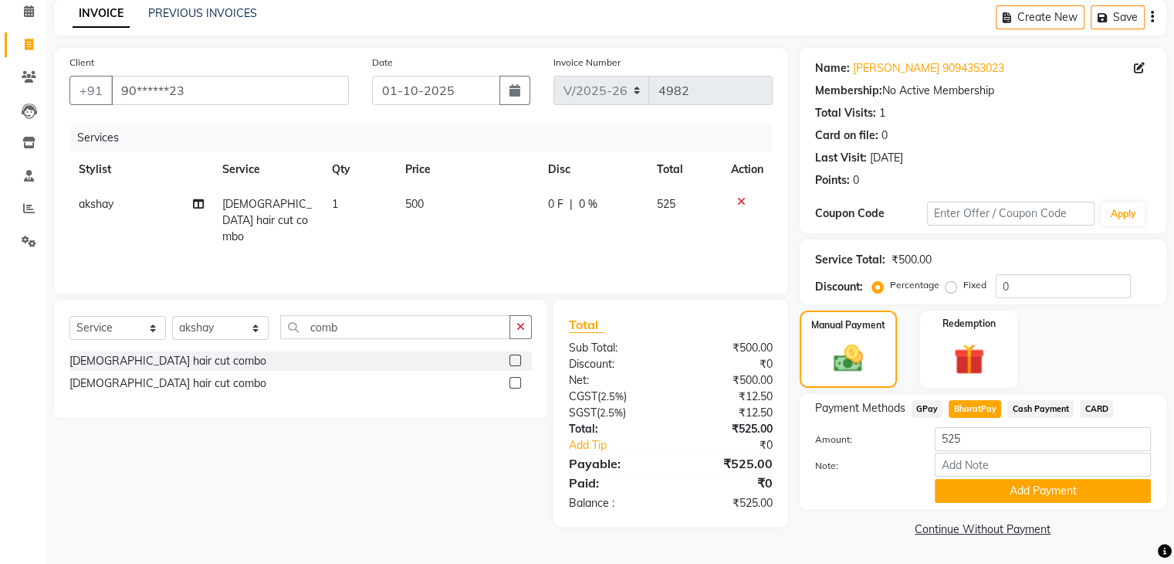
scroll to position [69, 0]
click at [1044, 487] on button "Add Payment" at bounding box center [1043, 491] width 216 height 24
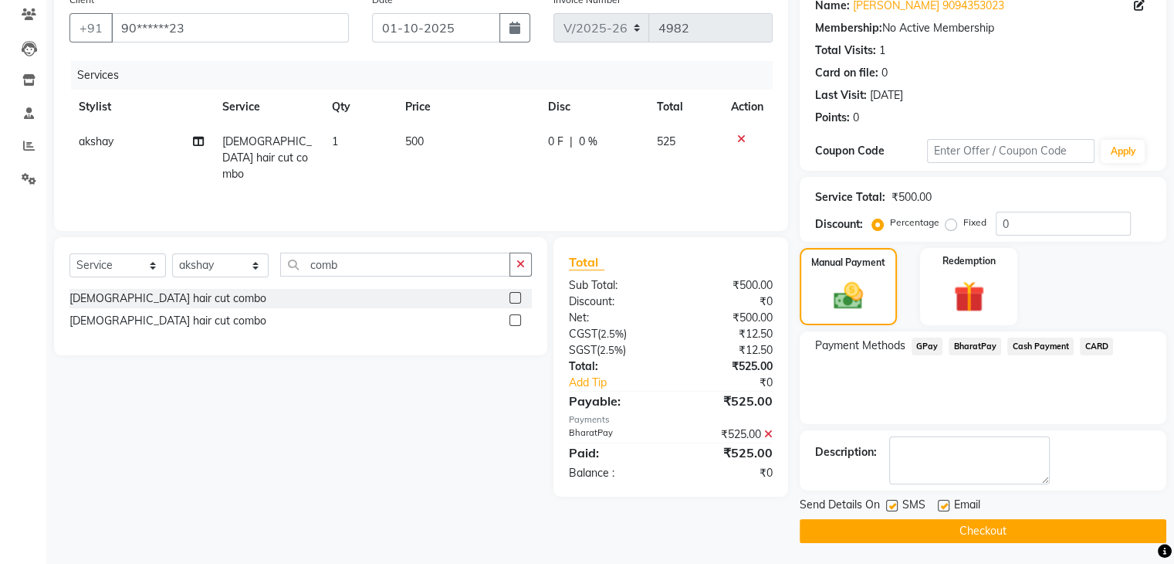
scroll to position [132, 0]
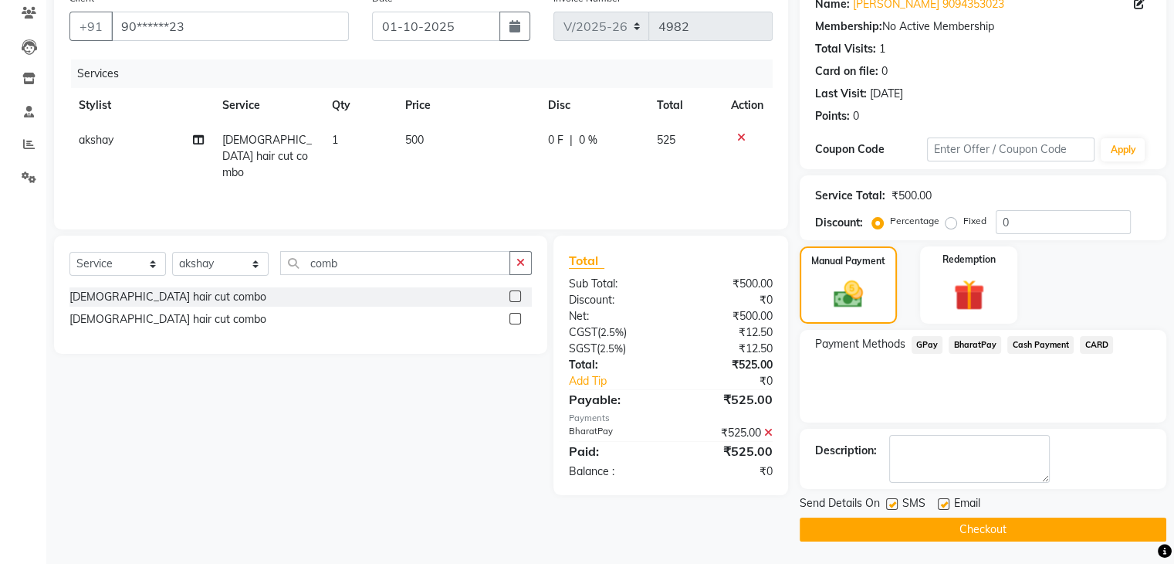
click at [1034, 529] on button "Checkout" at bounding box center [983, 529] width 367 height 24
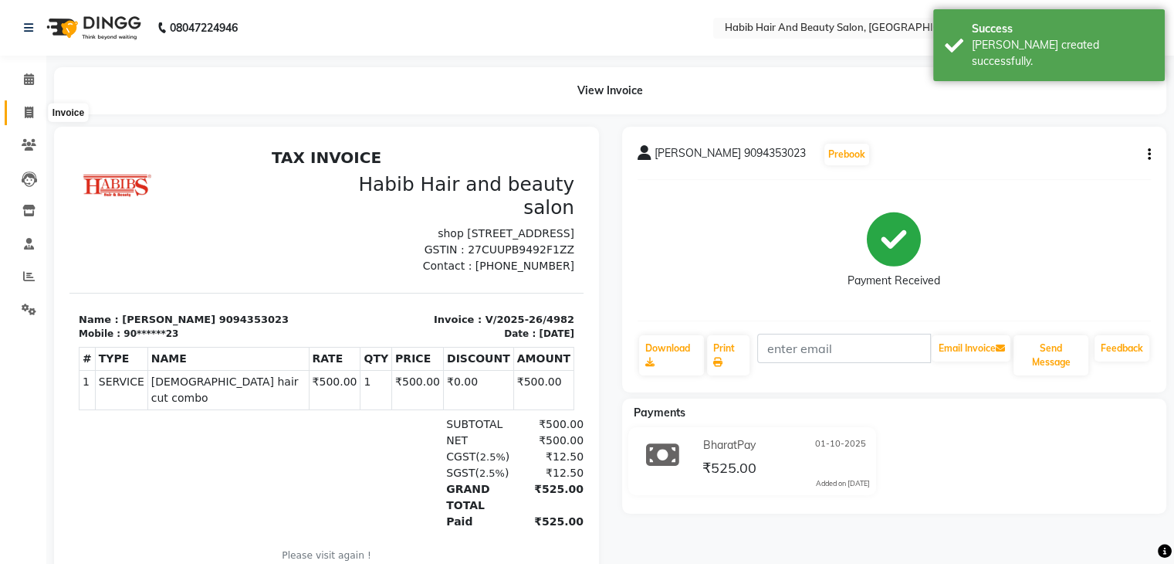
click at [25, 112] on icon at bounding box center [29, 113] width 8 height 12
select select "service"
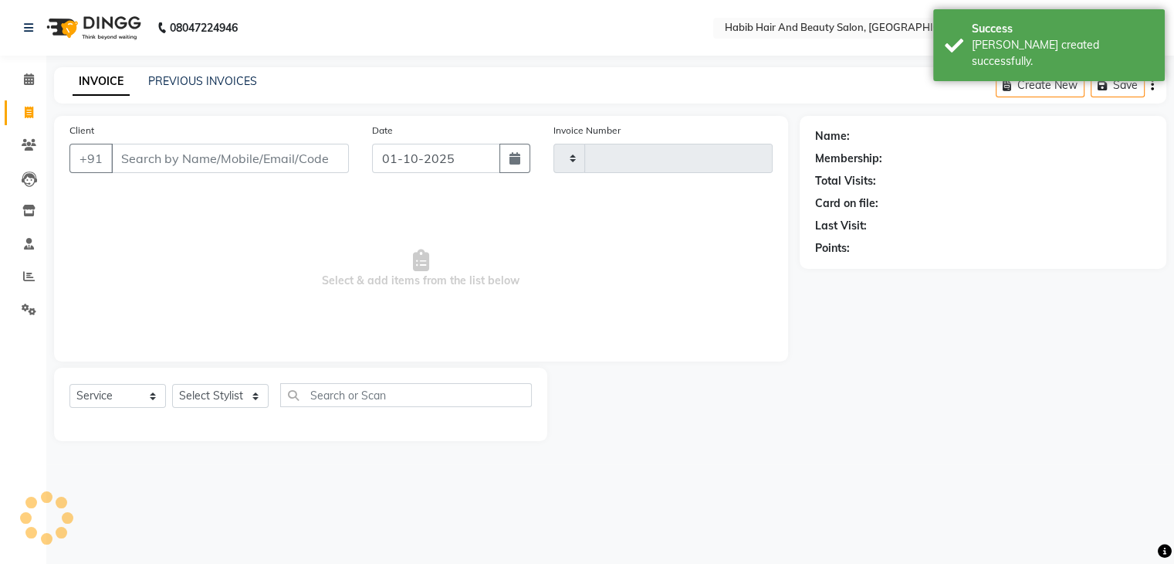
type input "4983"
select select "8362"
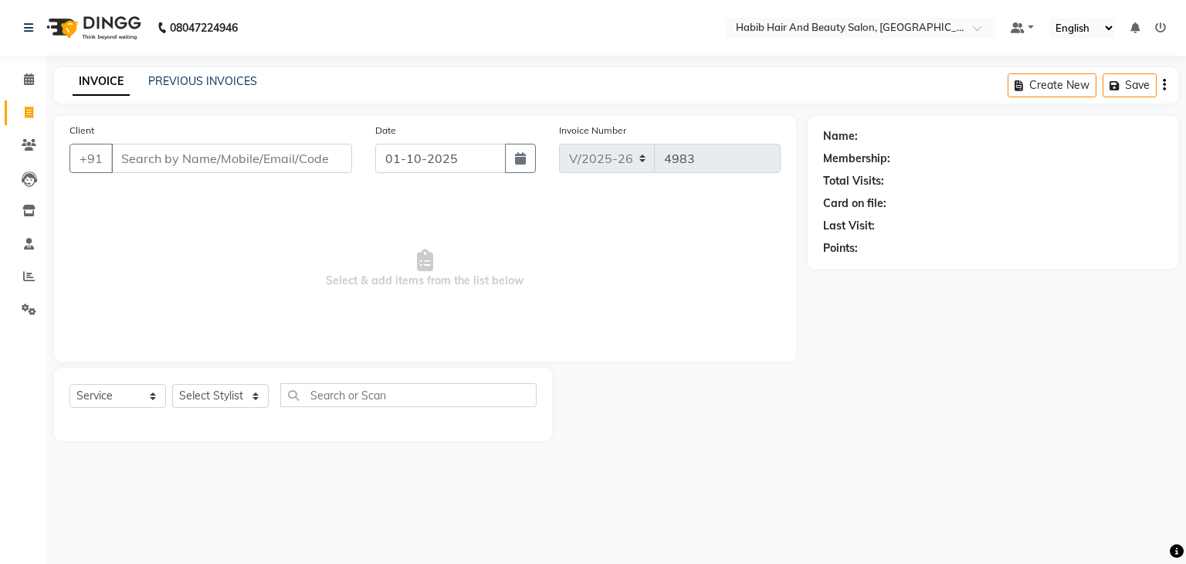
click at [165, 155] on input "Client" at bounding box center [231, 158] width 241 height 29
type input "9090875331"
click at [316, 167] on button "Add Client" at bounding box center [313, 158] width 80 height 29
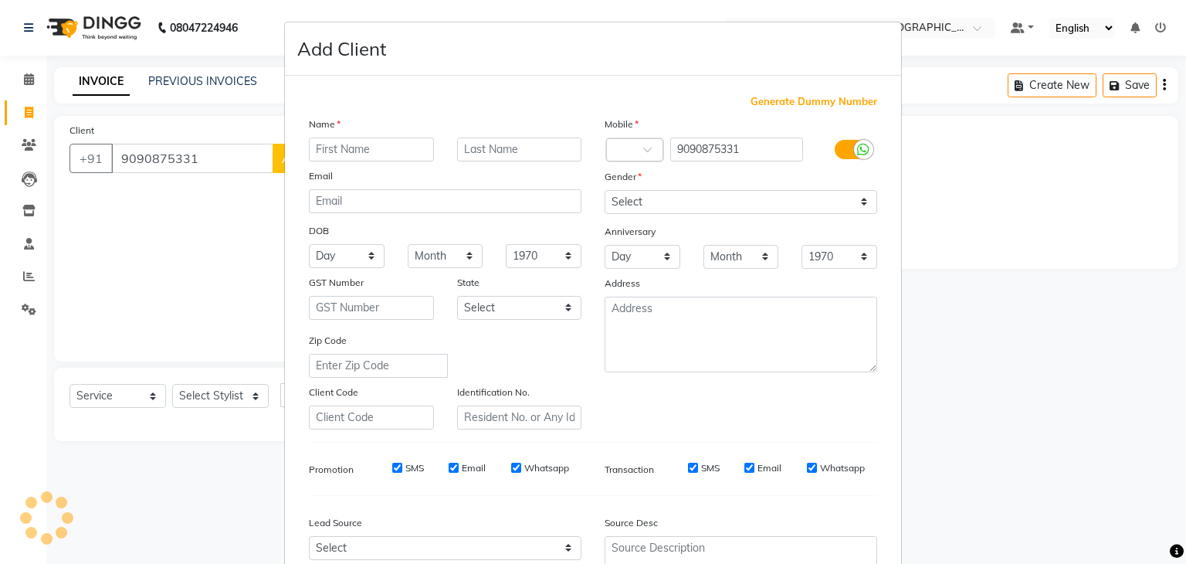
click at [344, 157] on input "text" at bounding box center [371, 149] width 125 height 24
type input "dear [PERSON_NAME]"
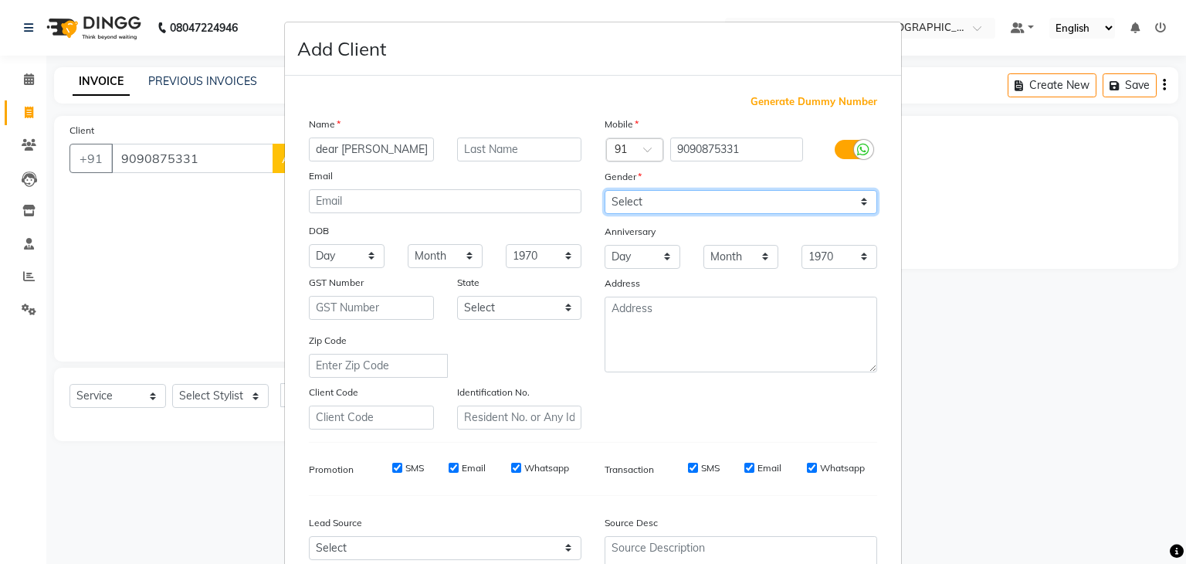
click at [673, 195] on select "Select [DEMOGRAPHIC_DATA] [DEMOGRAPHIC_DATA] Other Prefer Not To Say" at bounding box center [740, 202] width 273 height 24
select select "[DEMOGRAPHIC_DATA]"
click at [604, 191] on select "Select [DEMOGRAPHIC_DATA] [DEMOGRAPHIC_DATA] Other Prefer Not To Say" at bounding box center [740, 202] width 273 height 24
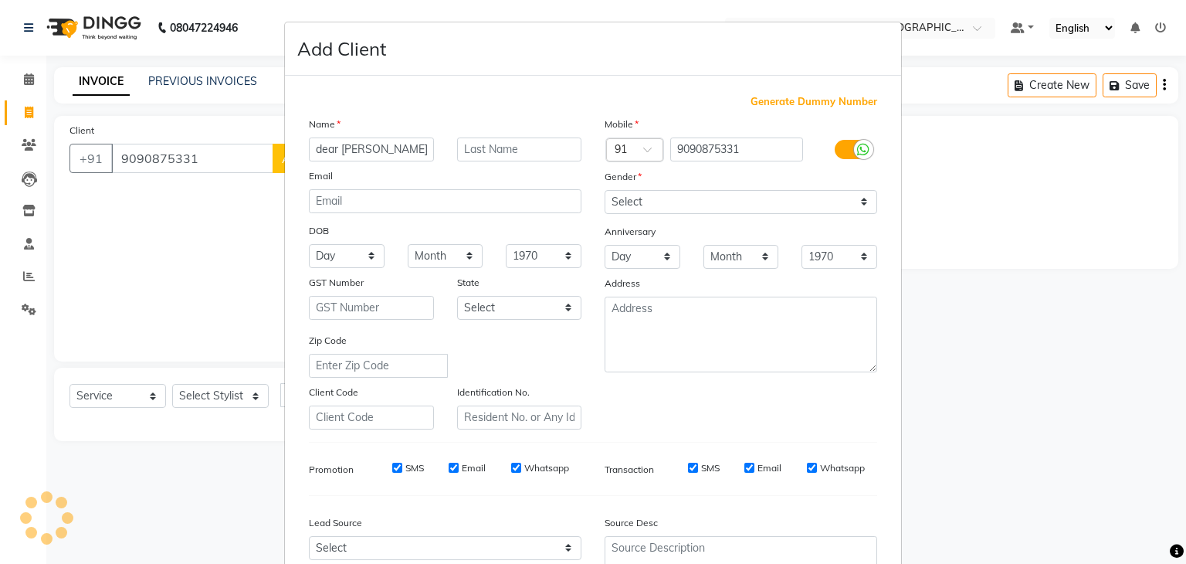
click at [567, 388] on div "Identification No." at bounding box center [519, 407] width 148 height 46
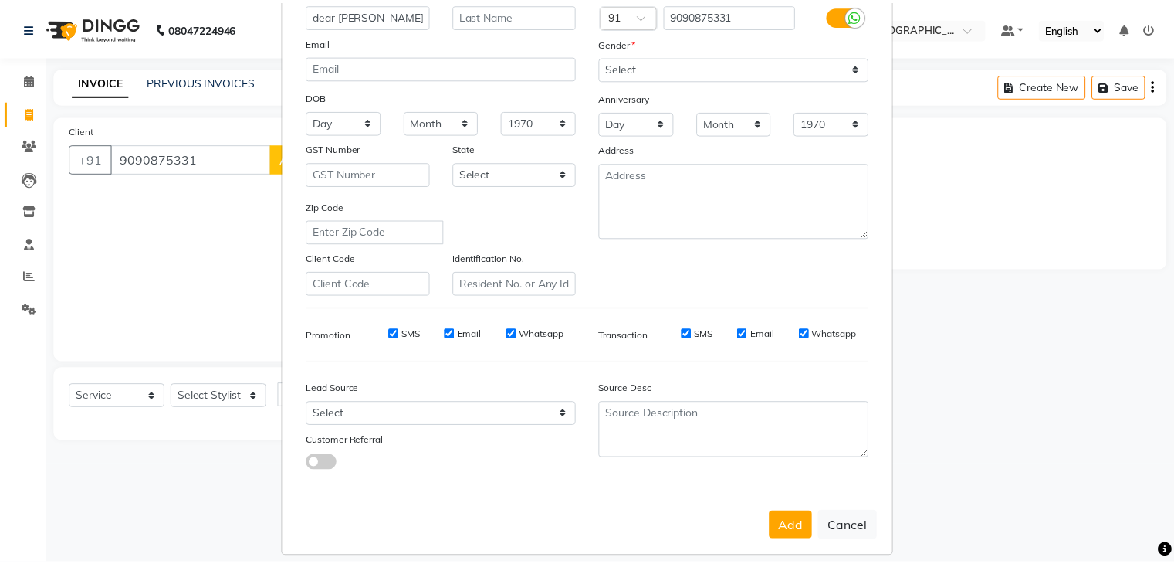
scroll to position [157, 0]
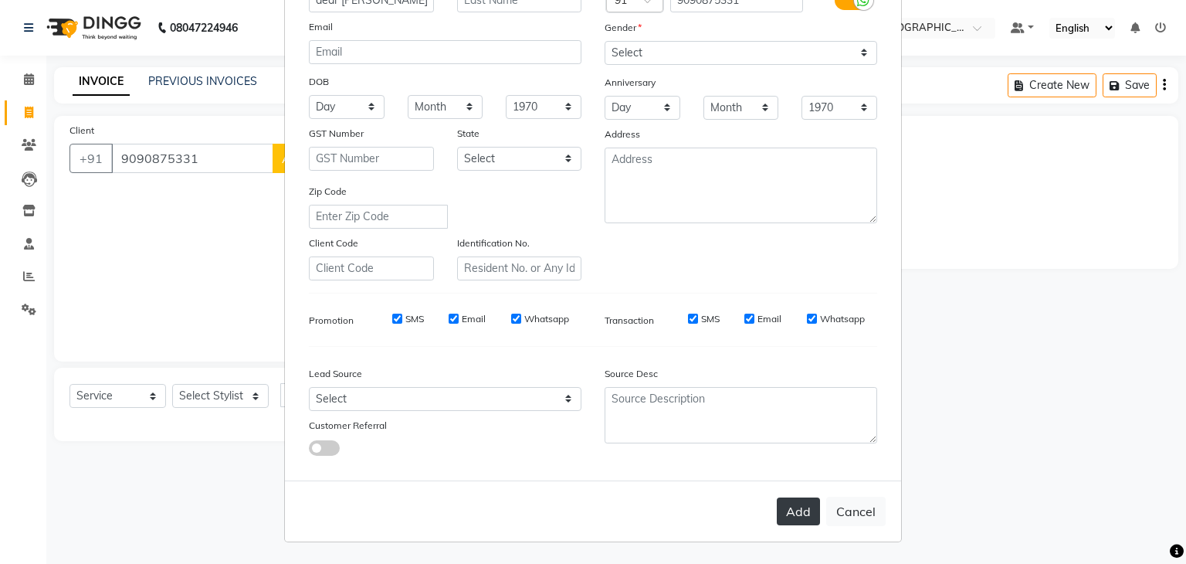
click at [791, 506] on button "Add" at bounding box center [798, 511] width 43 height 28
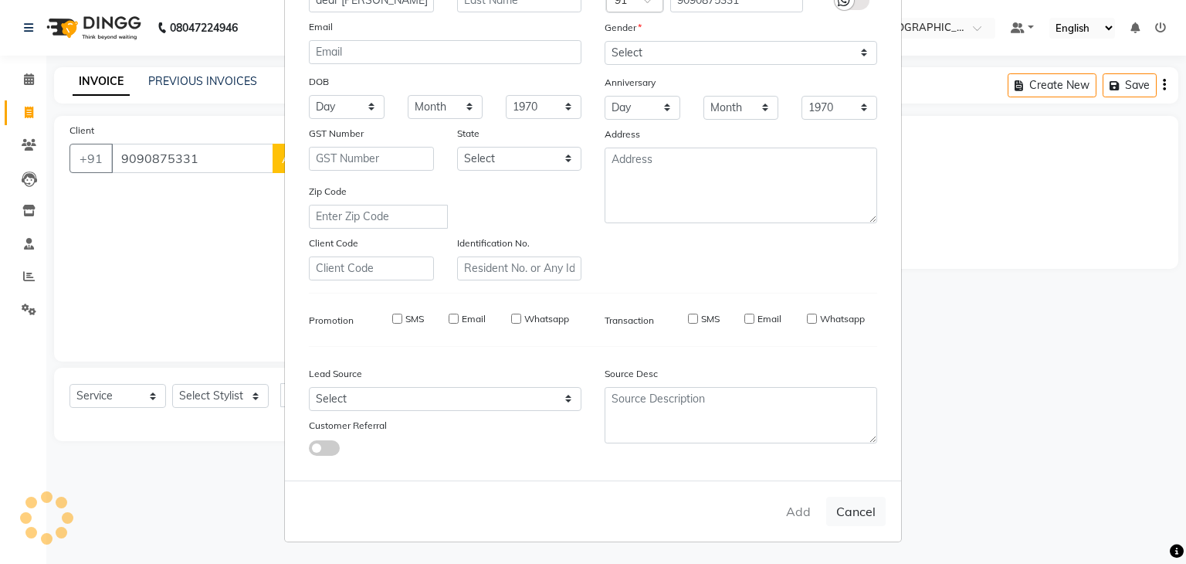
type input "90******31"
select select
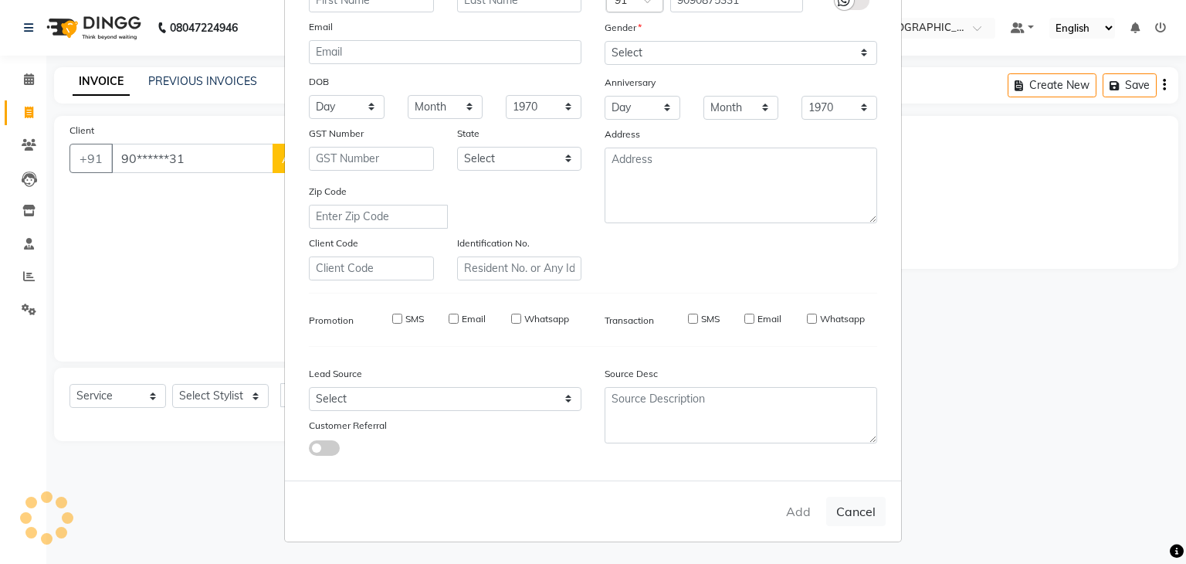
select select
checkbox input "false"
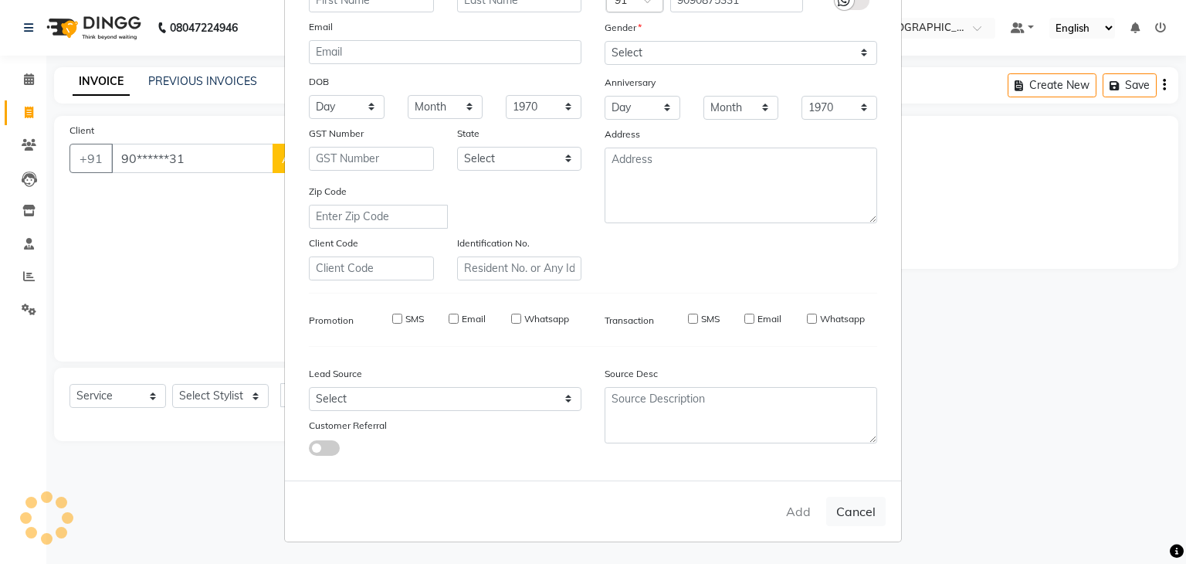
checkbox input "false"
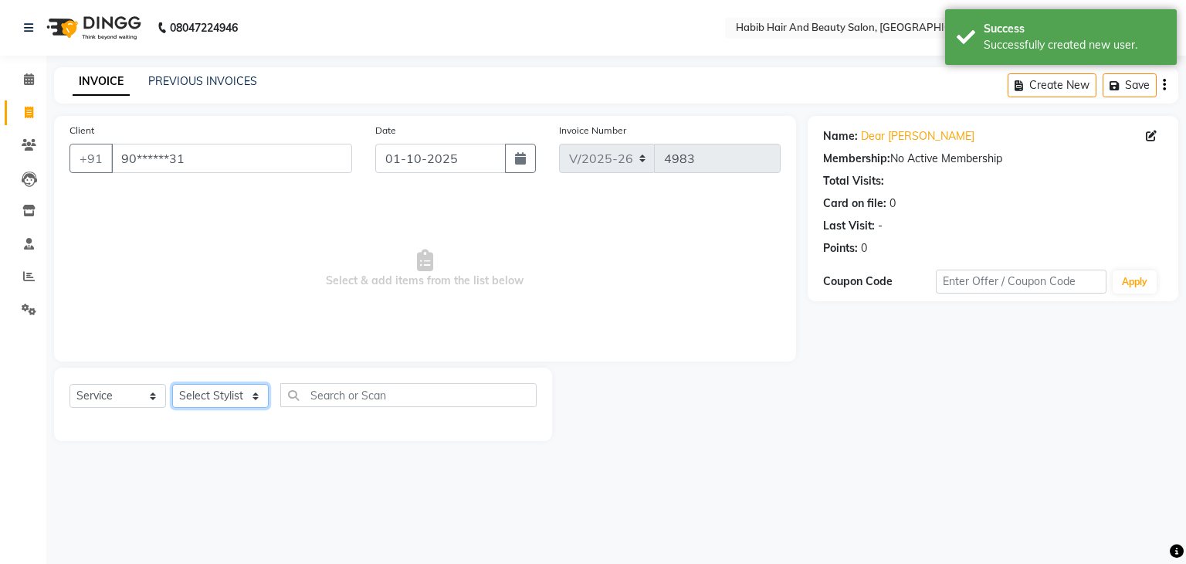
click at [252, 403] on select "Select Stylist [PERSON_NAME] Manager [PERSON_NAME] [PERSON_NAME] Suraj [PERSON_…" at bounding box center [220, 396] width 96 height 24
select select "81158"
click at [172, 384] on select "Select Stylist [PERSON_NAME] Manager [PERSON_NAME] [PERSON_NAME] Suraj [PERSON_…" at bounding box center [220, 396] width 96 height 24
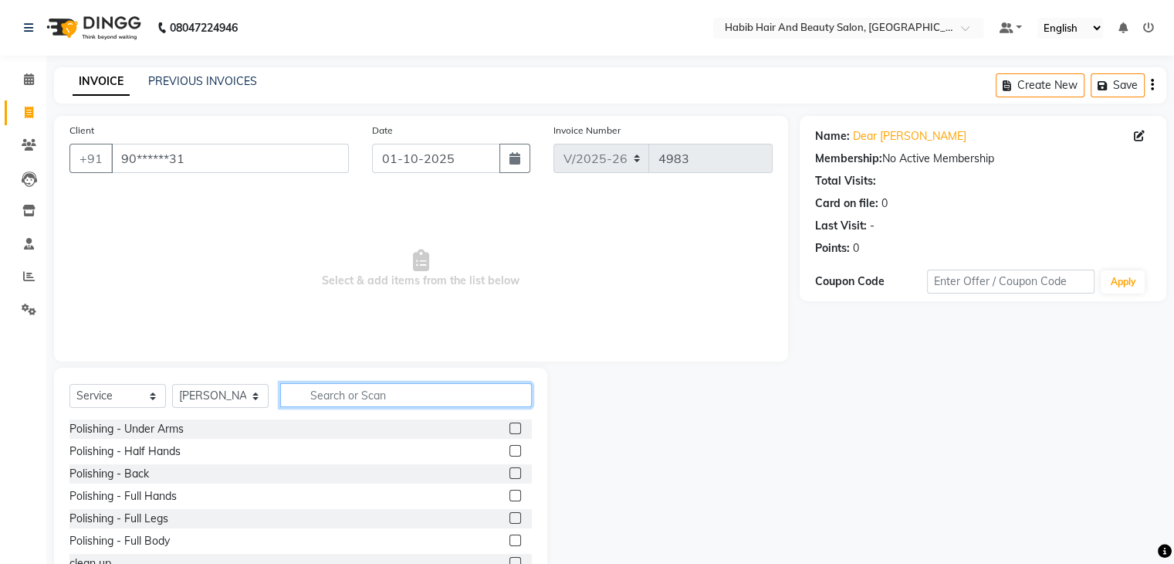
click at [341, 402] on input "text" at bounding box center [406, 395] width 252 height 24
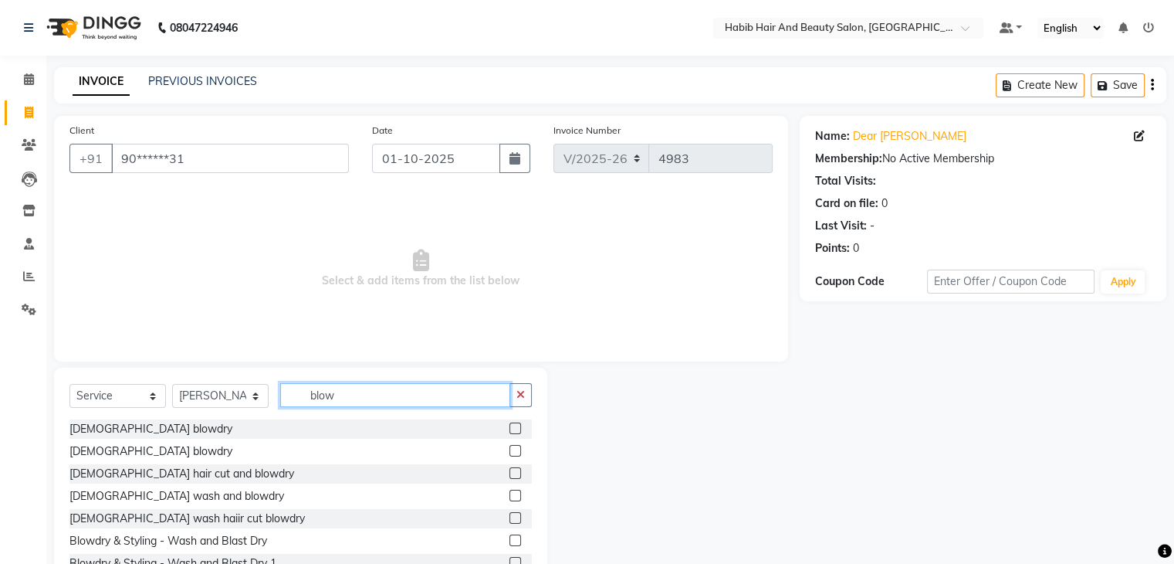
type input "blow"
click at [510, 452] on label at bounding box center [516, 451] width 12 height 12
click at [510, 452] on input "checkbox" at bounding box center [515, 451] width 10 height 10
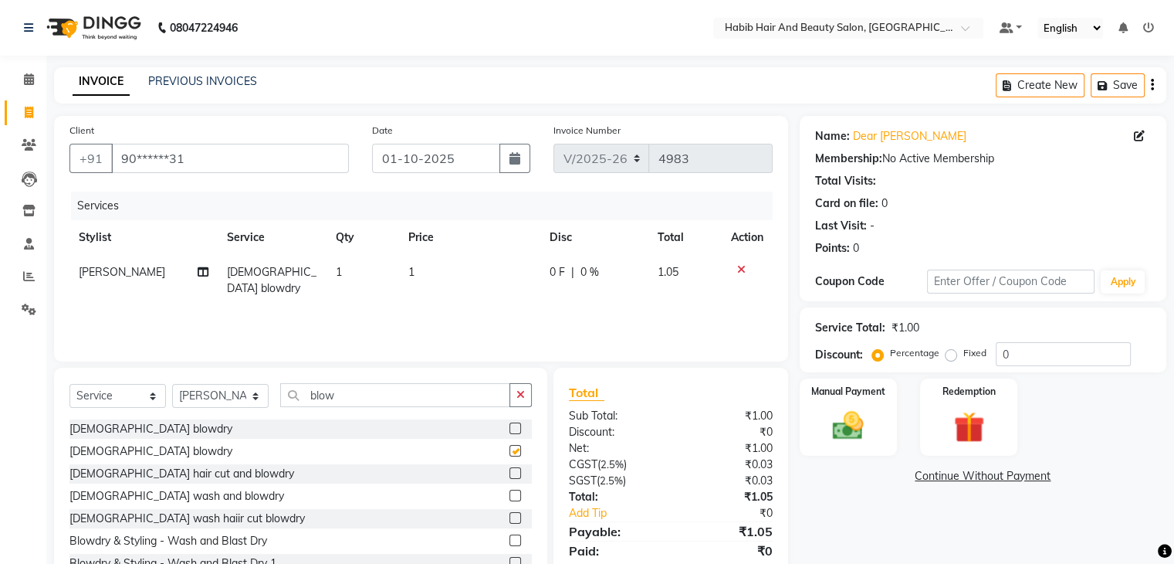
checkbox input "false"
click at [256, 398] on select "Select Stylist [PERSON_NAME] Manager [PERSON_NAME] [PERSON_NAME] Suraj [PERSON_…" at bounding box center [220, 396] width 96 height 24
select select "81153"
click at [172, 384] on select "Select Stylist [PERSON_NAME] Manager [PERSON_NAME] [PERSON_NAME] Suraj [PERSON_…" at bounding box center [220, 396] width 96 height 24
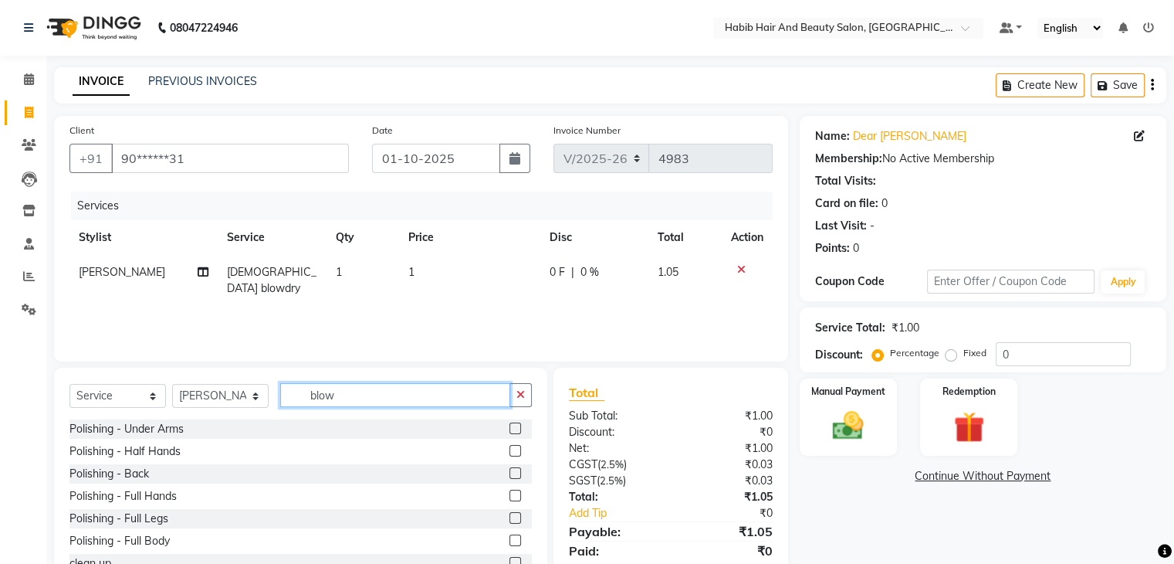
click at [374, 392] on input "blow" at bounding box center [395, 395] width 230 height 24
type input "b"
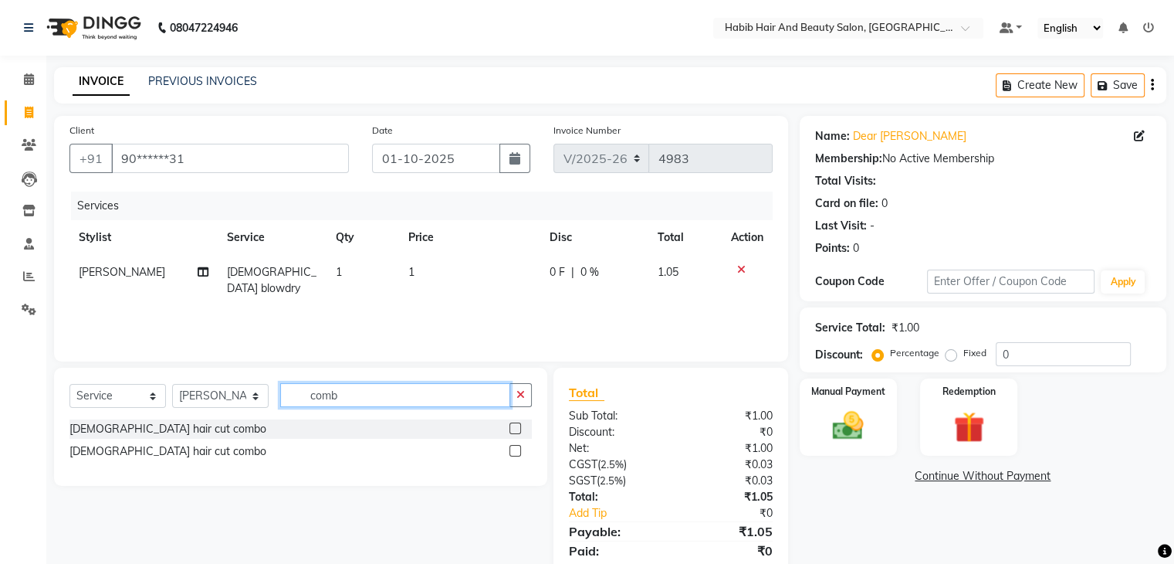
type input "comb"
click at [515, 450] on label at bounding box center [516, 451] width 12 height 12
click at [515, 450] on input "checkbox" at bounding box center [515, 451] width 10 height 10
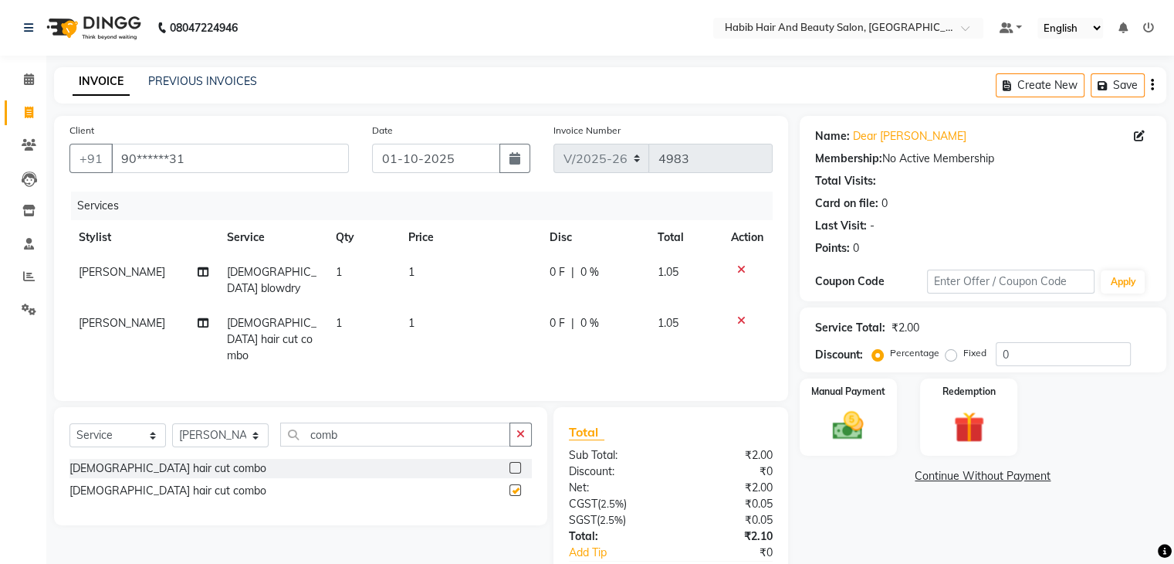
checkbox input "false"
click at [257, 423] on select "Select Stylist [PERSON_NAME] Manager [PERSON_NAME] [PERSON_NAME] Suraj [PERSON_…" at bounding box center [220, 435] width 96 height 24
select select "81160"
click at [172, 423] on select "Select Stylist [PERSON_NAME] Manager [PERSON_NAME] [PERSON_NAME] Suraj [PERSON_…" at bounding box center [220, 435] width 96 height 24
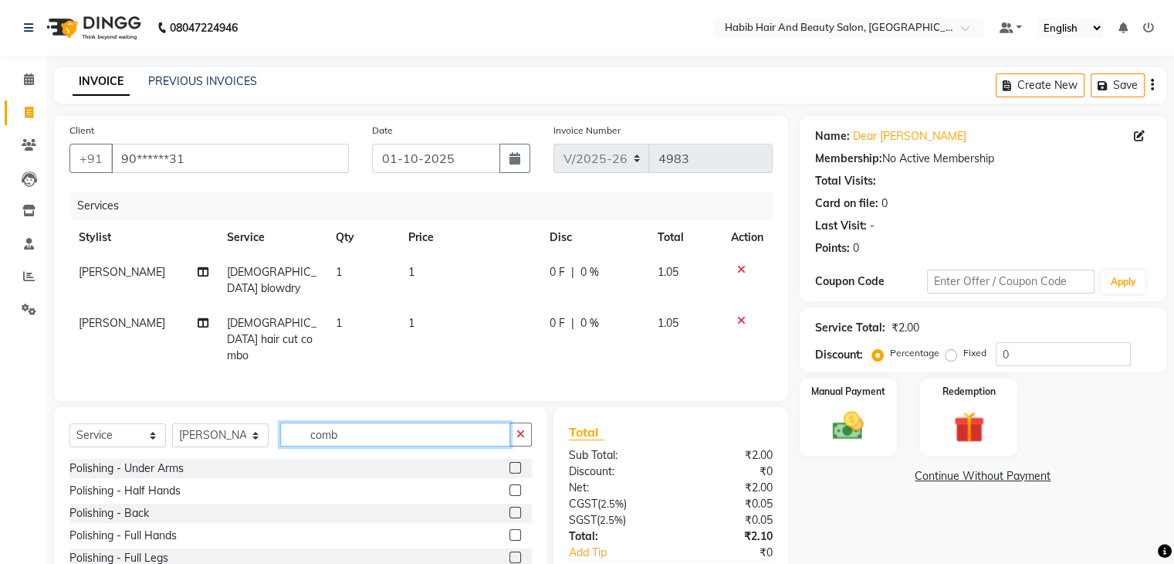
click at [350, 422] on input "comb" at bounding box center [395, 434] width 230 height 24
type input "c"
type input "threa"
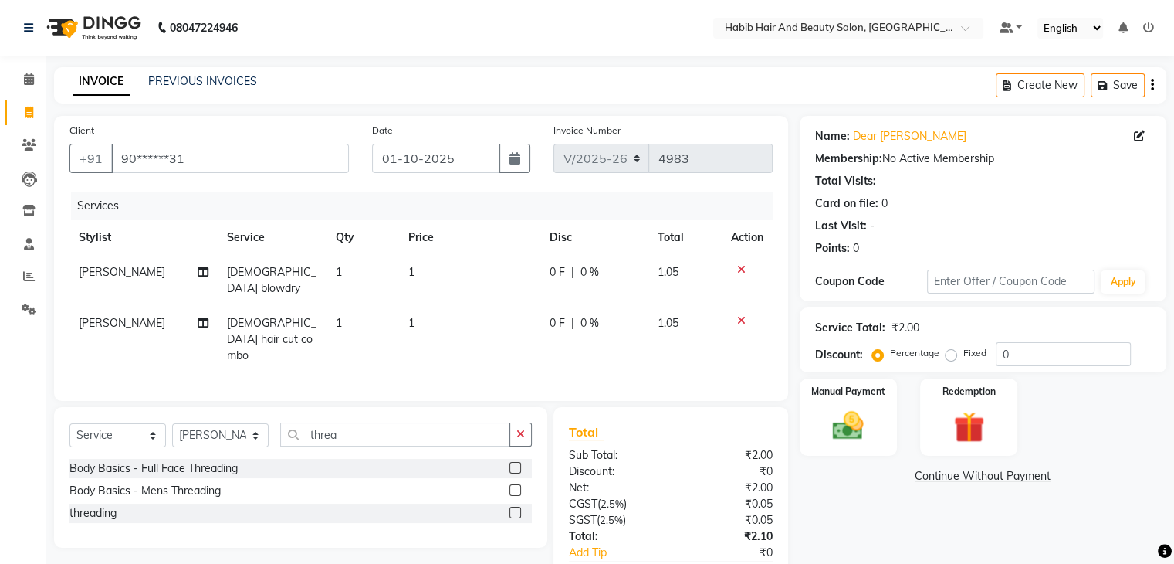
click at [513, 506] on label at bounding box center [516, 512] width 12 height 12
click at [513, 508] on input "checkbox" at bounding box center [515, 513] width 10 height 10
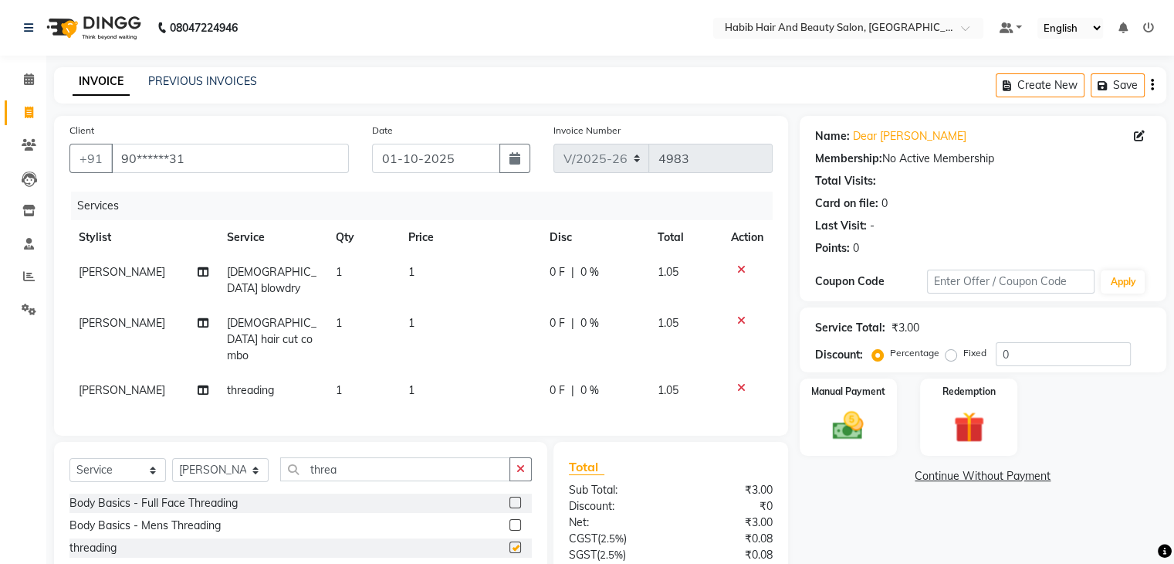
checkbox input "false"
click at [470, 279] on td "1" at bounding box center [469, 280] width 141 height 51
select select "81158"
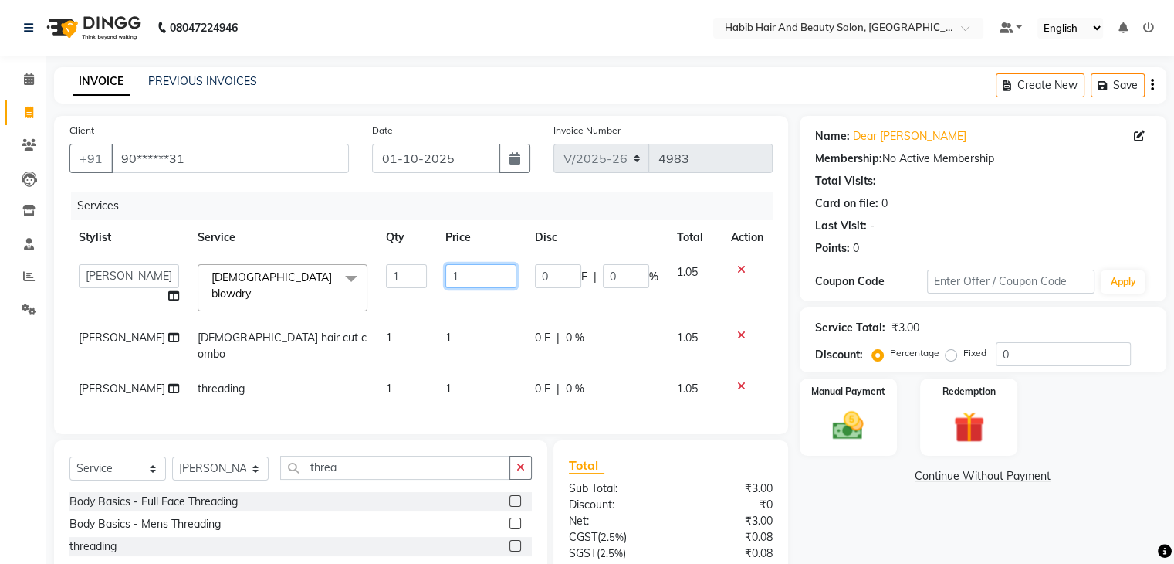
click at [470, 279] on input "1" at bounding box center [480, 276] width 71 height 24
type input "300"
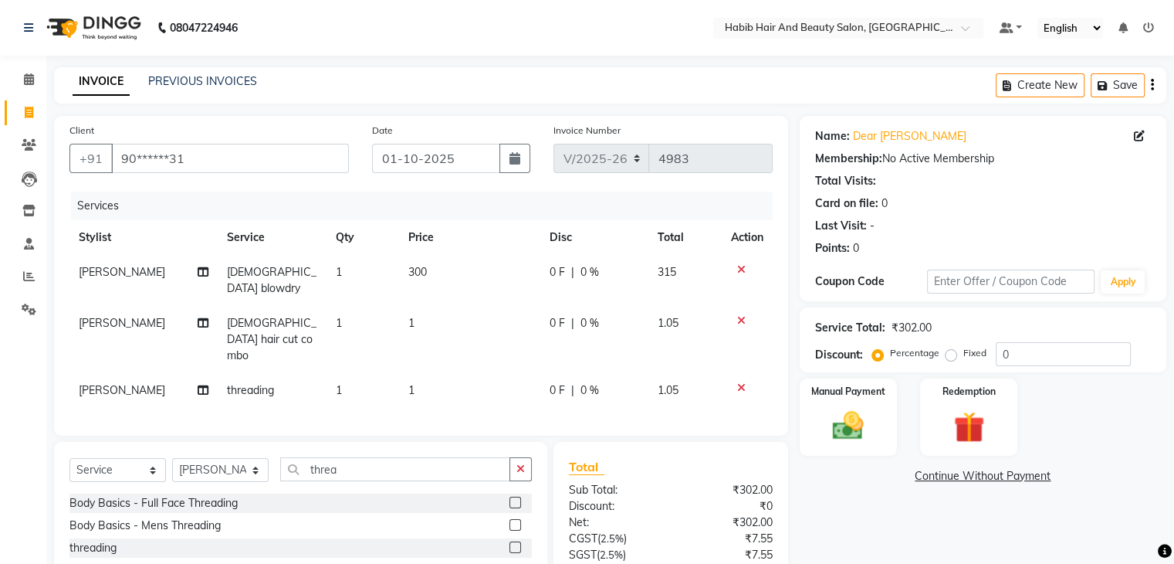
click at [473, 307] on tbody "[PERSON_NAME] [DEMOGRAPHIC_DATA] blowdry 1 300 0 F | 0 % 315 [PERSON_NAME] [DEM…" at bounding box center [420, 331] width 703 height 153
click at [473, 307] on td "1" at bounding box center [469, 339] width 141 height 67
select select "81153"
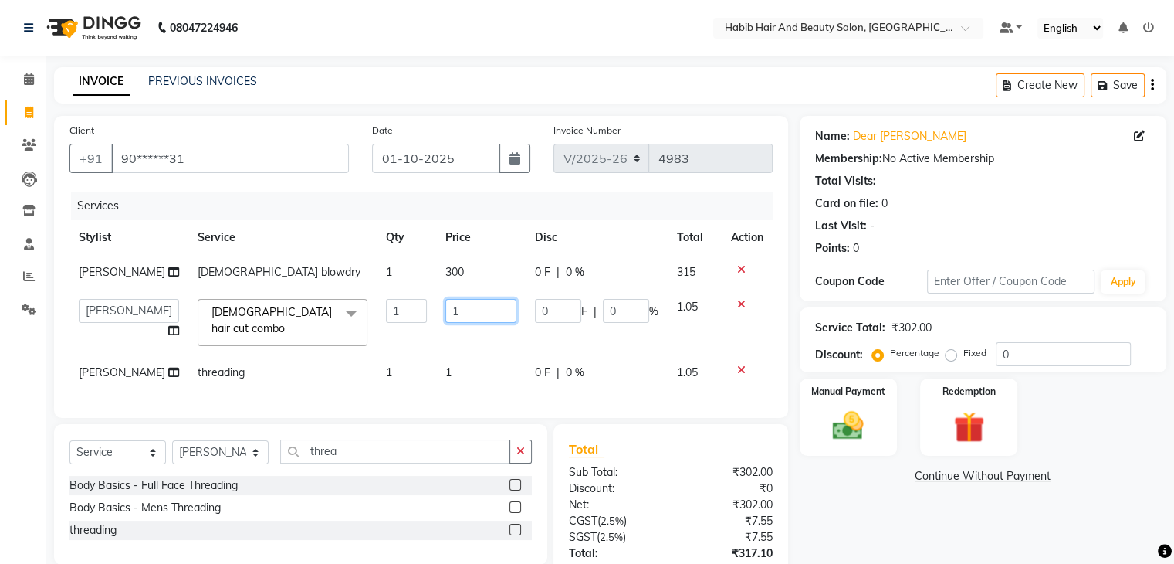
click at [473, 307] on input "1" at bounding box center [480, 311] width 71 height 24
type input "500"
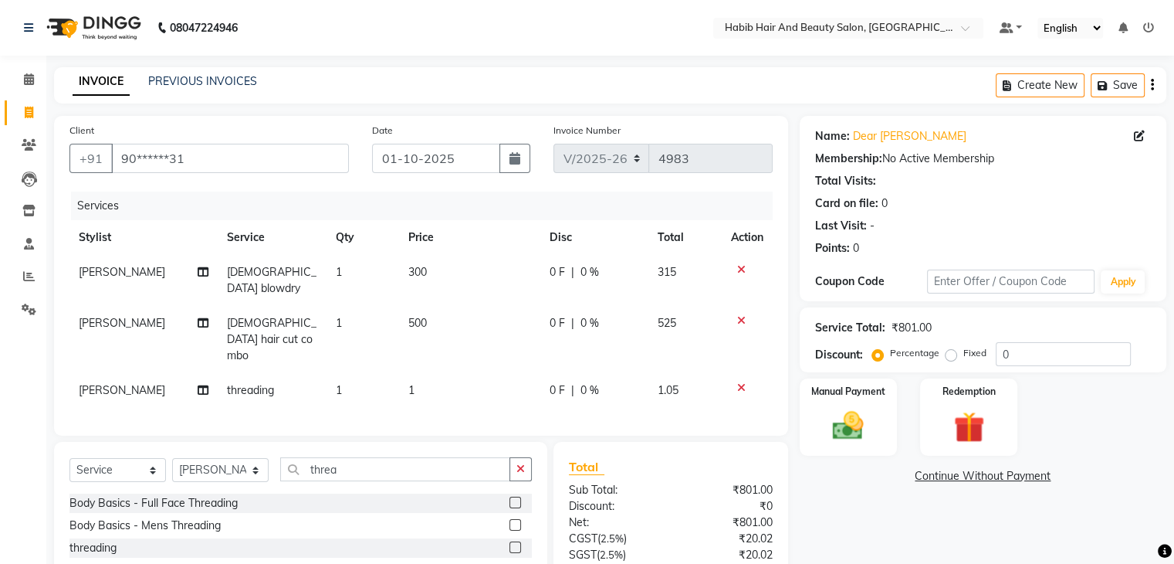
click at [478, 347] on tbody "[PERSON_NAME] [DEMOGRAPHIC_DATA] blowdry 1 300 0 F | 0 % 315 [PERSON_NAME] [DEM…" at bounding box center [420, 331] width 703 height 153
click at [459, 373] on td "1" at bounding box center [469, 390] width 141 height 35
select select "81160"
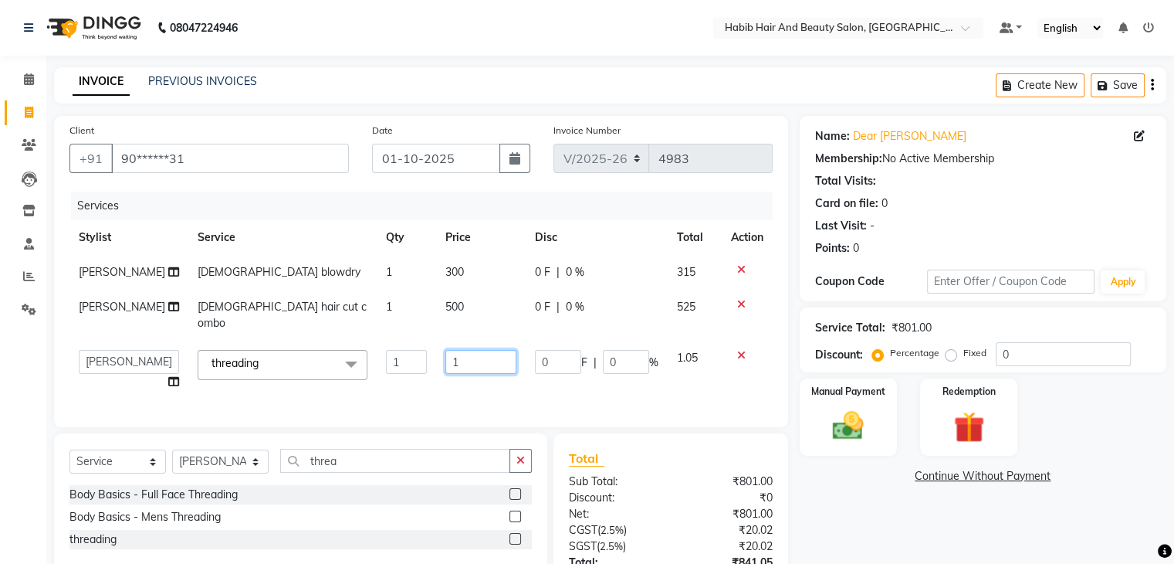
click at [459, 350] on input "1" at bounding box center [480, 362] width 71 height 24
type input "286"
click at [848, 415] on img at bounding box center [848, 426] width 52 height 37
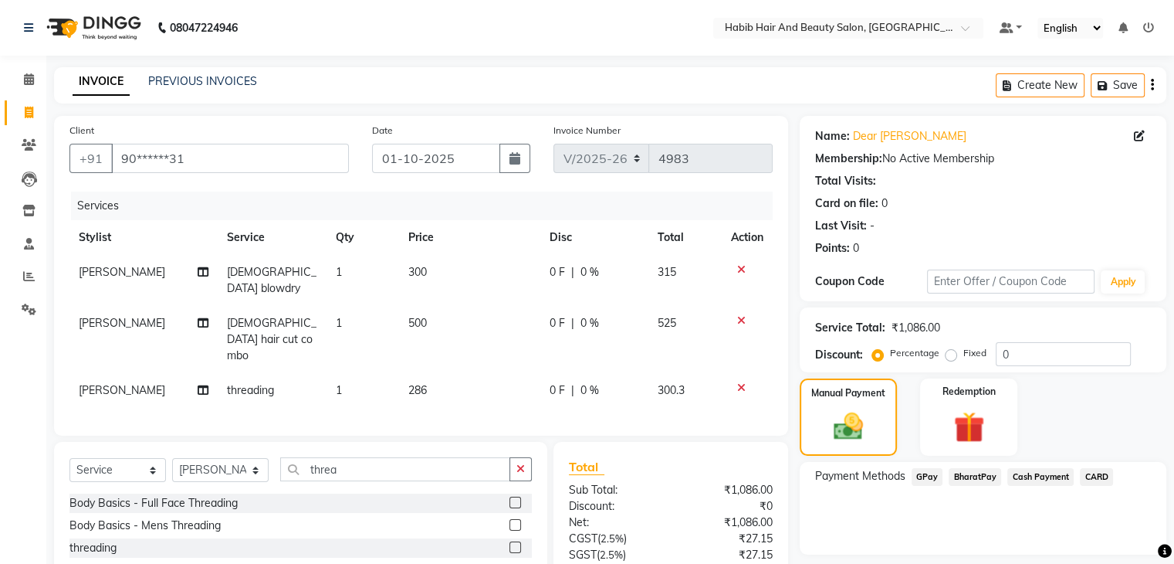
click at [975, 473] on span "BharatPay" at bounding box center [975, 477] width 52 height 18
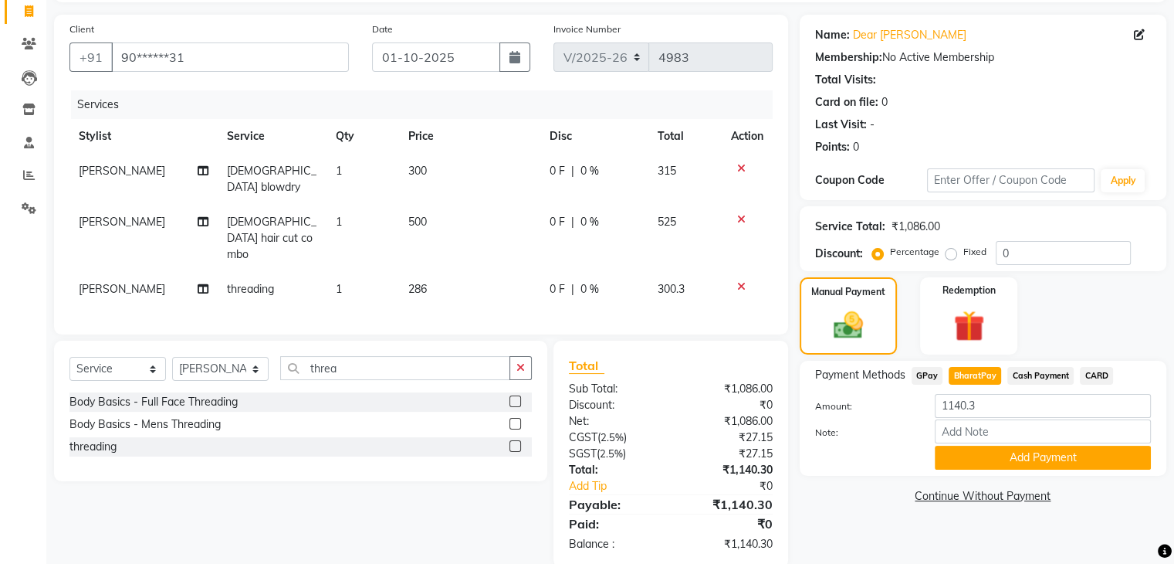
scroll to position [108, 0]
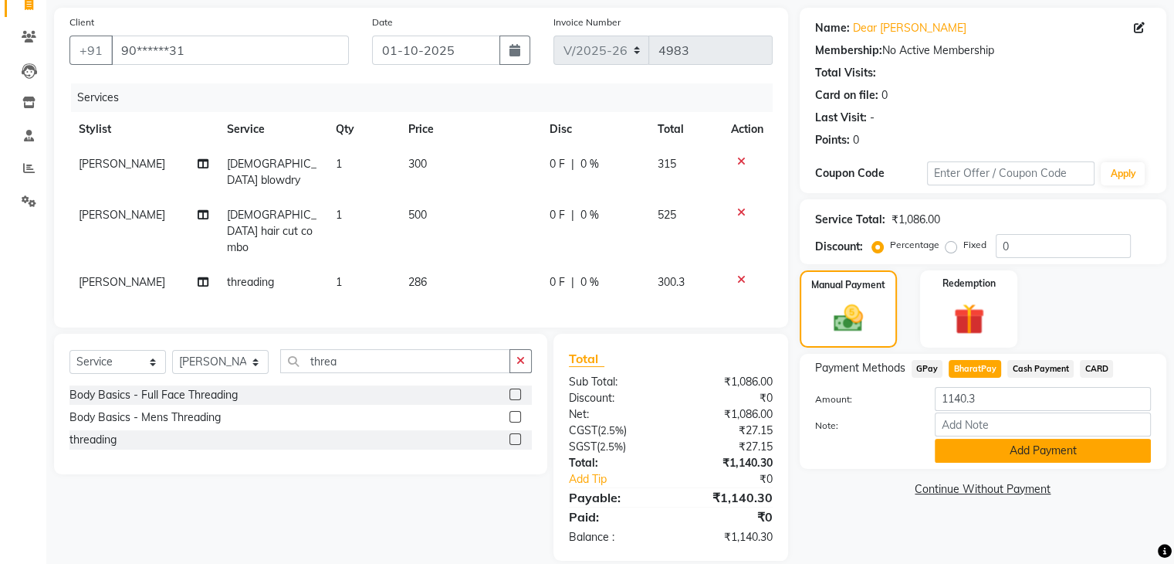
click at [1013, 451] on button "Add Payment" at bounding box center [1043, 450] width 216 height 24
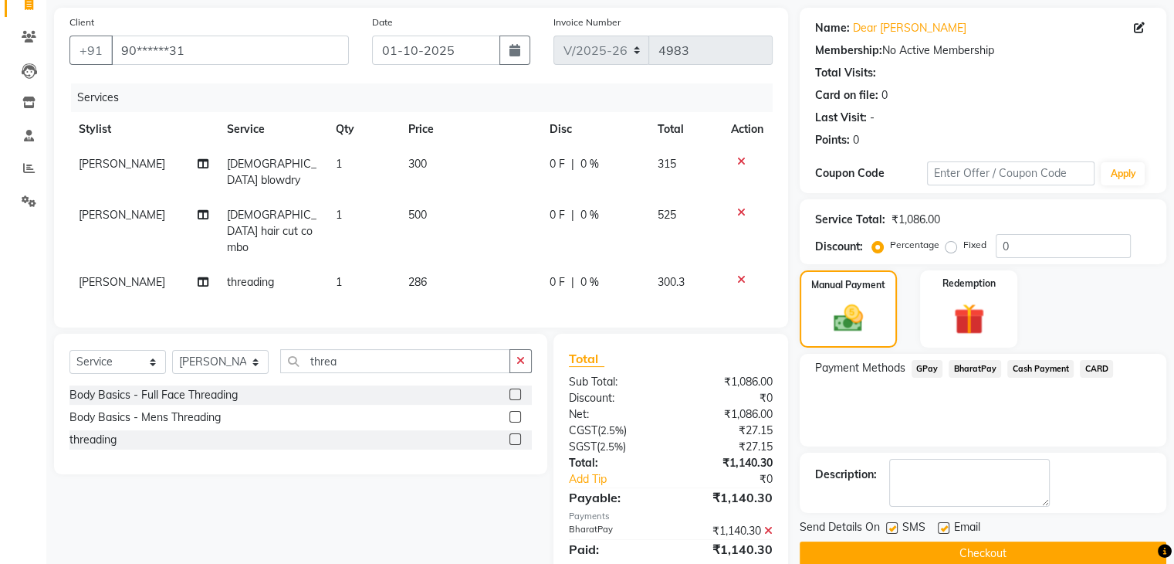
click at [1084, 554] on button "Checkout" at bounding box center [983, 553] width 367 height 24
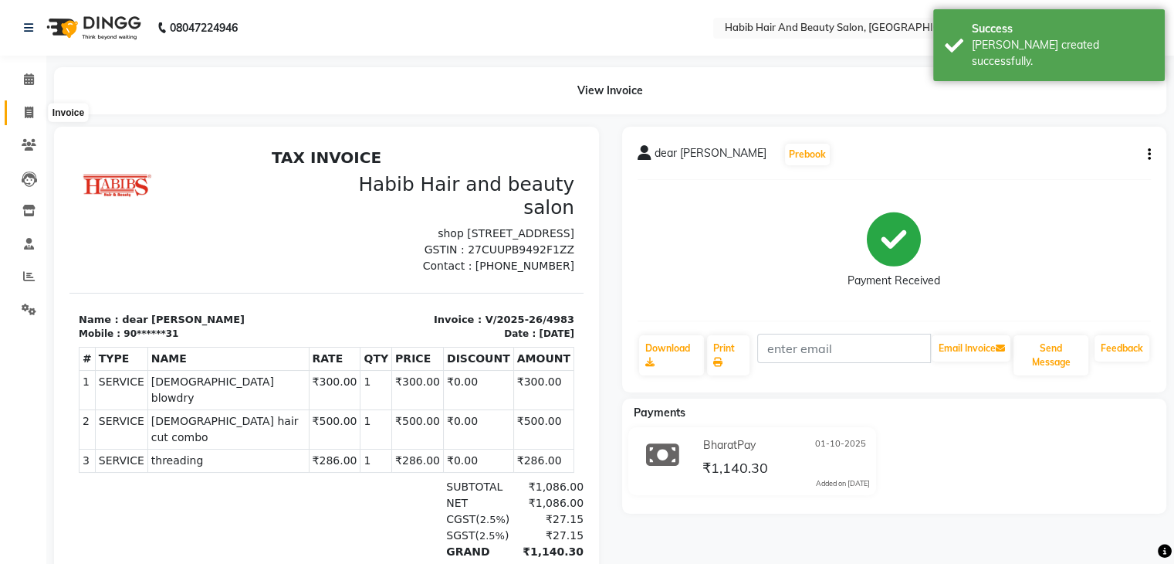
click at [25, 113] on icon at bounding box center [29, 113] width 8 height 12
select select "8362"
select select "service"
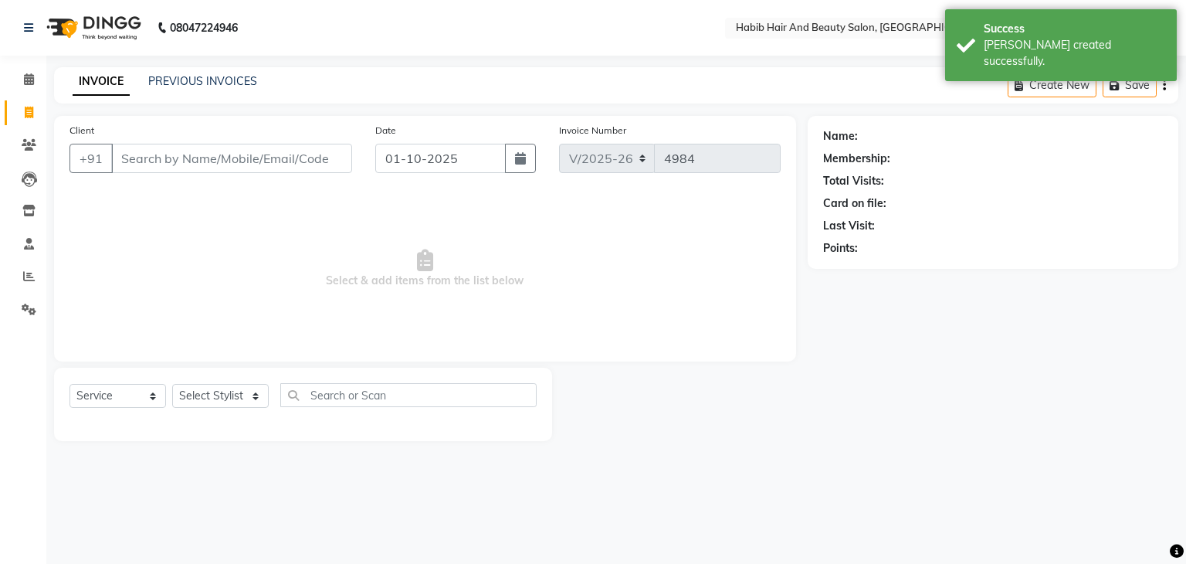
click at [154, 160] on input "Client" at bounding box center [231, 158] width 241 height 29
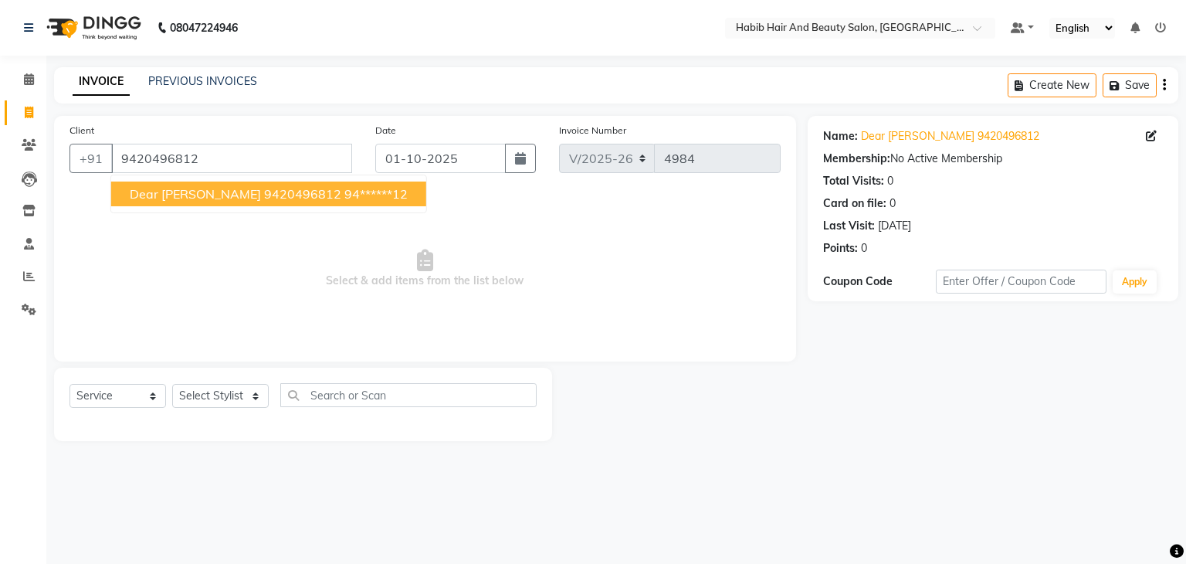
click at [219, 199] on span "Dear [PERSON_NAME] 9420496812" at bounding box center [236, 193] width 212 height 15
type input "94******12"
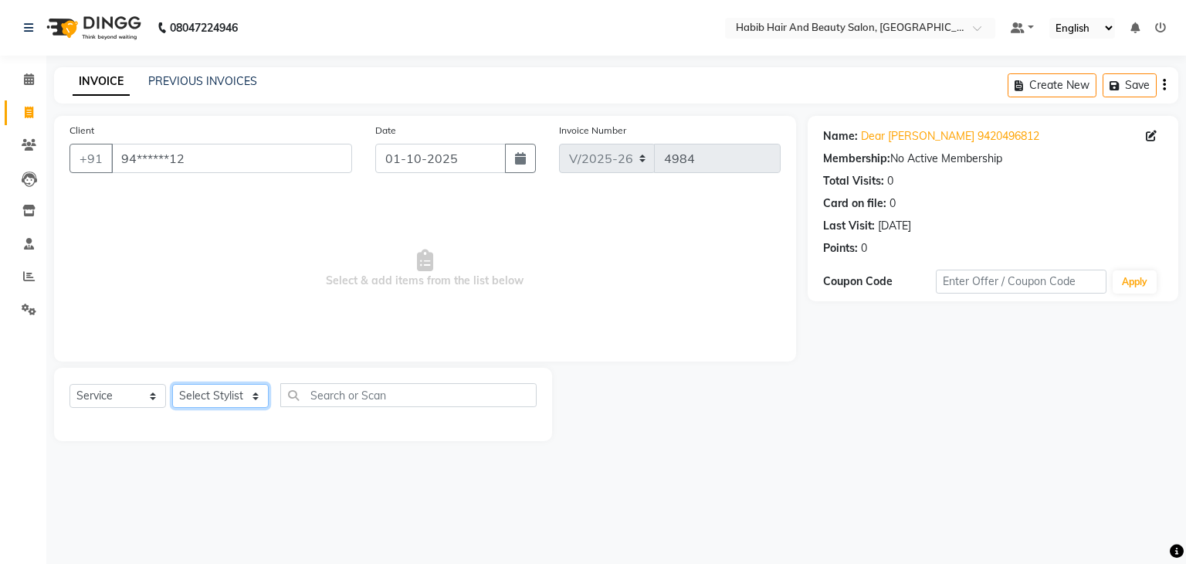
click at [254, 398] on select "Select Stylist [PERSON_NAME] Manager [PERSON_NAME] [PERSON_NAME] Suraj [PERSON_…" at bounding box center [220, 396] width 96 height 24
select select "81153"
click at [172, 384] on select "Select Stylist [PERSON_NAME] Manager [PERSON_NAME] [PERSON_NAME] Suraj [PERSON_…" at bounding box center [220, 396] width 96 height 24
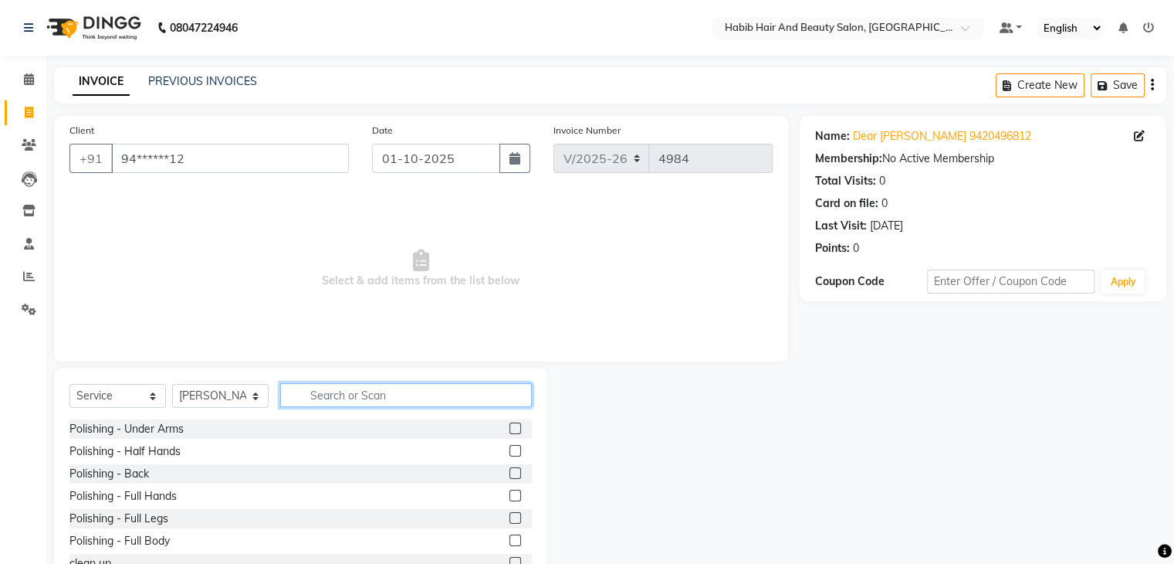
click at [349, 400] on input "text" at bounding box center [406, 395] width 252 height 24
type input "hair cut"
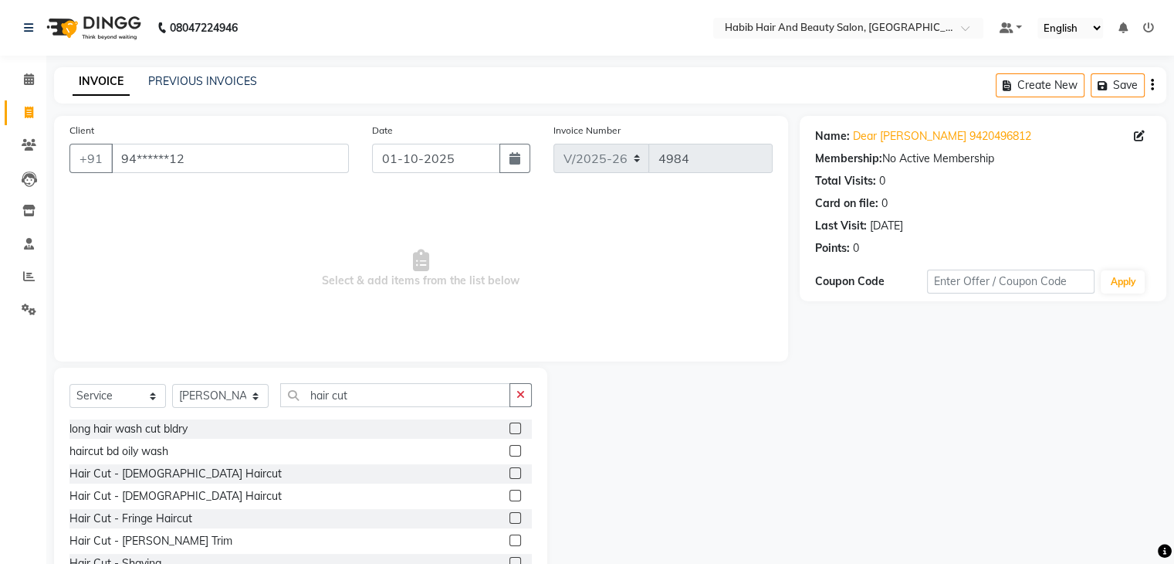
click at [510, 494] on label at bounding box center [516, 495] width 12 height 12
click at [510, 494] on input "checkbox" at bounding box center [515, 496] width 10 height 10
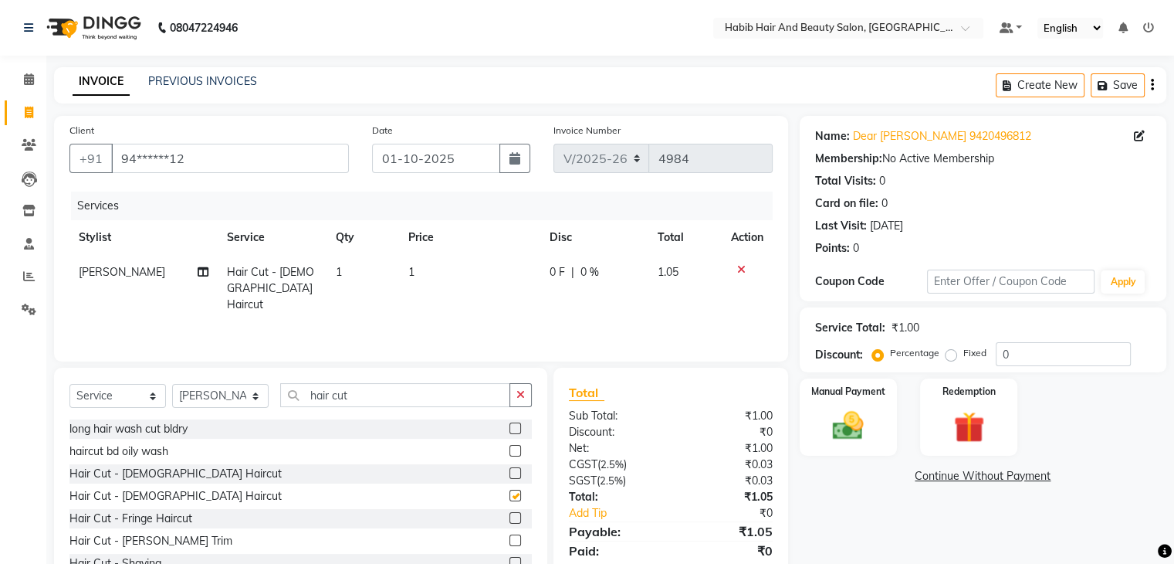
checkbox input "false"
click at [446, 272] on td "1" at bounding box center [469, 288] width 141 height 67
select select "81153"
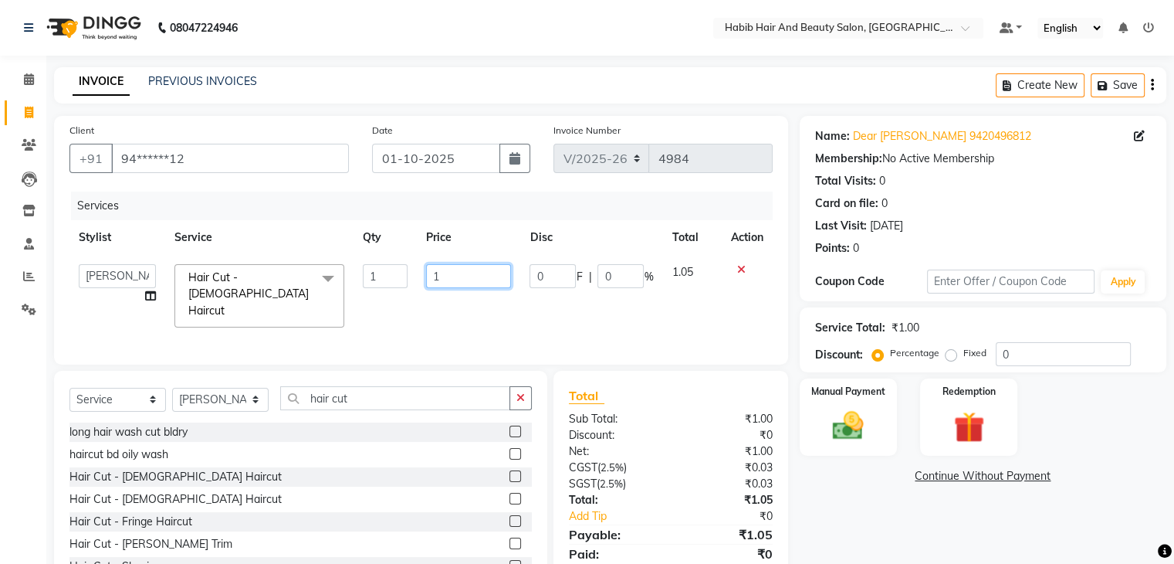
click at [446, 272] on input "1" at bounding box center [468, 276] width 85 height 24
type input "200"
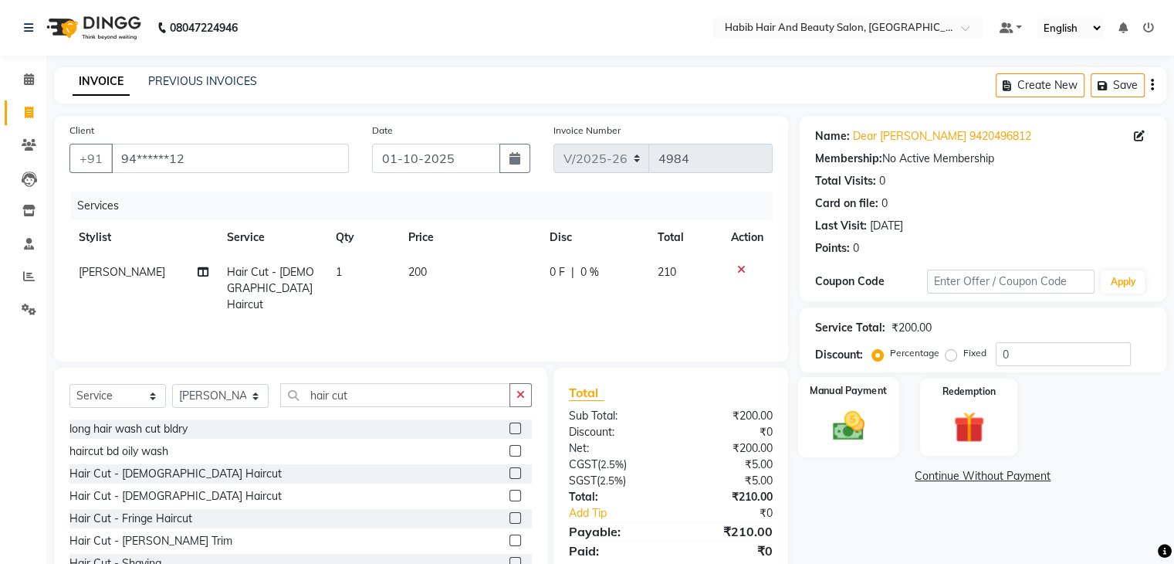
click at [827, 426] on img at bounding box center [848, 426] width 52 height 37
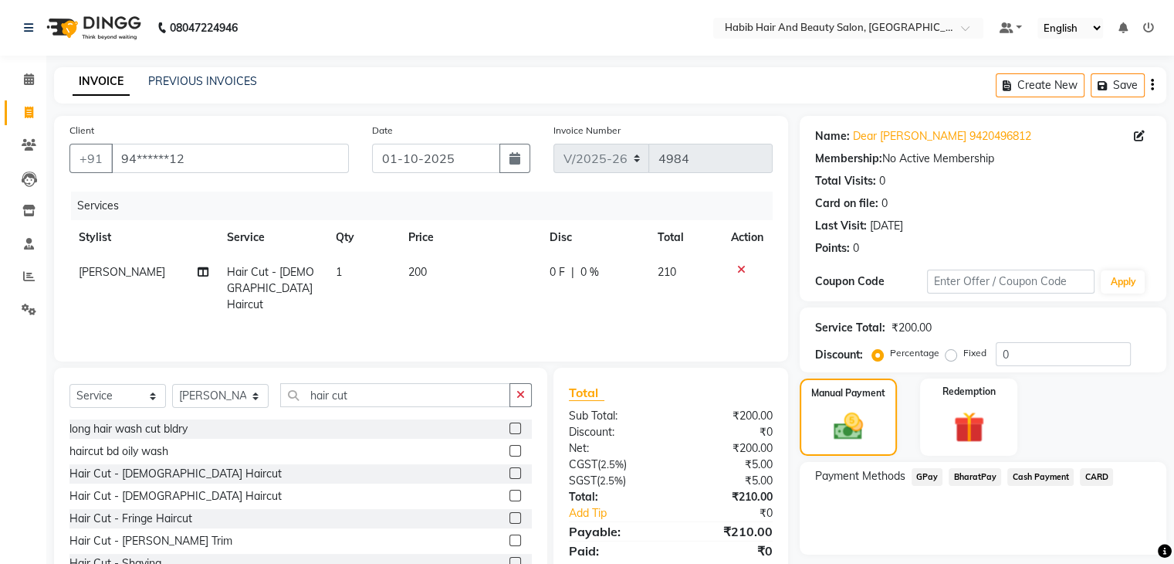
click at [1028, 476] on span "Cash Payment" at bounding box center [1040, 477] width 66 height 18
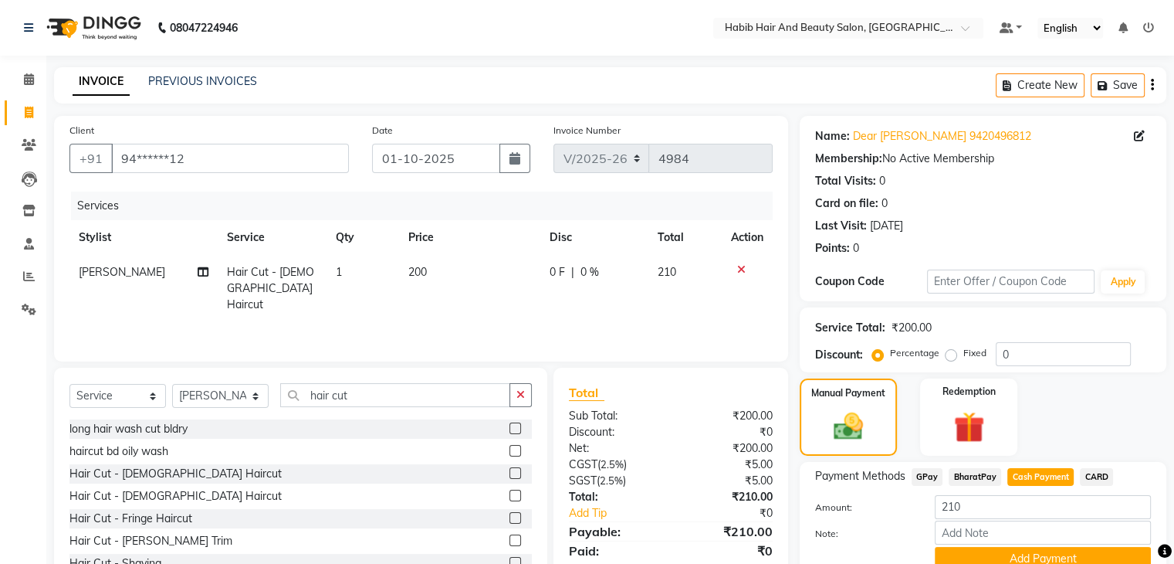
click at [1172, 532] on div "Name: Dear [PERSON_NAME] 9420496812 Membership: No Active Membership Total Visi…" at bounding box center [989, 362] width 378 height 493
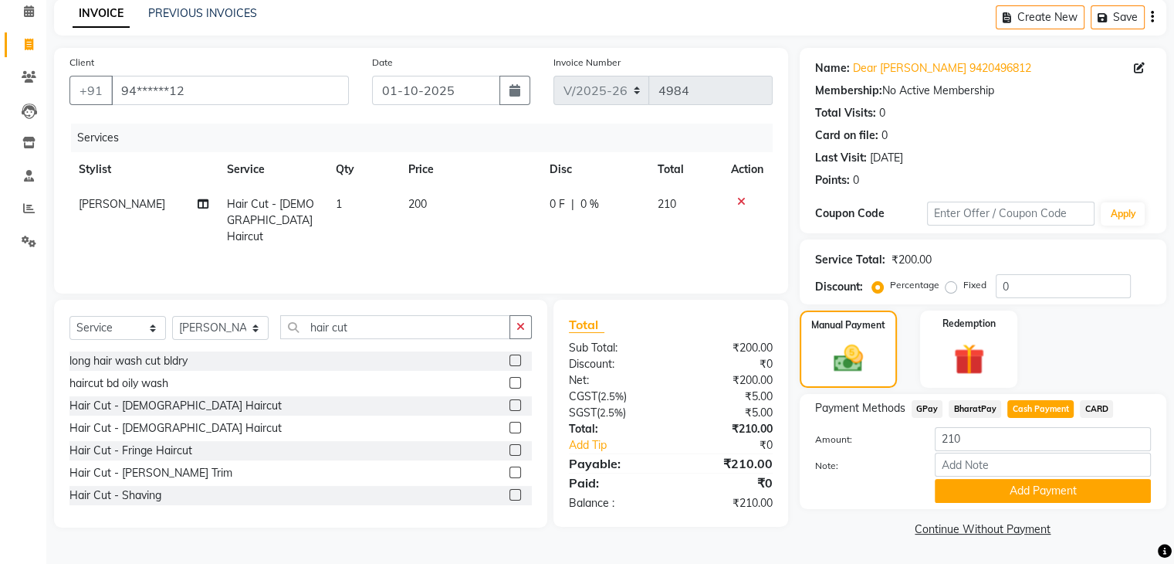
scroll to position [69, 0]
click at [1033, 492] on button "Add Payment" at bounding box center [1043, 491] width 216 height 24
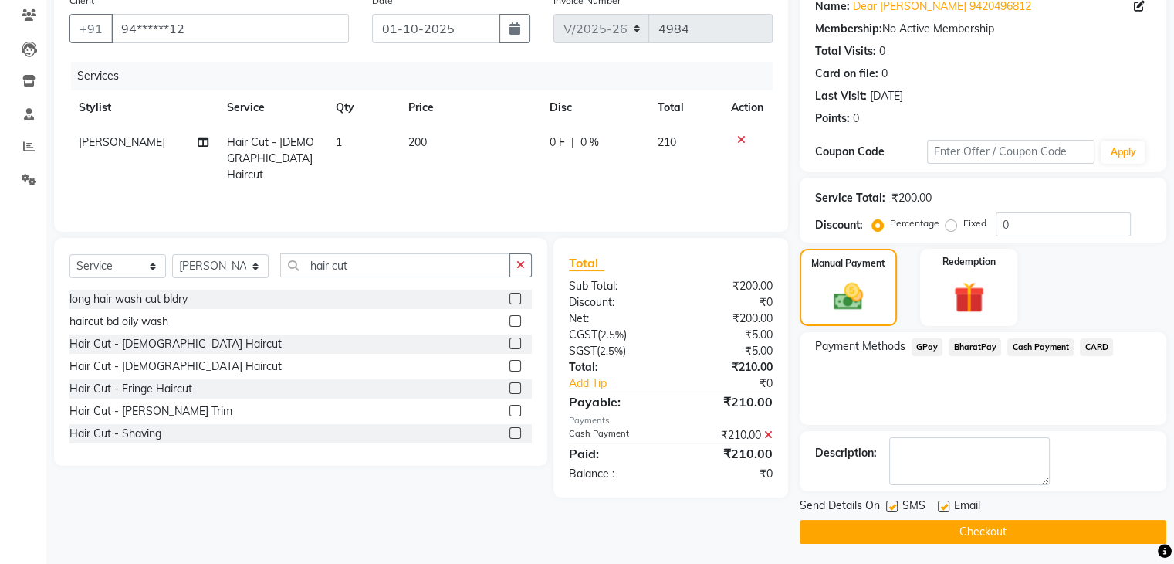
scroll to position [132, 0]
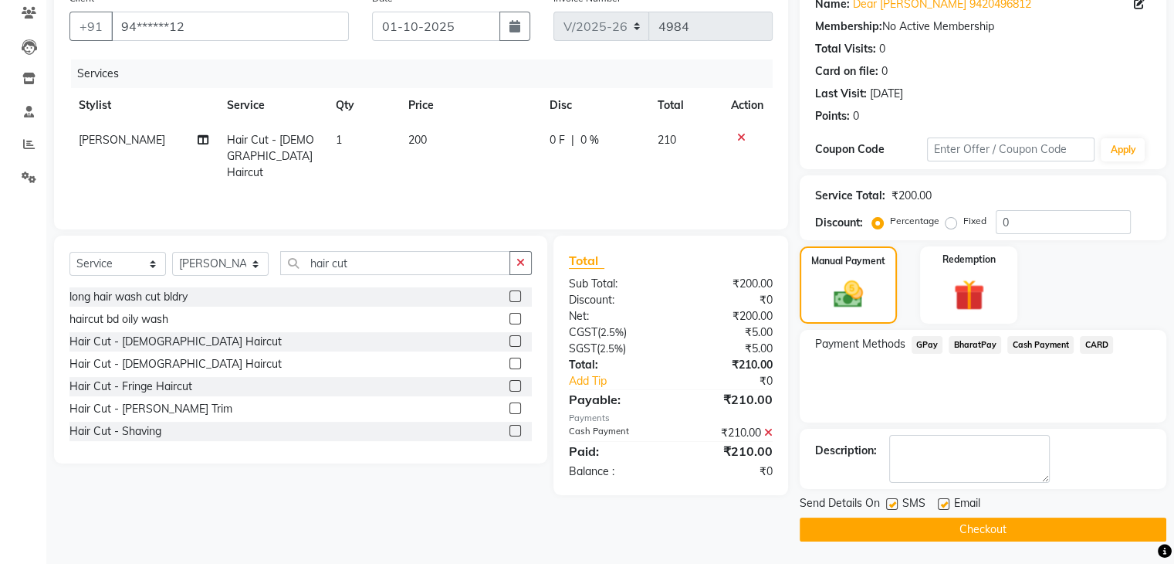
click at [989, 523] on button "Checkout" at bounding box center [983, 529] width 367 height 24
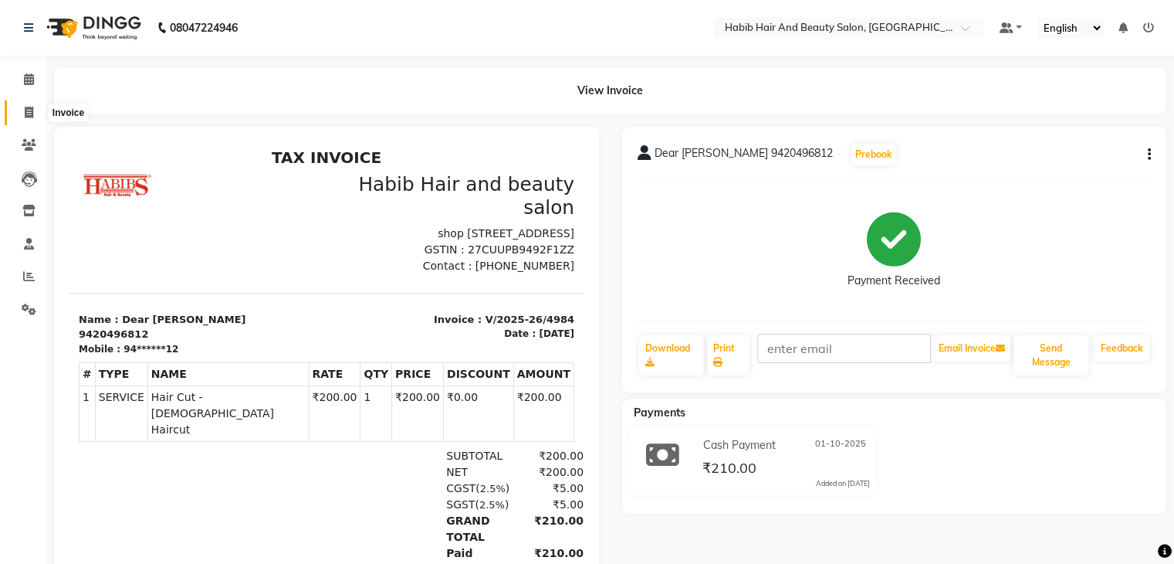
click at [29, 107] on icon at bounding box center [29, 113] width 8 height 12
select select "service"
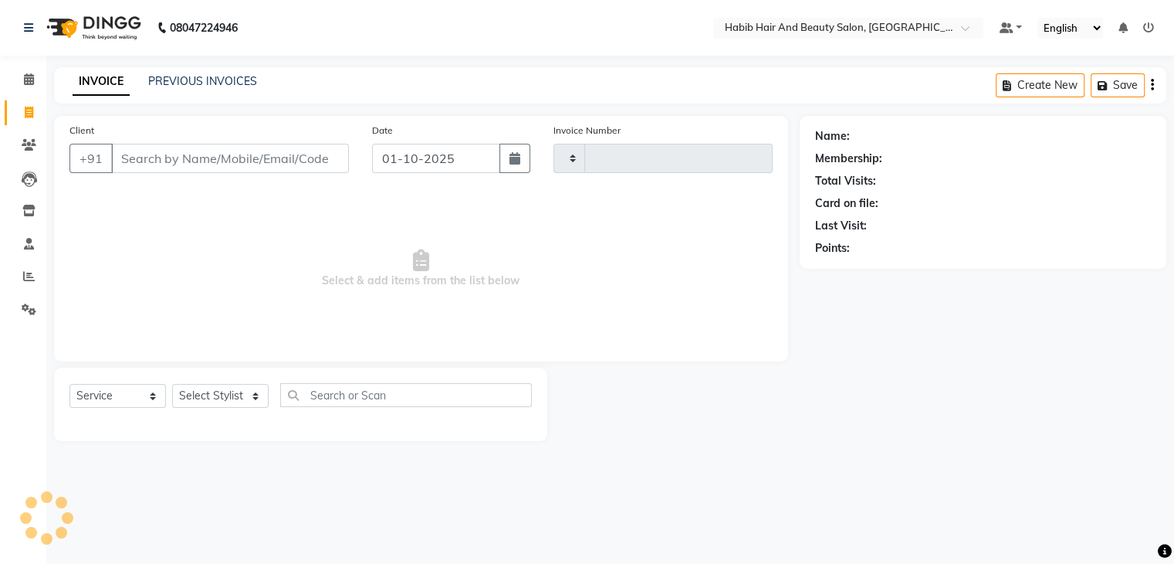
type input "4985"
select select "8362"
click at [182, 164] on input "Client" at bounding box center [231, 158] width 241 height 29
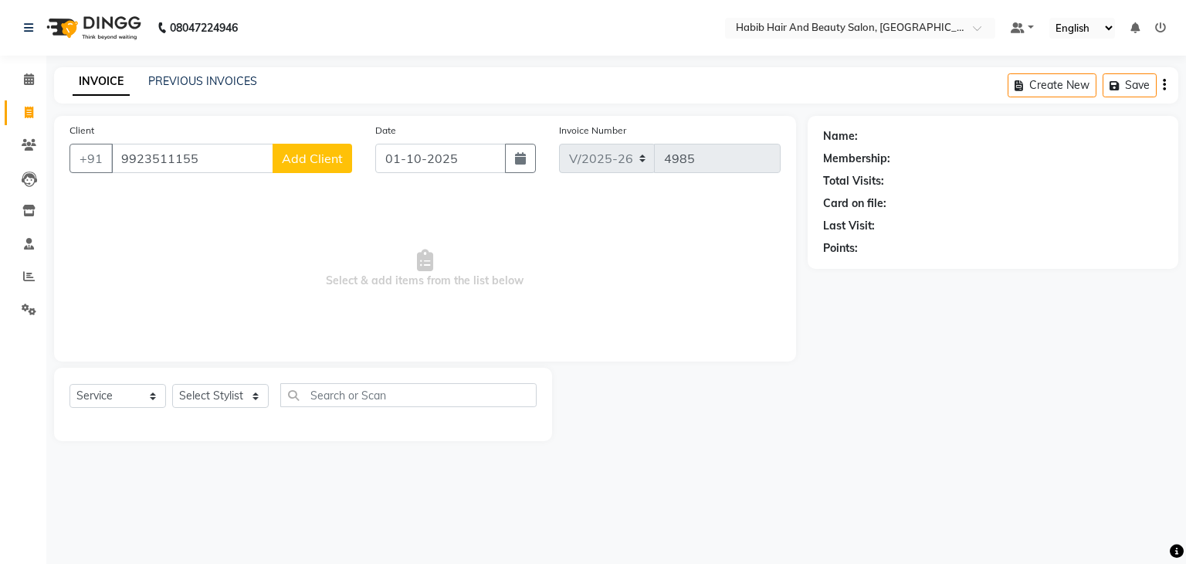
type input "9923511155"
click at [337, 160] on span "Add Client" at bounding box center [312, 158] width 61 height 15
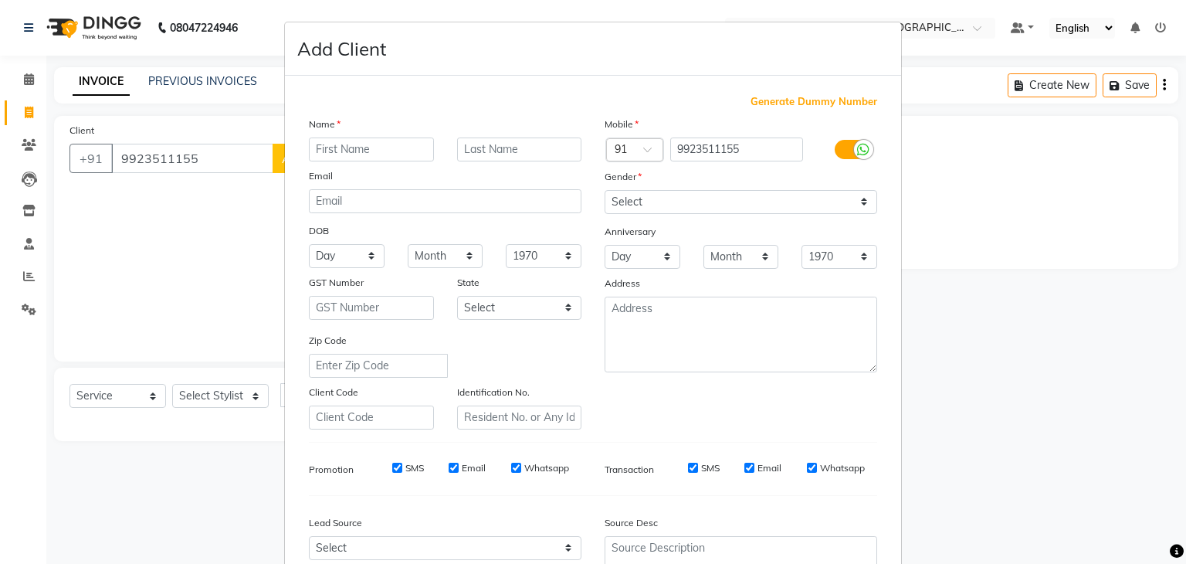
click at [344, 151] on input "text" at bounding box center [371, 149] width 125 height 24
type input "[PERSON_NAME]"
click at [659, 201] on select "Select [DEMOGRAPHIC_DATA] [DEMOGRAPHIC_DATA] Other Prefer Not To Say" at bounding box center [740, 202] width 273 height 24
select select "[DEMOGRAPHIC_DATA]"
click at [604, 191] on select "Select [DEMOGRAPHIC_DATA] [DEMOGRAPHIC_DATA] Other Prefer Not To Say" at bounding box center [740, 202] width 273 height 24
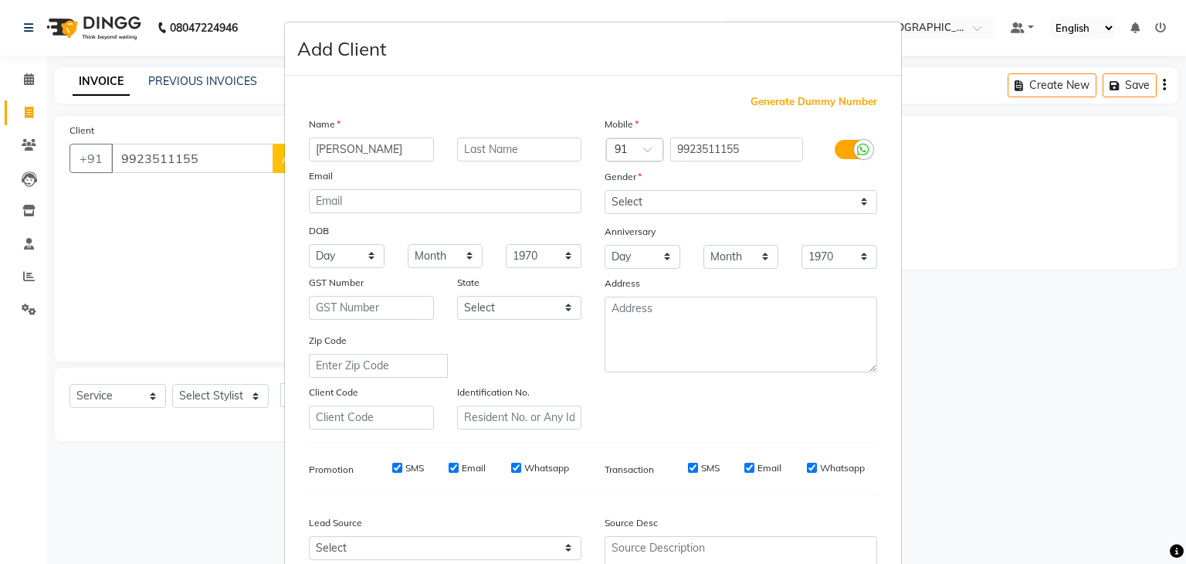
click at [571, 367] on div "Zip Code" at bounding box center [445, 355] width 296 height 46
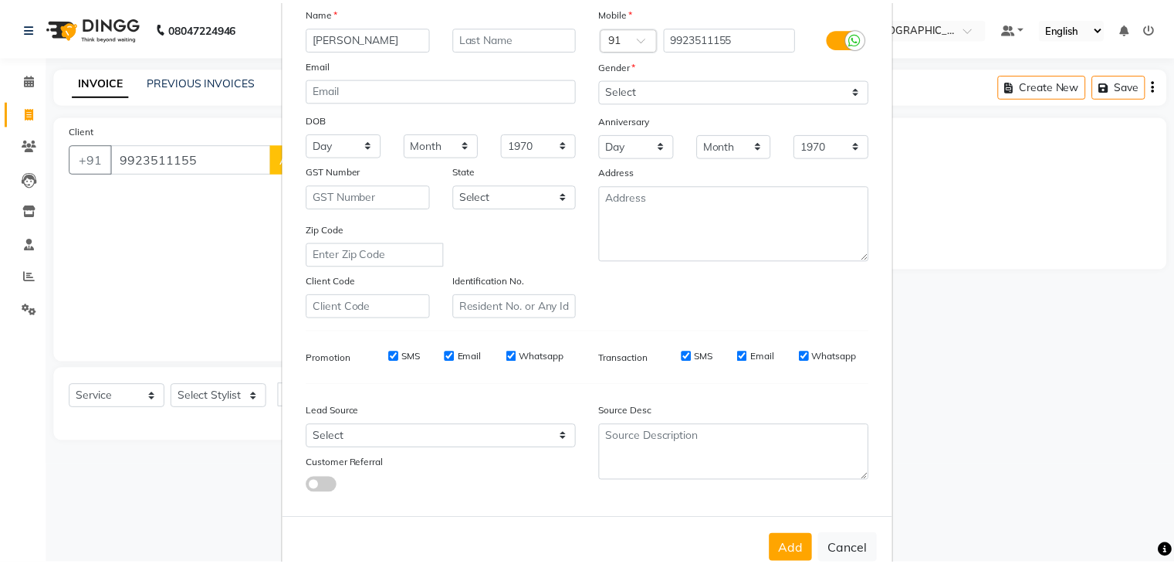
scroll to position [157, 0]
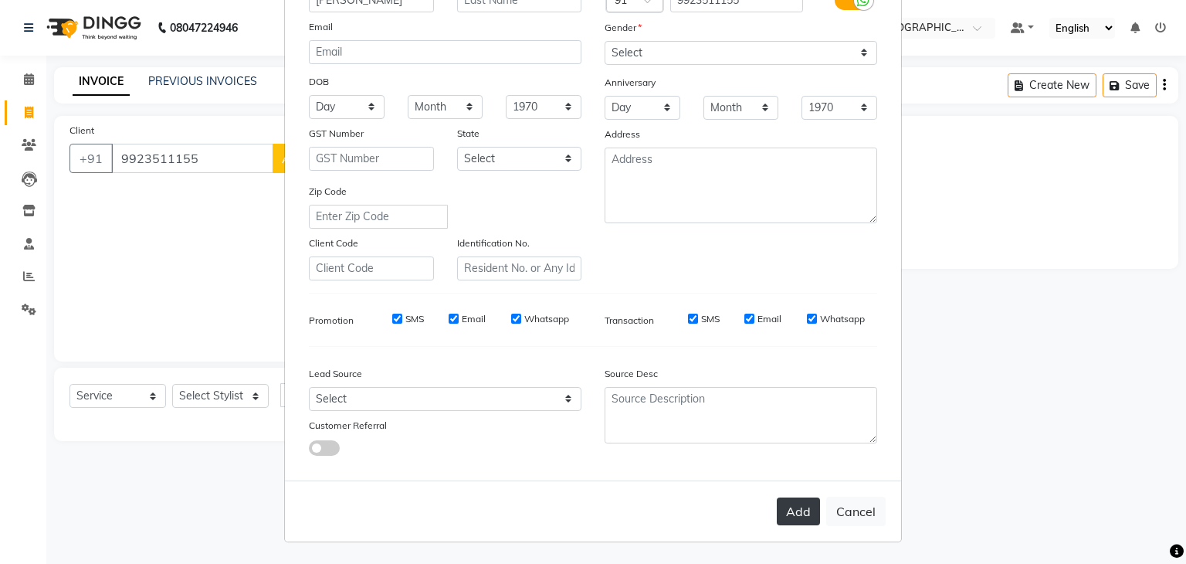
click at [795, 513] on button "Add" at bounding box center [798, 511] width 43 height 28
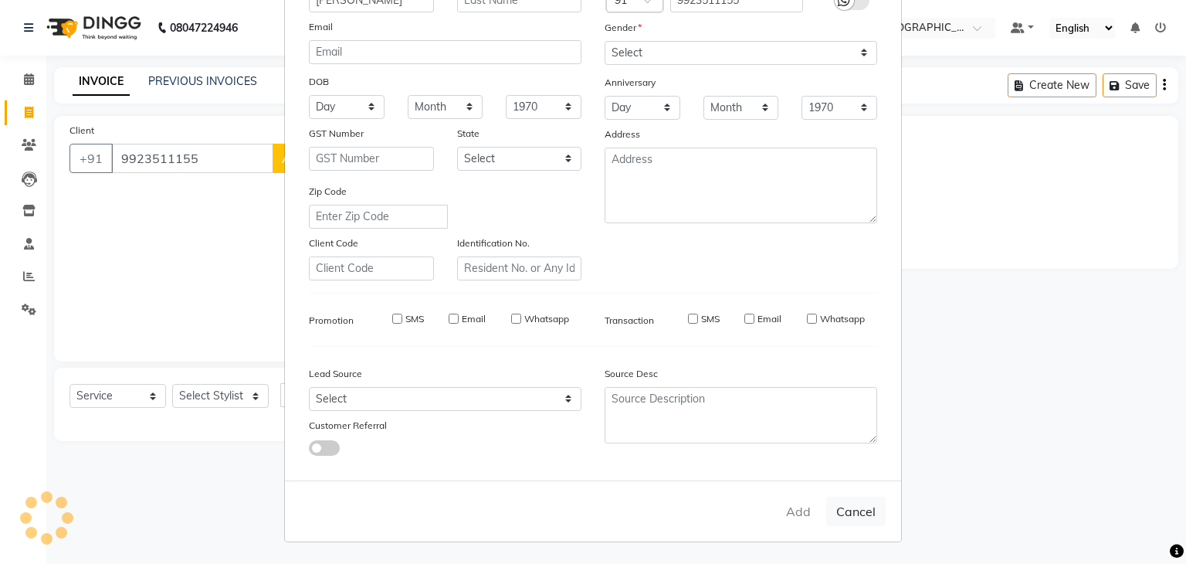
type input "99******55"
select select
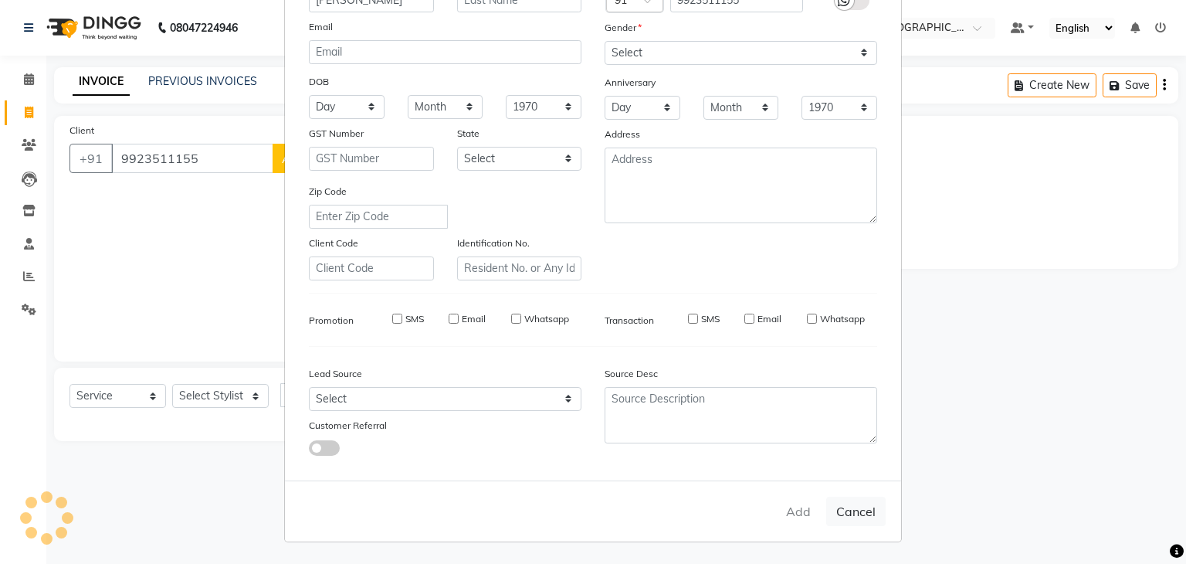
select select
checkbox input "false"
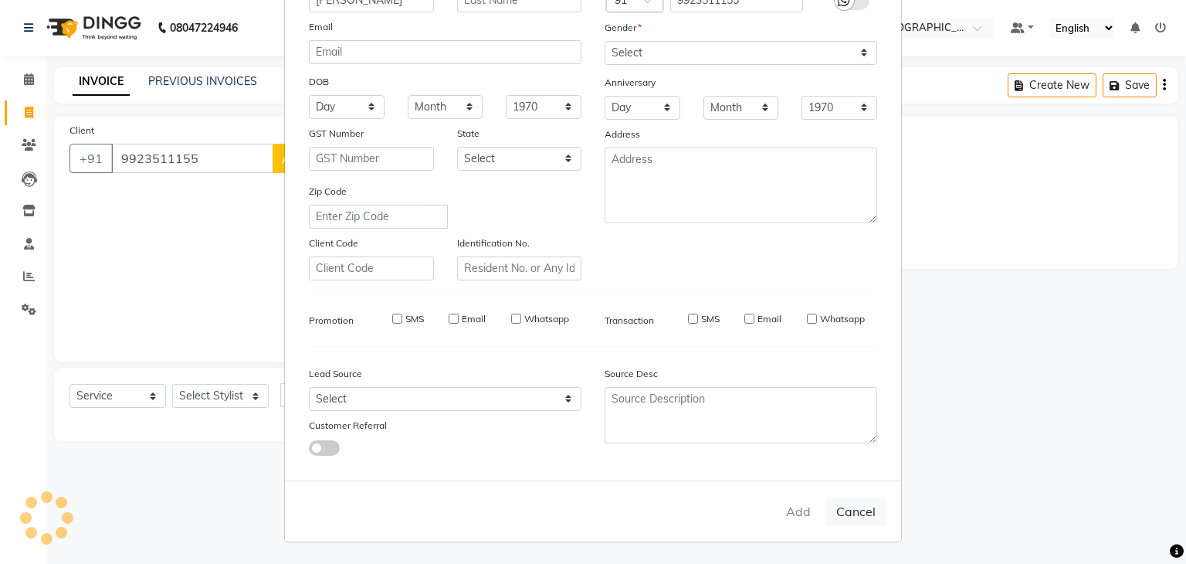
checkbox input "false"
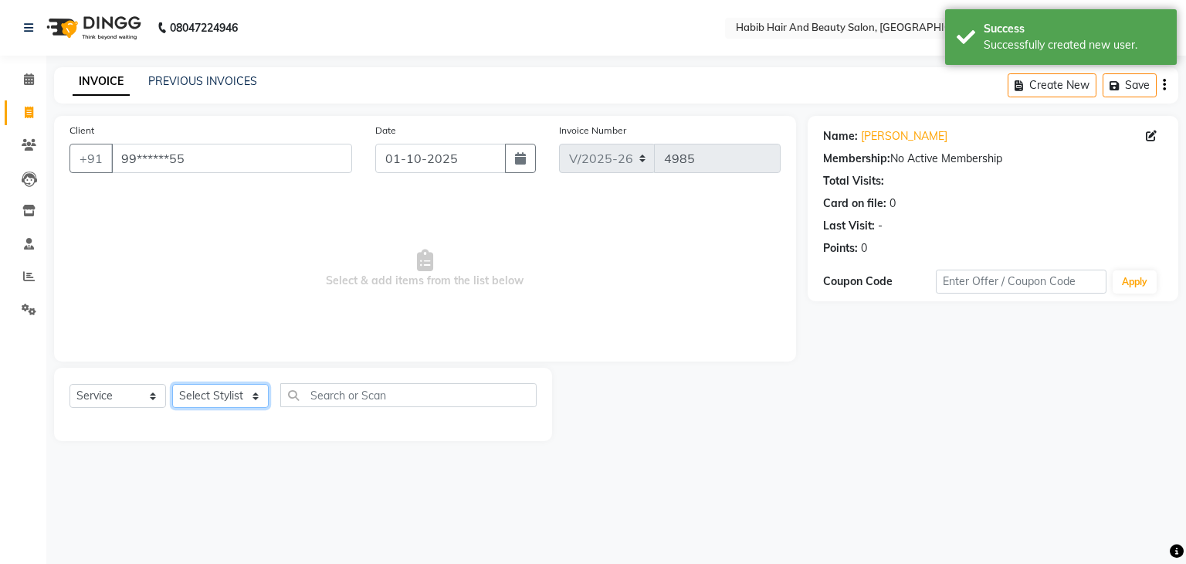
click at [253, 393] on select "Select Stylist [PERSON_NAME] Manager [PERSON_NAME] [PERSON_NAME] Suraj [PERSON_…" at bounding box center [220, 396] width 96 height 24
select select "87131"
click at [172, 384] on select "Select Stylist [PERSON_NAME] Manager [PERSON_NAME] [PERSON_NAME] Suraj [PERSON_…" at bounding box center [220, 396] width 96 height 24
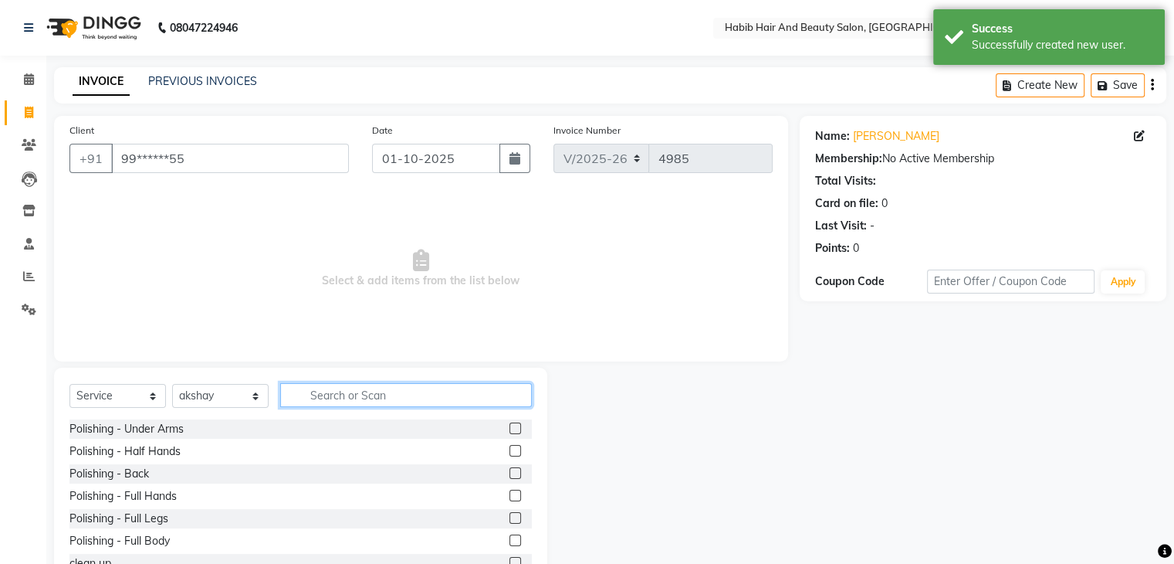
click at [317, 401] on input "text" at bounding box center [406, 395] width 252 height 24
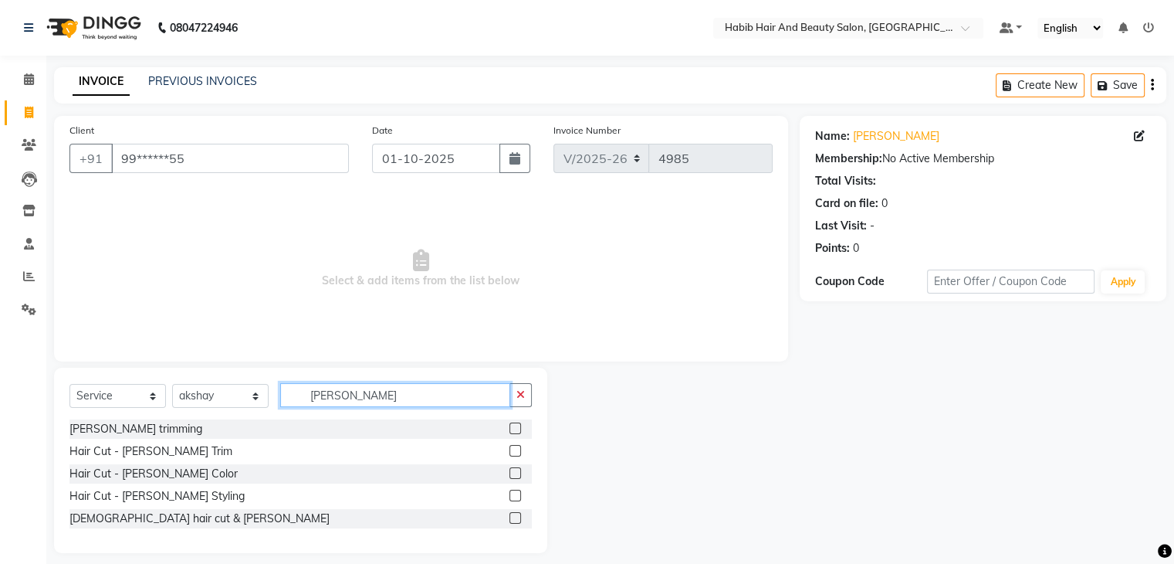
type input "[PERSON_NAME]"
click at [513, 426] on label at bounding box center [516, 428] width 12 height 12
click at [513, 426] on input "checkbox" at bounding box center [515, 429] width 10 height 10
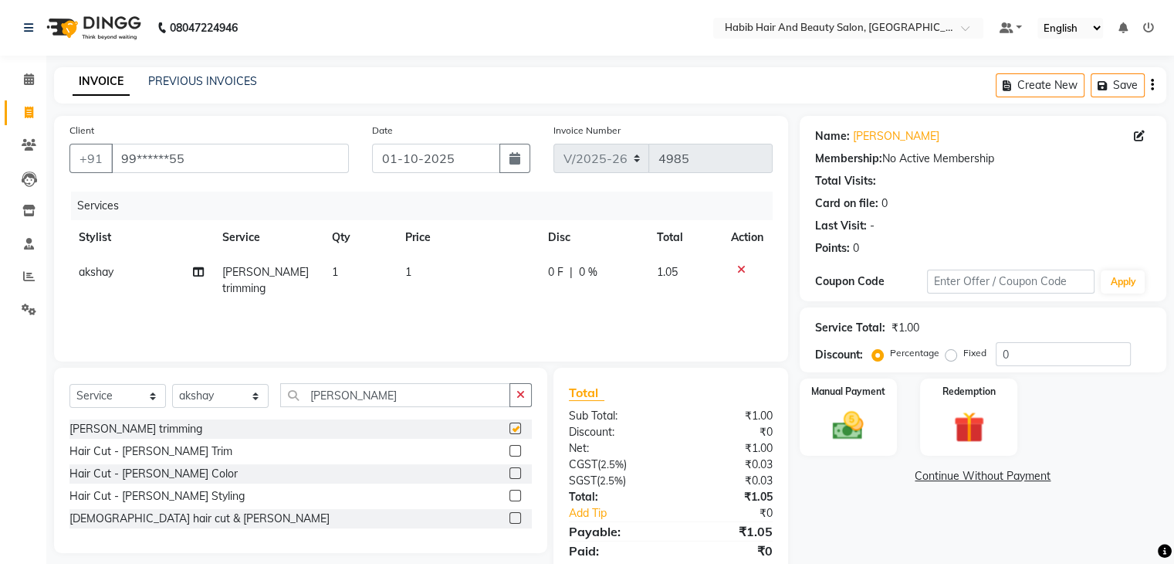
checkbox input "false"
click at [465, 283] on td "1" at bounding box center [467, 280] width 143 height 51
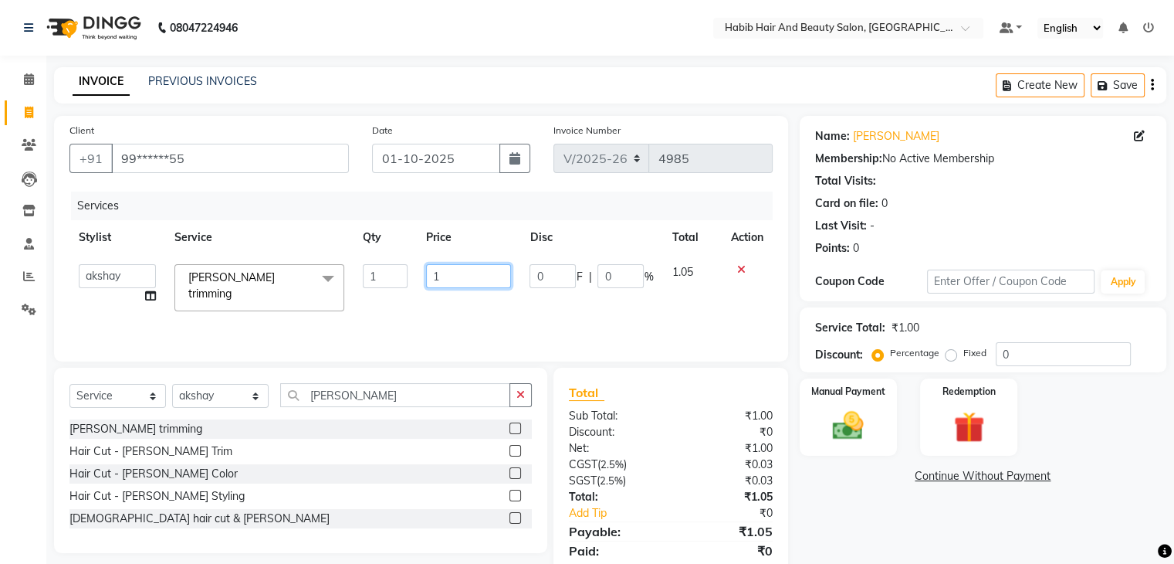
click at [465, 283] on input "1" at bounding box center [468, 276] width 85 height 24
type input "200"
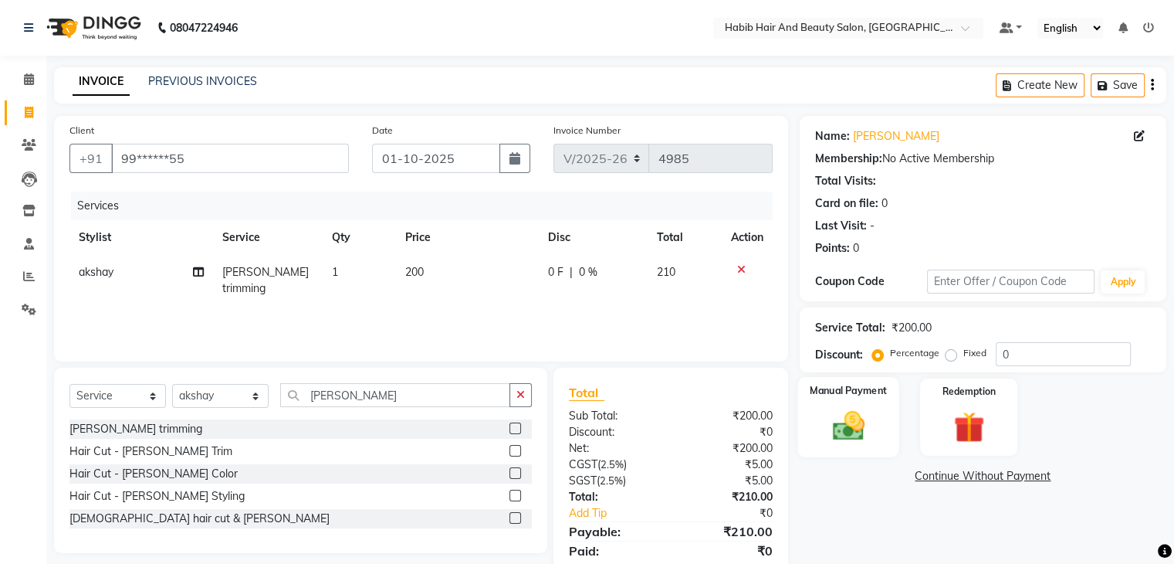
click at [846, 428] on img at bounding box center [848, 426] width 52 height 37
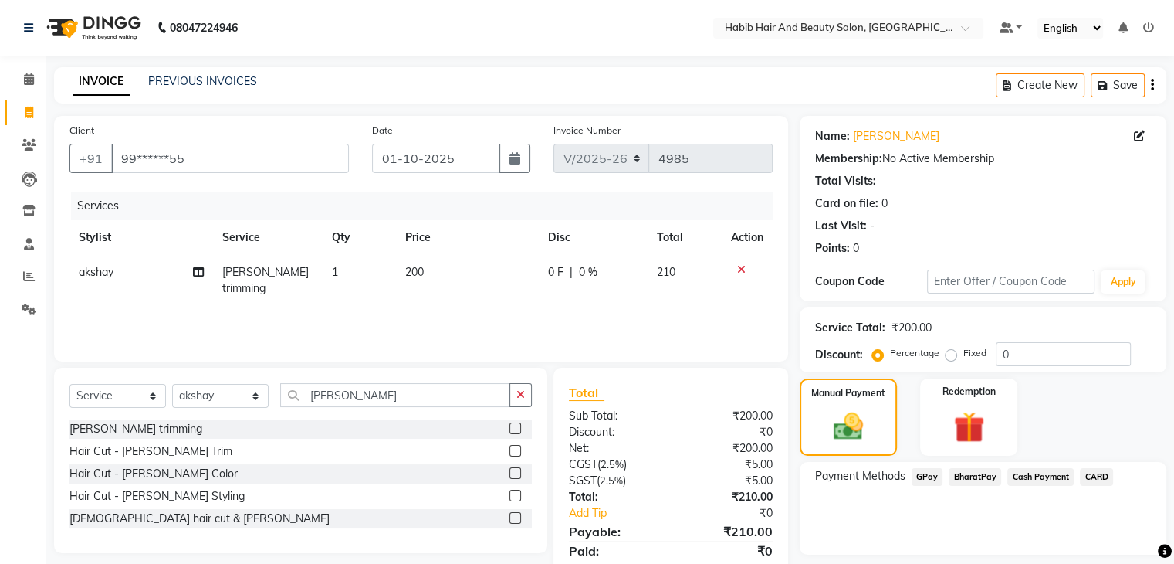
click at [1028, 479] on span "Cash Payment" at bounding box center [1040, 477] width 66 height 18
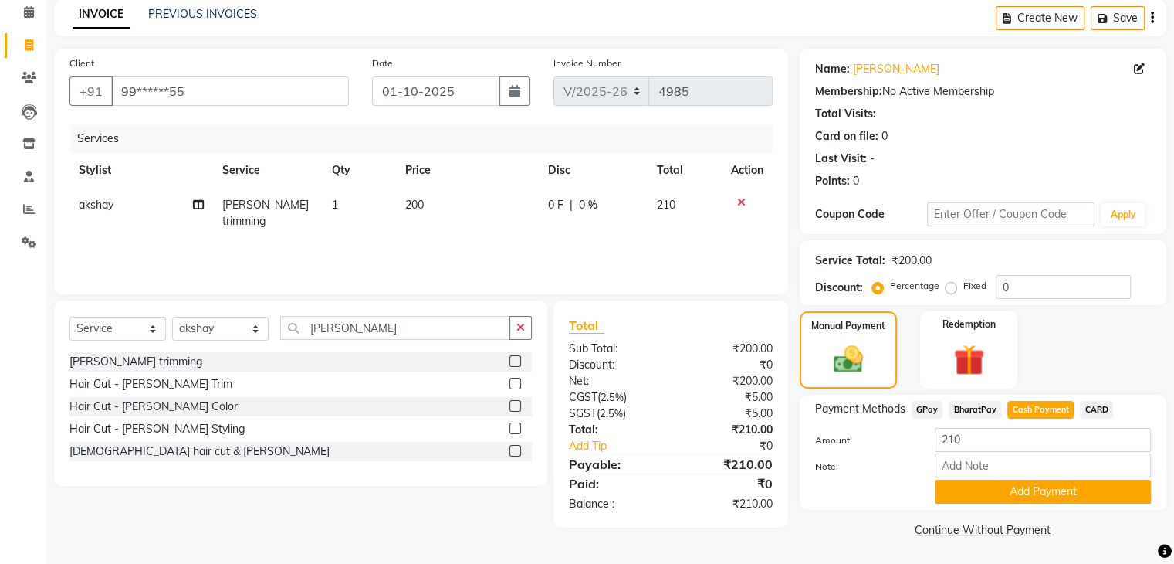
scroll to position [69, 0]
click at [1033, 486] on button "Add Payment" at bounding box center [1043, 491] width 216 height 24
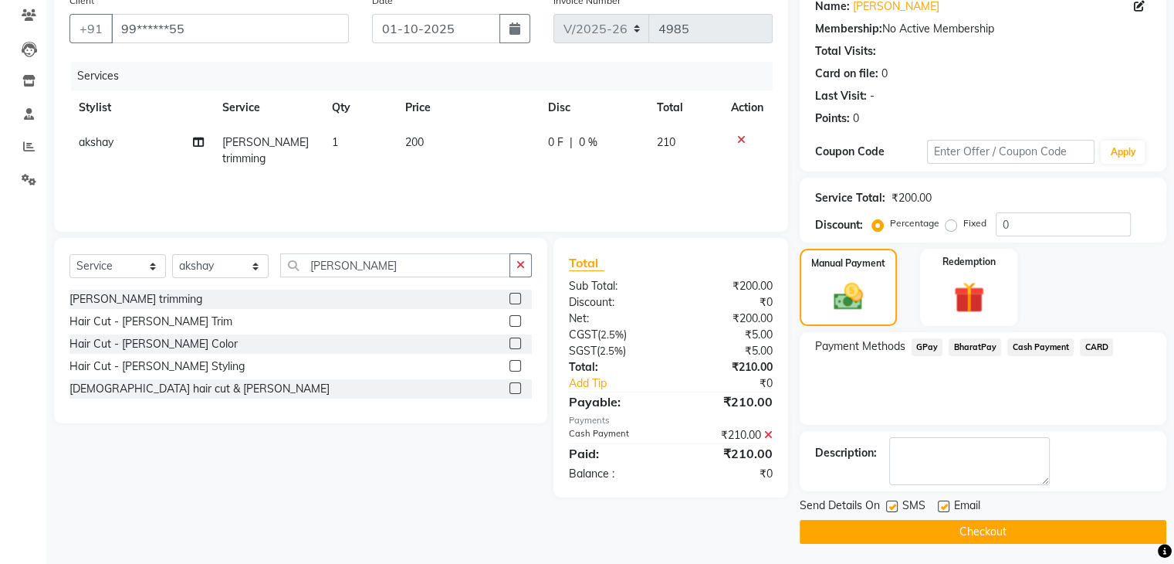
scroll to position [132, 0]
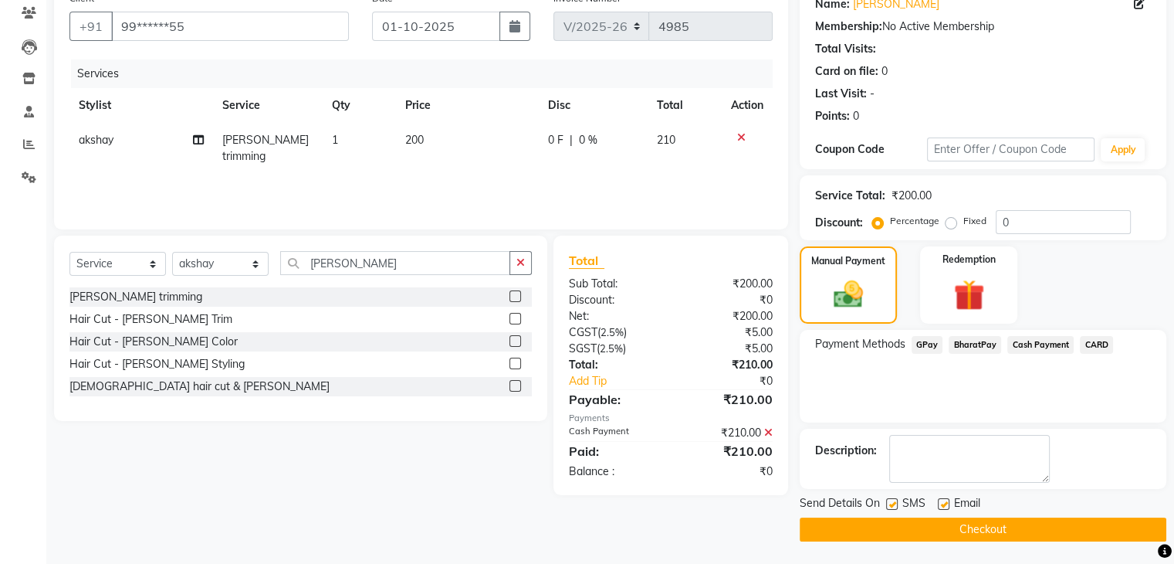
click at [998, 526] on button "Checkout" at bounding box center [983, 529] width 367 height 24
